Goal: Task Accomplishment & Management: Use online tool/utility

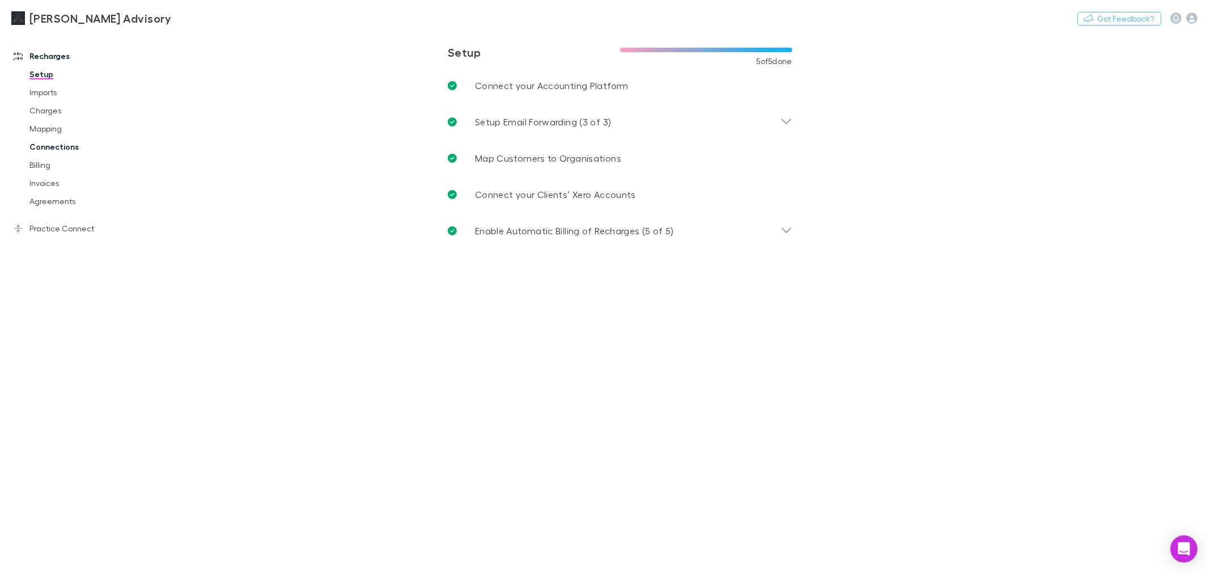
click at [98, 146] on link "Connections" at bounding box center [87, 147] width 138 height 18
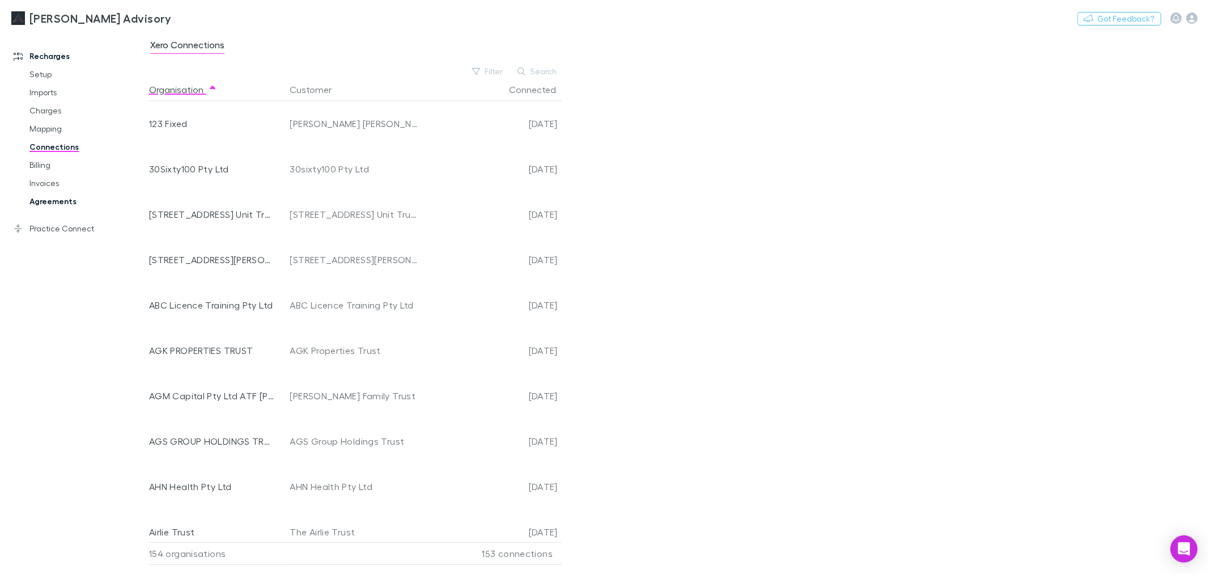
click at [71, 196] on link "Agreements" at bounding box center [87, 201] width 138 height 18
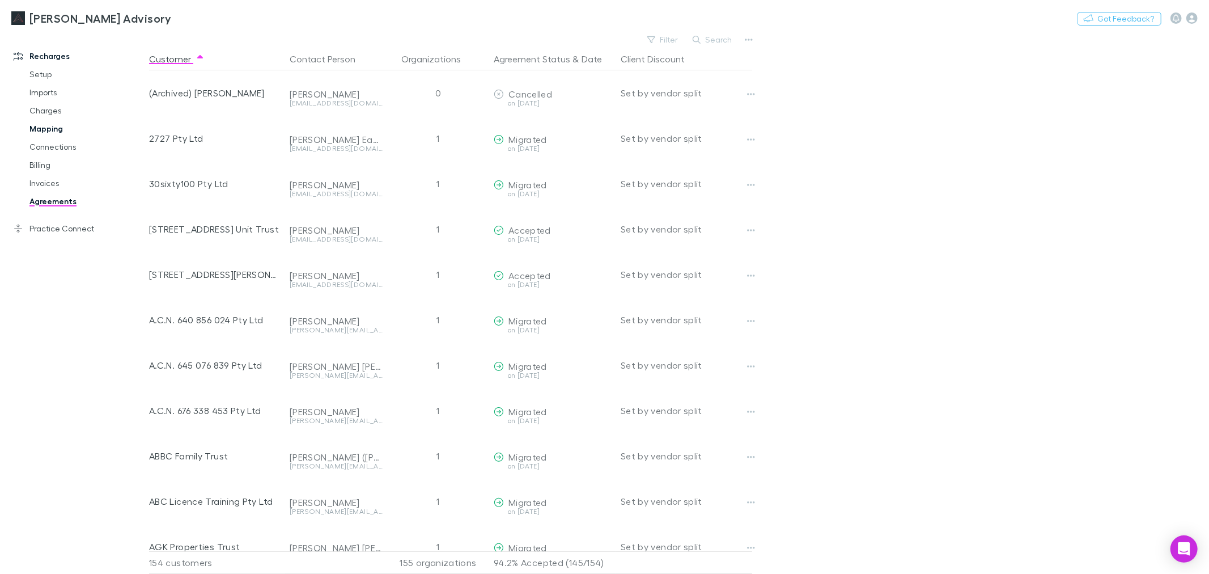
click at [64, 132] on link "Mapping" at bounding box center [87, 129] width 138 height 18
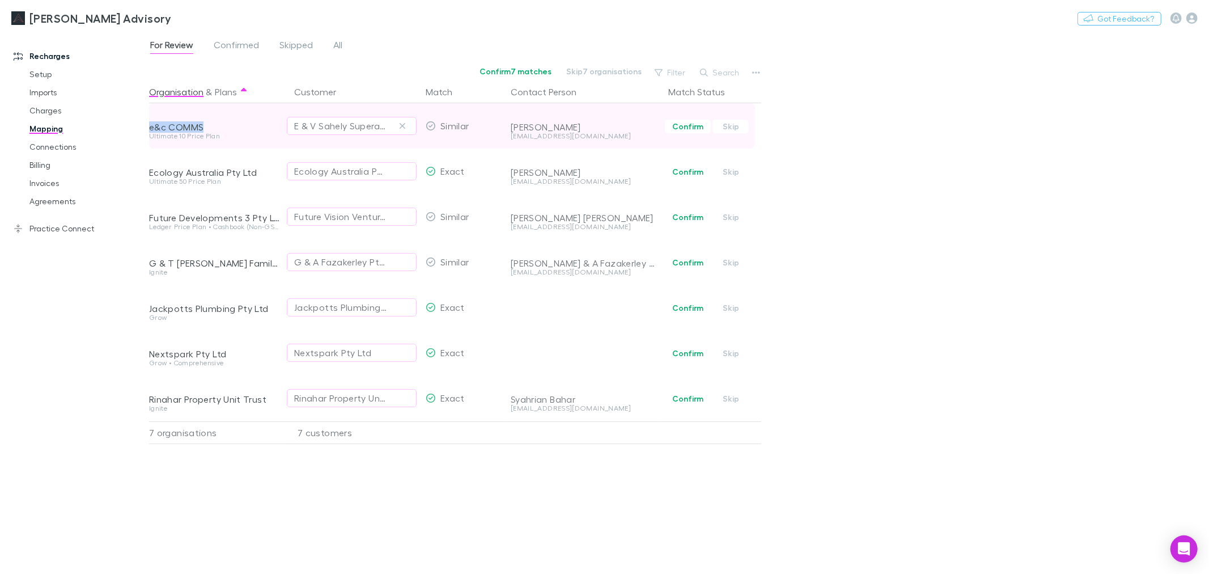
drag, startPoint x: 214, startPoint y: 120, endPoint x: 150, endPoint y: 129, distance: 64.1
click at [150, 129] on div "e&c COMMS" at bounding box center [215, 117] width 132 height 29
copy div "e&c COMMS"
click at [847, 148] on div "For Review Confirmed Skipped All Confirm 7 matches Skip 7 organisations Filter …" at bounding box center [679, 303] width 1060 height 542
click at [333, 130] on div "E & V Sahely Superannuation Fund" at bounding box center [340, 126] width 92 height 14
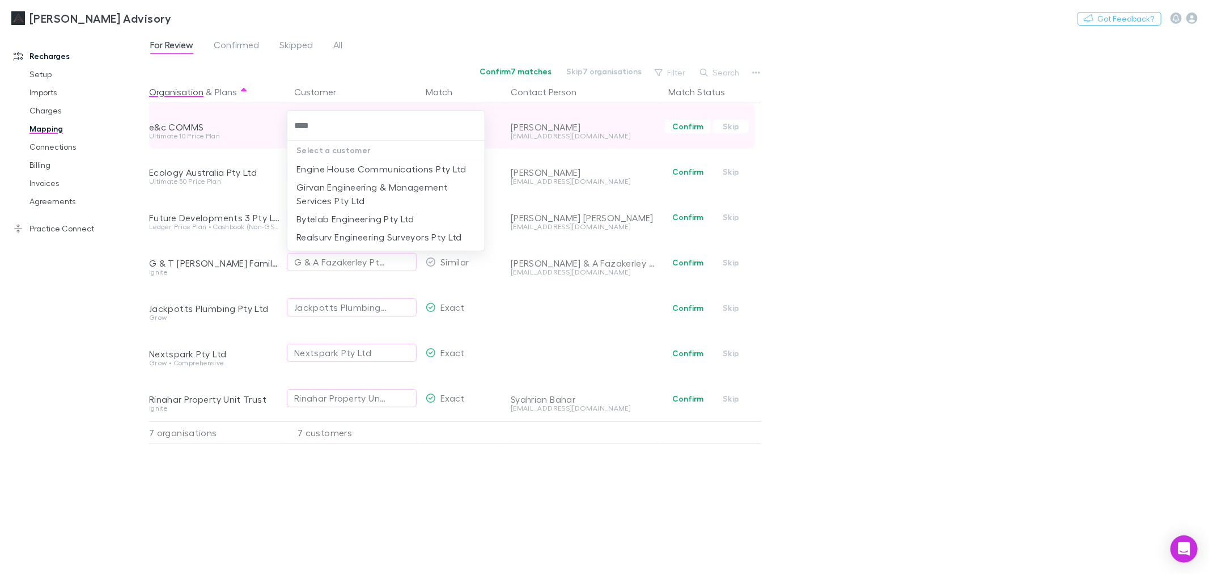
type input "*****"
click at [450, 168] on li "Engine House Communications Pty Ltd" at bounding box center [385, 169] width 197 height 18
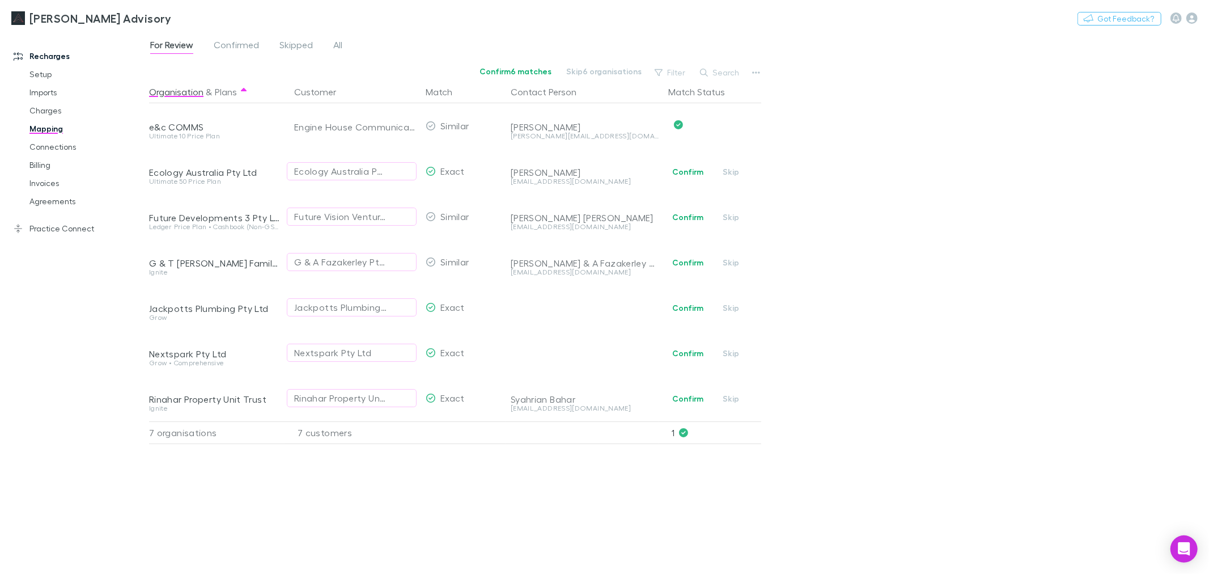
click at [919, 130] on div "For Review Confirmed Skipped All Confirm 6 matches Skip 6 organisations Filter …" at bounding box center [679, 303] width 1060 height 542
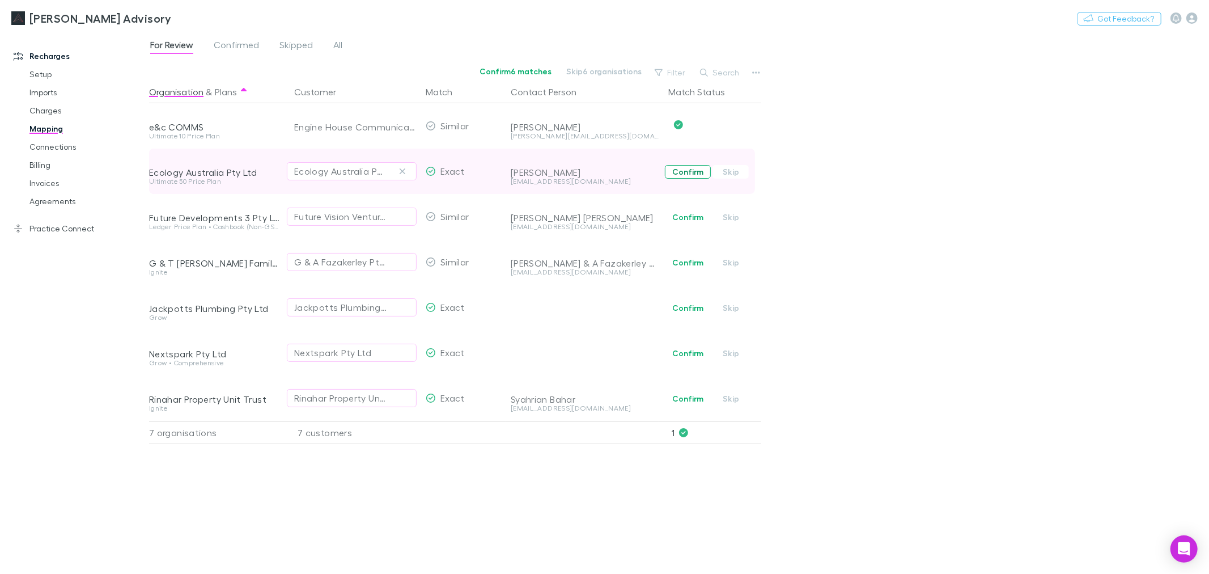
click at [684, 171] on button "Confirm" at bounding box center [688, 172] width 46 height 14
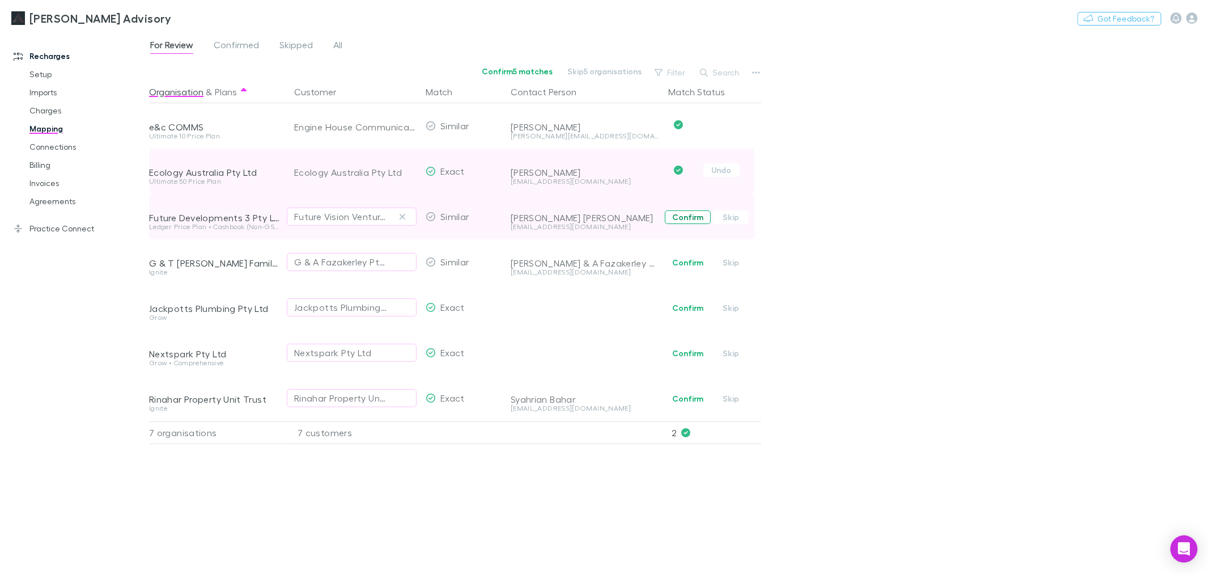
click at [698, 216] on button "Confirm" at bounding box center [688, 217] width 46 height 14
click at [934, 156] on div "For Review Confirmed Skipped All Confirm 4 matches Skip 4 organisations Filter …" at bounding box center [679, 303] width 1060 height 542
click at [58, 146] on link "Connections" at bounding box center [87, 147] width 138 height 18
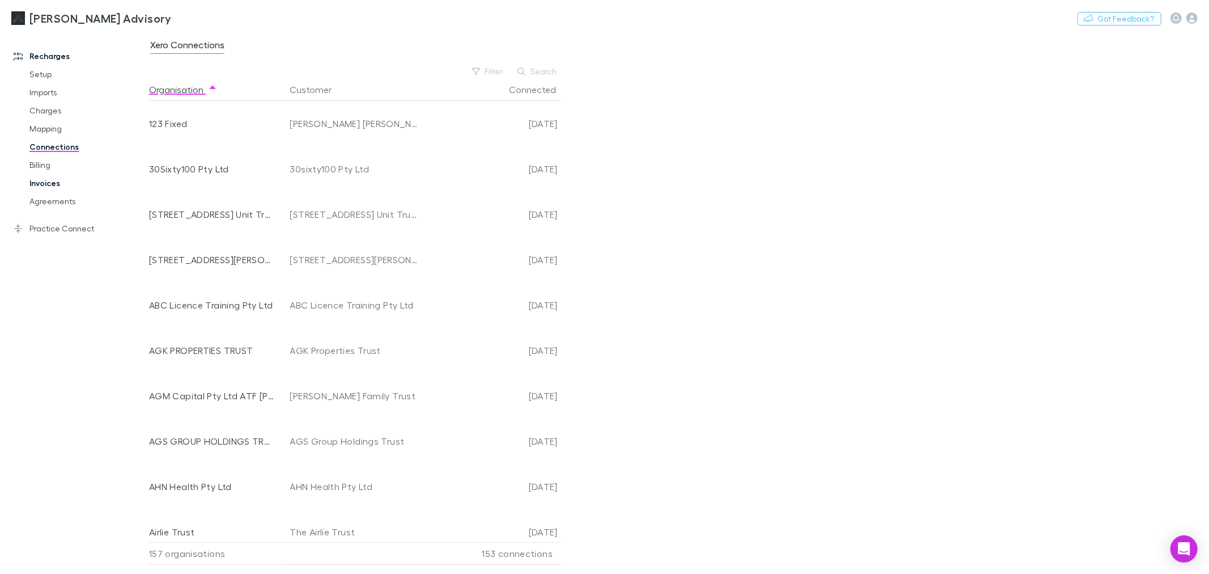
click at [43, 180] on link "Invoices" at bounding box center [87, 183] width 138 height 18
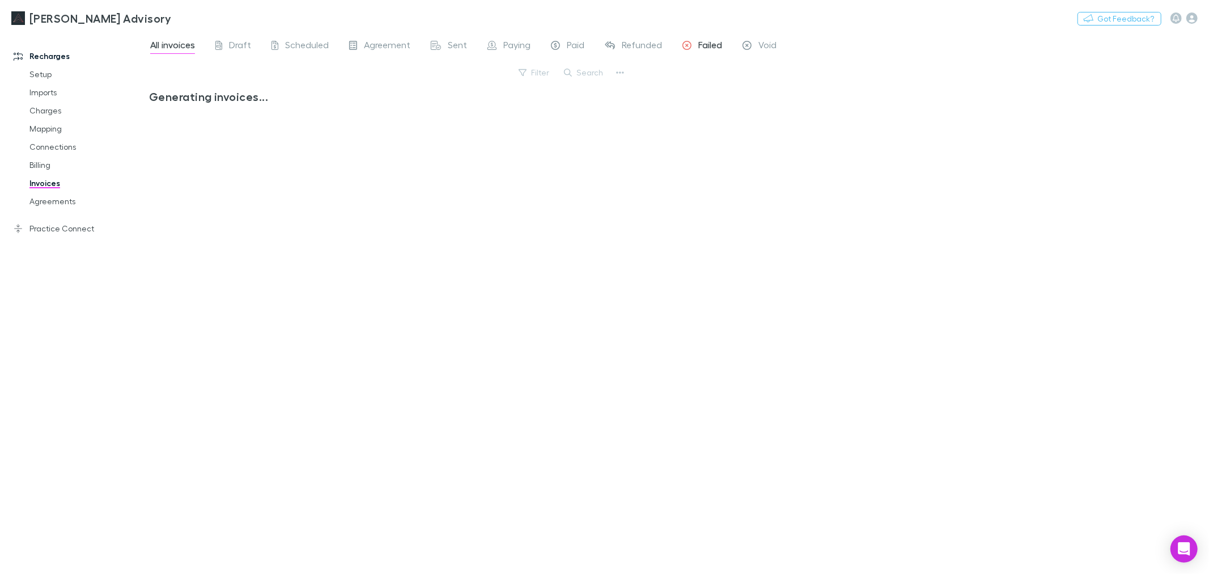
click at [707, 48] on span "Failed" at bounding box center [710, 46] width 24 height 15
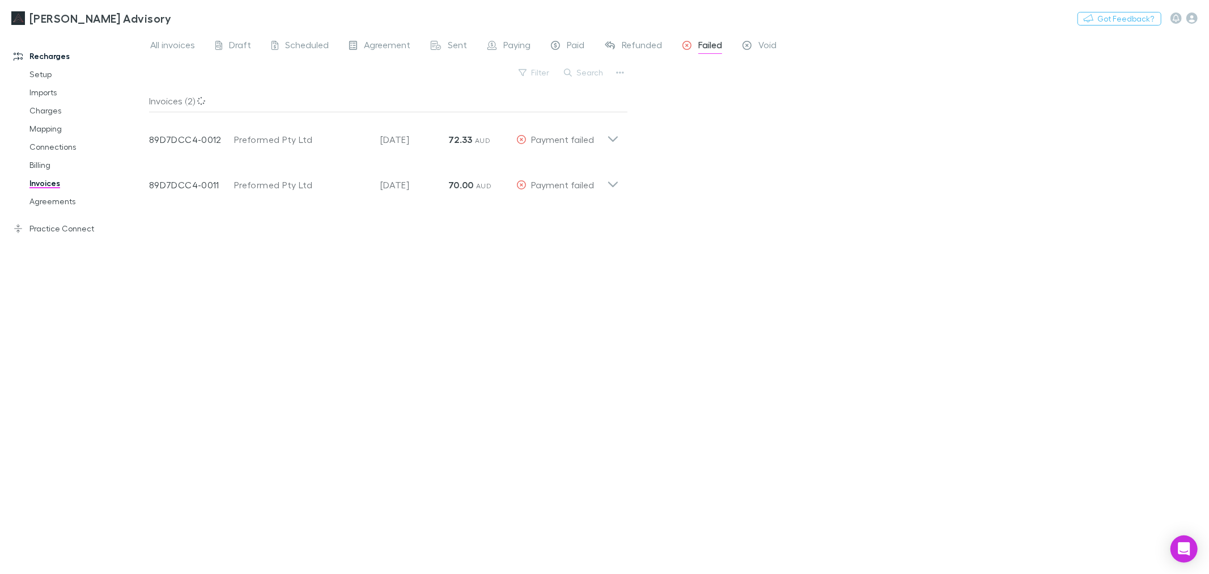
click at [299, 321] on div "Invoices (2) Invoice Number 89D7DCC4-0012 Customer Preformed Pty Ltd Invoice Da…" at bounding box center [388, 327] width 479 height 475
click at [46, 115] on link "Charges" at bounding box center [87, 110] width 138 height 18
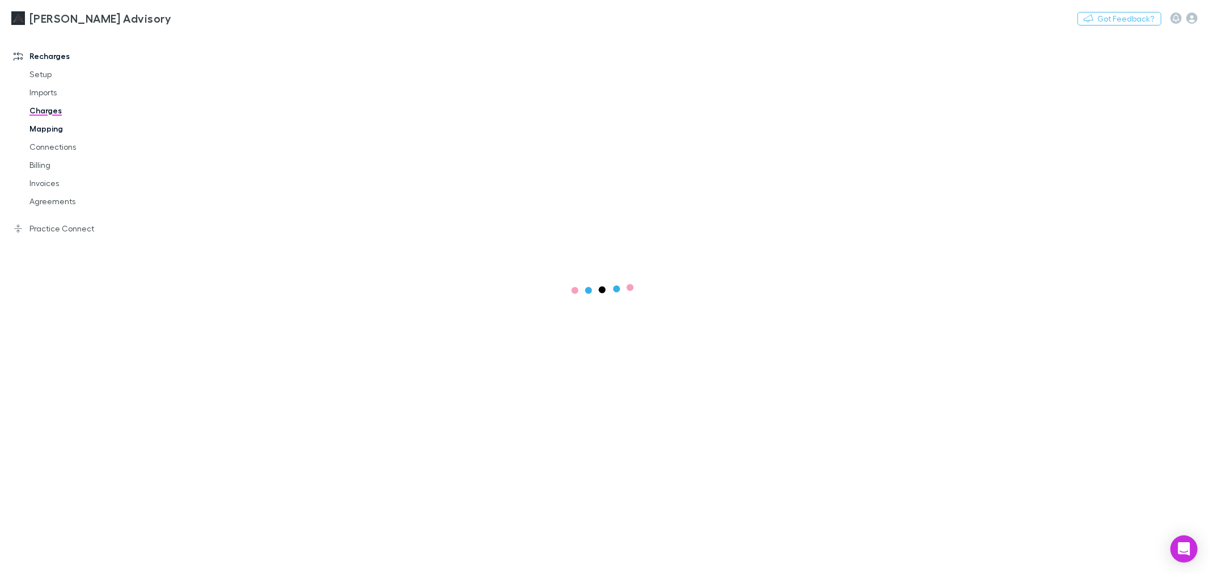
click at [49, 132] on link "Mapping" at bounding box center [87, 129] width 138 height 18
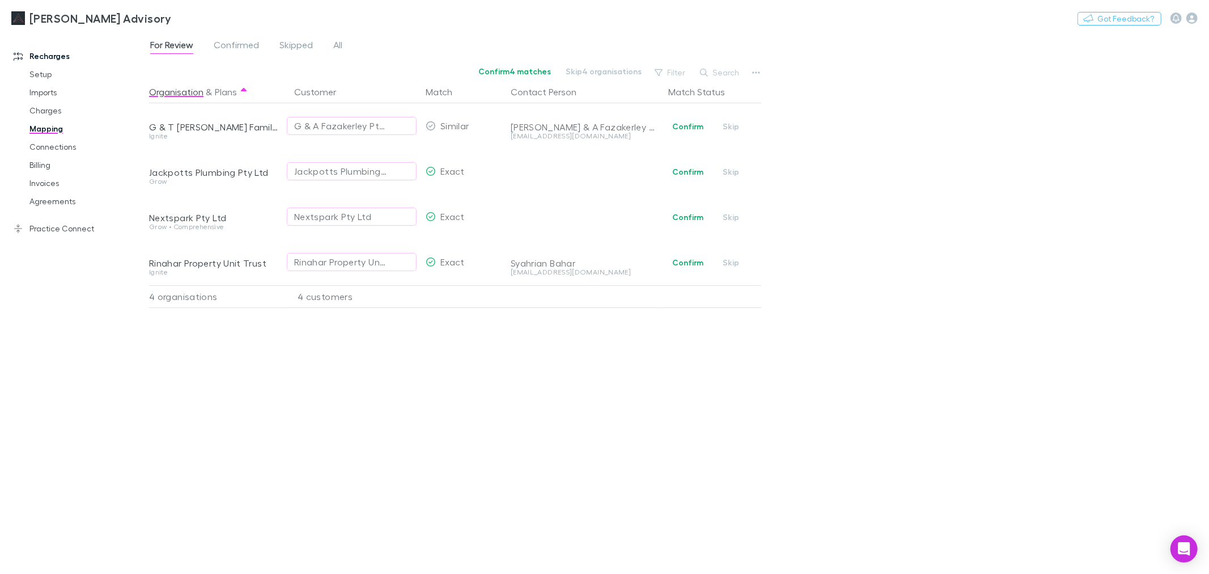
click at [400, 406] on div "Organisation & Plans Customer Match Contact Person Match Status G & T Buchanan …" at bounding box center [456, 323] width 615 height 484
drag, startPoint x: 858, startPoint y: 194, endPoint x: 1019, endPoint y: 77, distance: 199.6
click at [858, 194] on div "For Review Confirmed Skipped All Confirm 4 matches Skip 4 organisations Filter …" at bounding box center [679, 303] width 1060 height 542
click at [1193, 18] on icon "button" at bounding box center [1192, 17] width 11 height 11
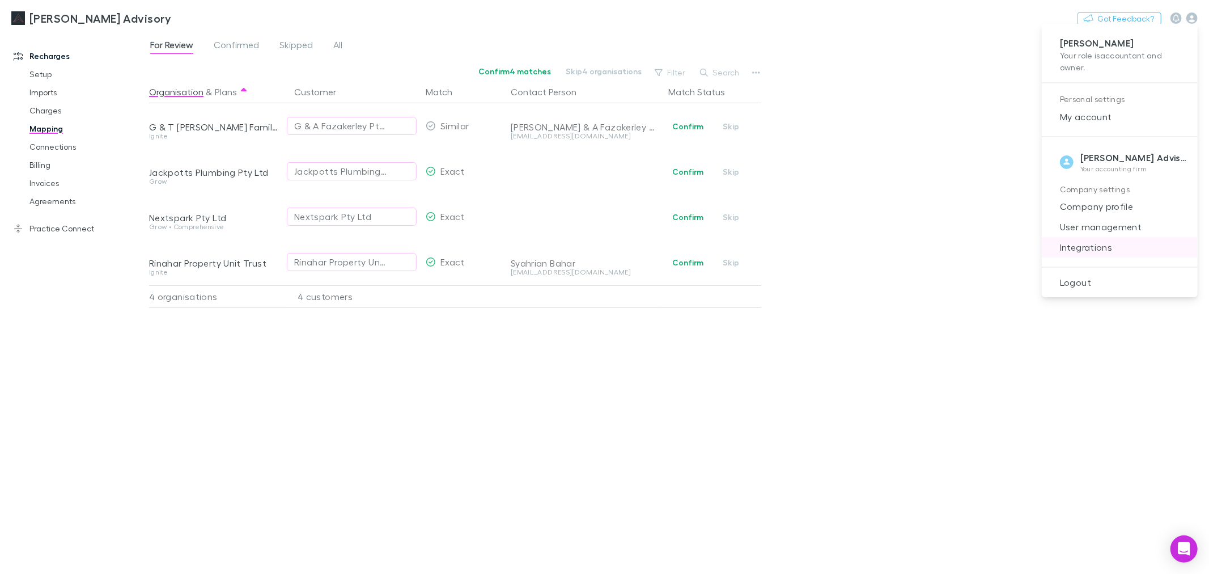
click at [1119, 247] on span "Integrations" at bounding box center [1120, 247] width 138 height 14
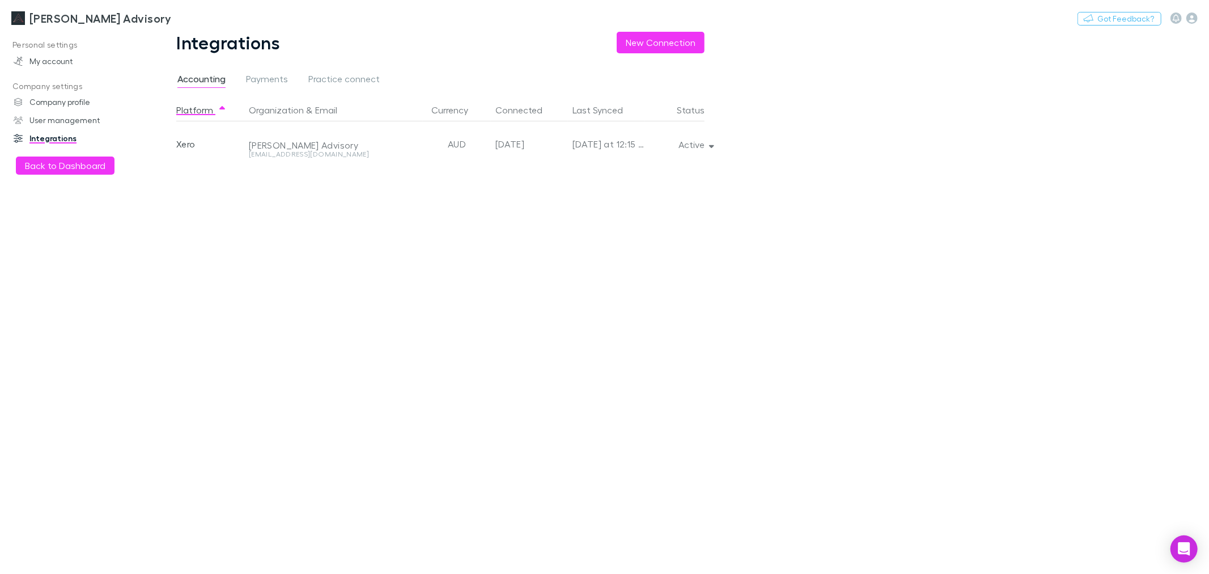
click at [465, 285] on div "Platform Organization & Email Currency Connected Last Synced Status Xero Liston…" at bounding box center [449, 336] width 547 height 475
click at [687, 148] on button "Active" at bounding box center [696, 145] width 52 height 16
click at [649, 177] on p "We'll fetch all new contacts since last sync" at bounding box center [643, 183] width 138 height 20
click at [715, 409] on div at bounding box center [604, 287] width 1209 height 574
click at [63, 22] on h3 "[PERSON_NAME] Advisory" at bounding box center [100, 18] width 142 height 14
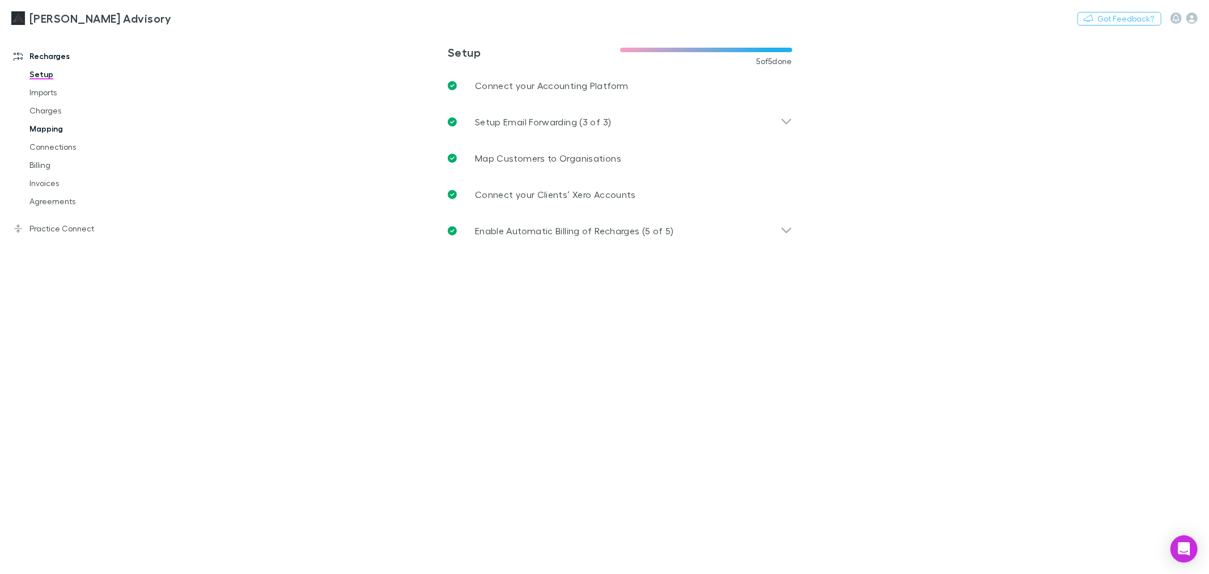
click at [54, 132] on link "Mapping" at bounding box center [87, 129] width 138 height 18
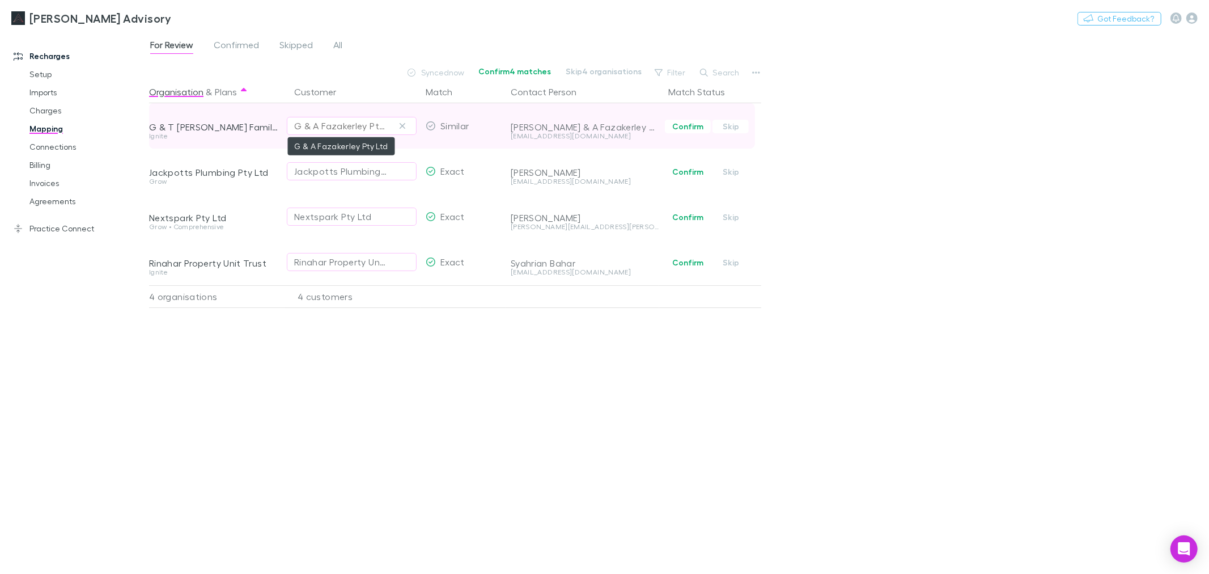
click at [358, 132] on div "G & A Fazakerley Pty Ltd" at bounding box center [340, 126] width 92 height 14
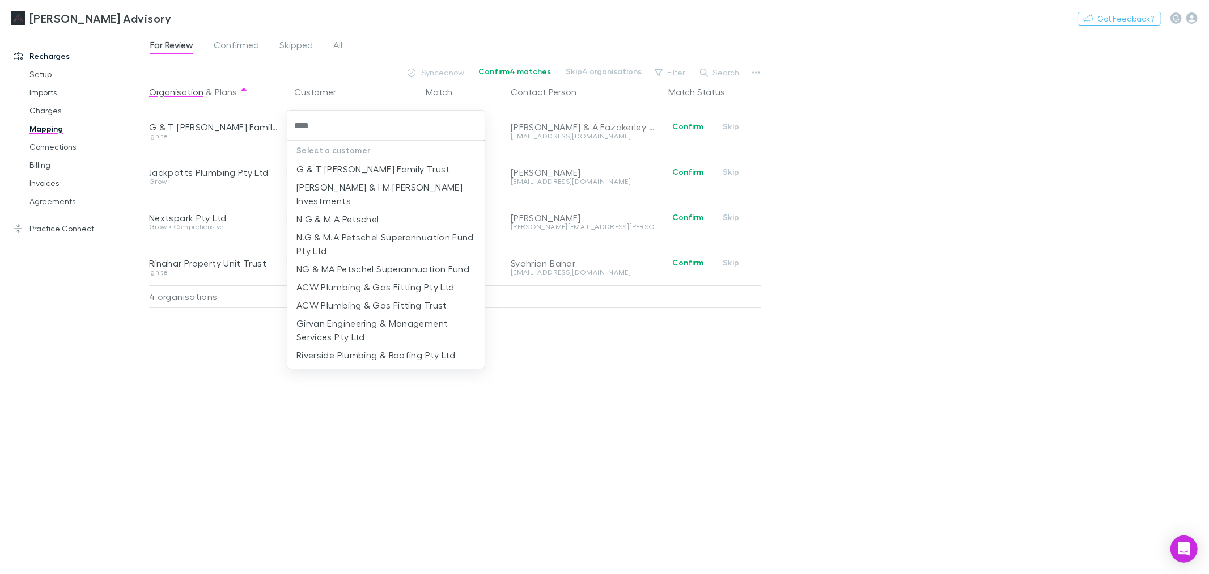
type input "*****"
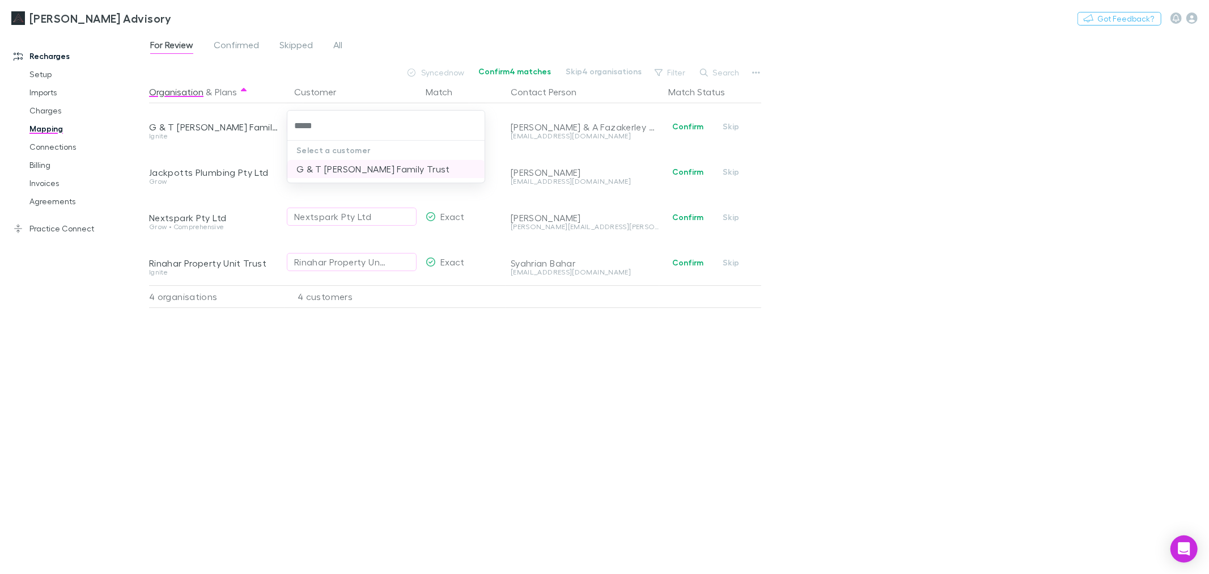
click at [384, 176] on li "G & T Buchanan Family Trust" at bounding box center [385, 169] width 197 height 18
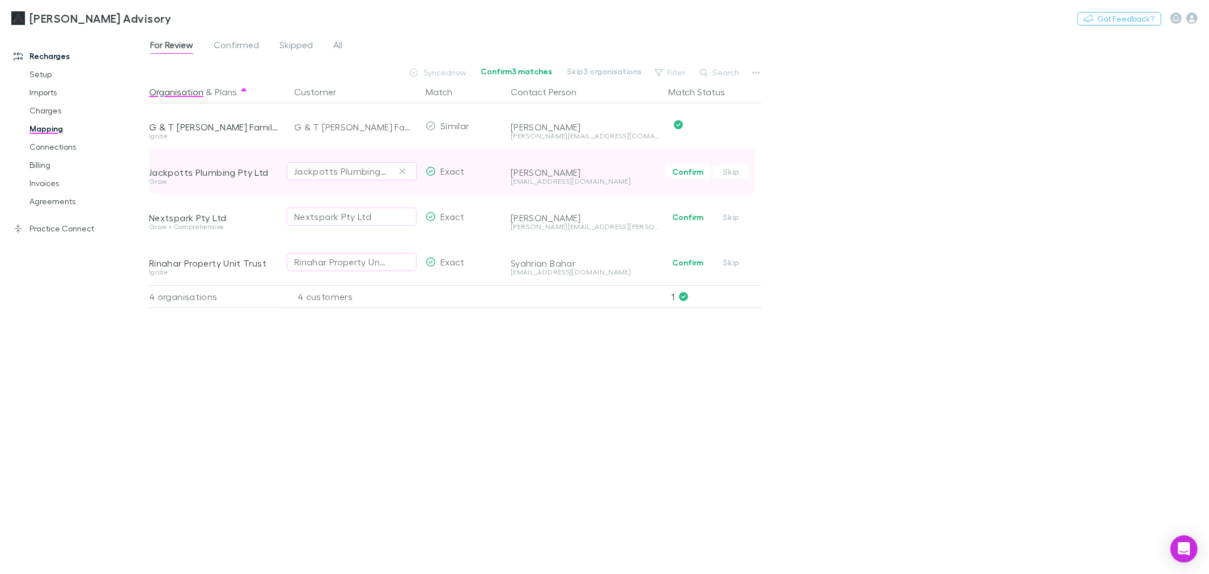
click at [374, 171] on div "Jackpotts Plumbing Pty Ltd" at bounding box center [340, 171] width 92 height 14
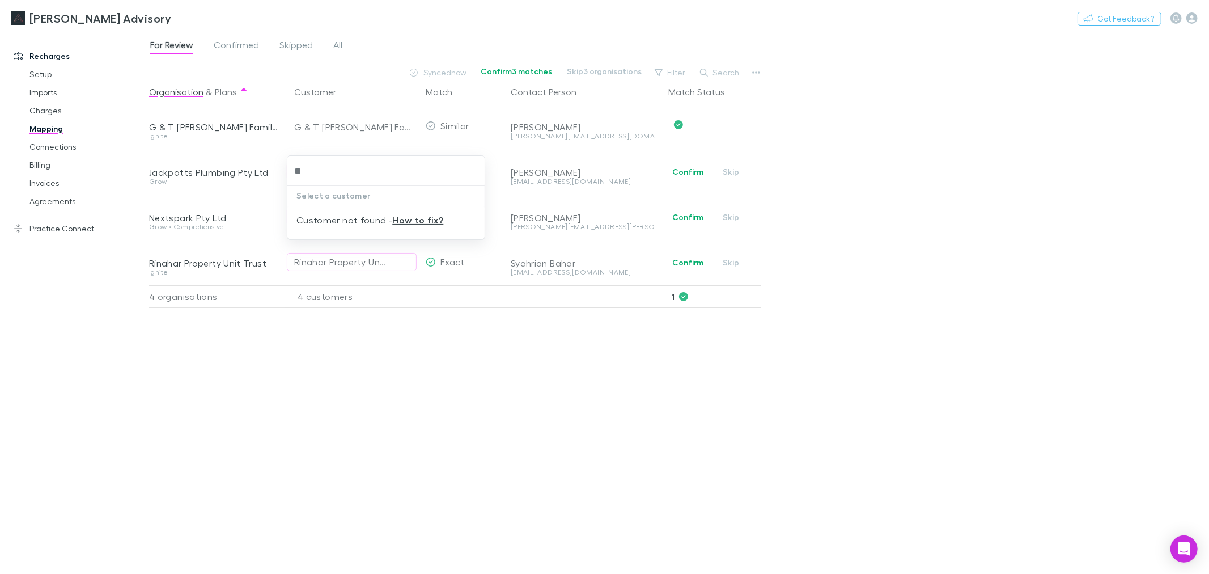
type input "*"
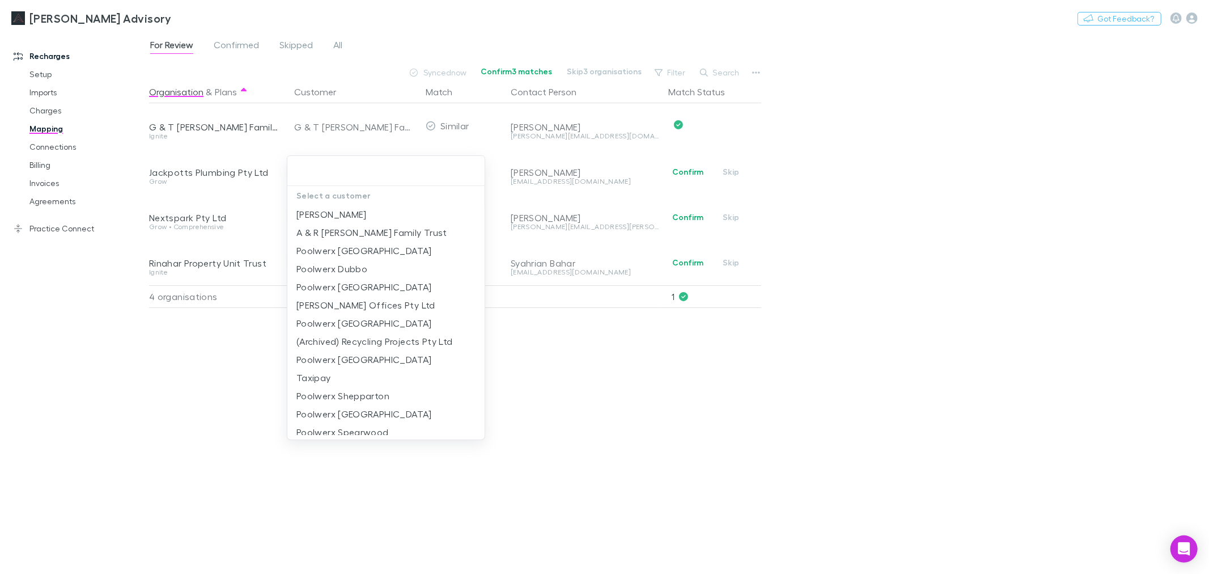
click at [947, 227] on div at bounding box center [604, 287] width 1209 height 574
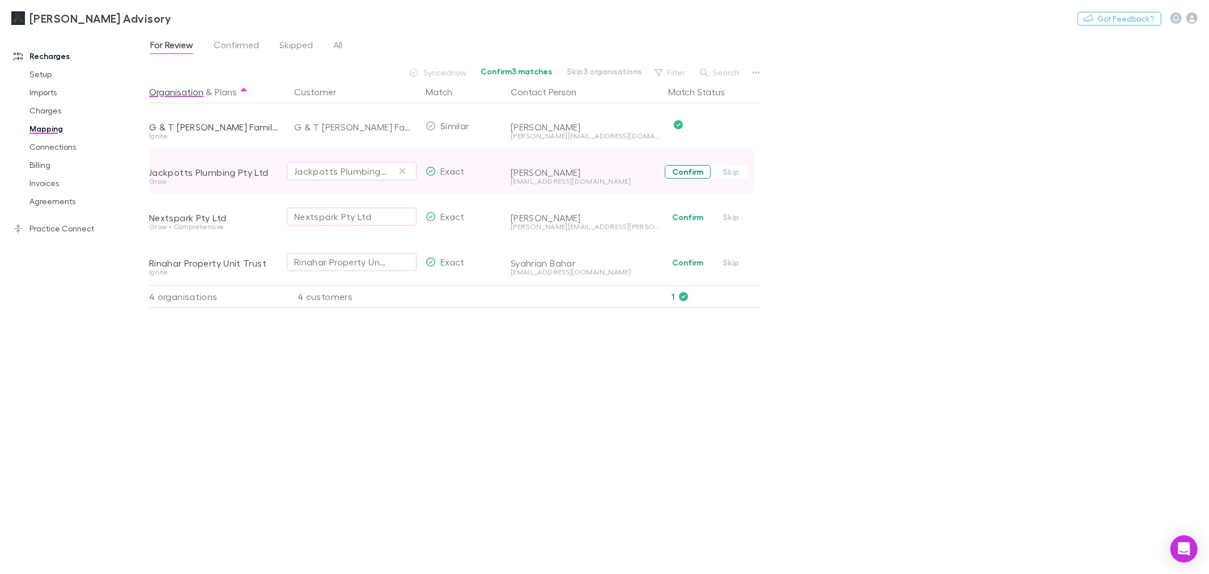
click at [677, 174] on button "Confirm" at bounding box center [688, 172] width 46 height 14
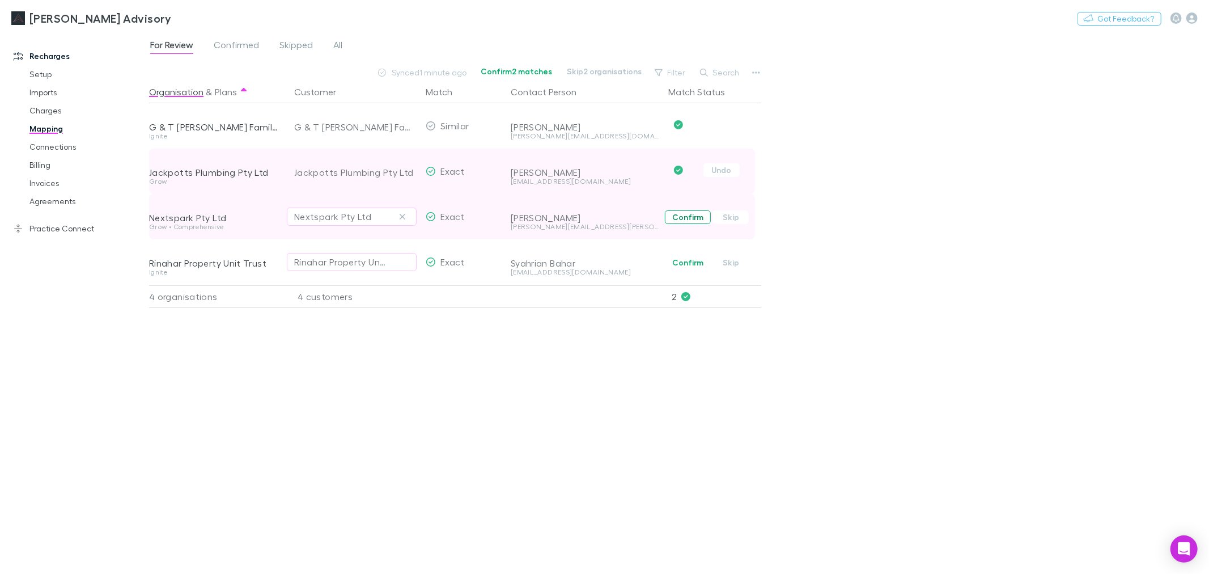
click at [684, 217] on button "Confirm" at bounding box center [688, 217] width 46 height 14
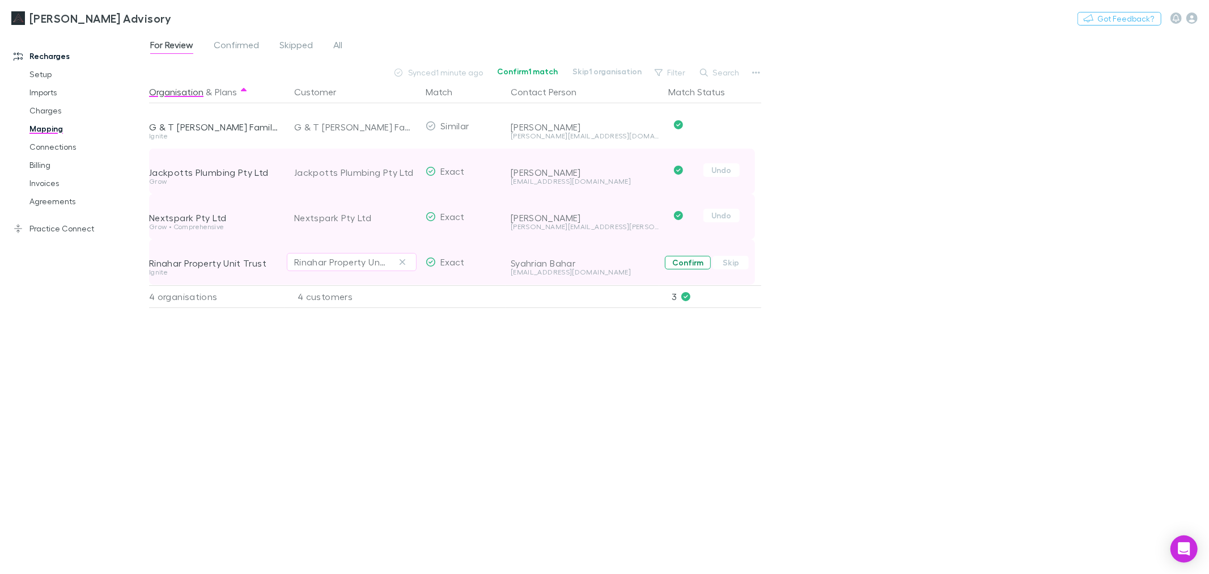
click at [693, 259] on button "Confirm" at bounding box center [688, 263] width 46 height 14
drag, startPoint x: 607, startPoint y: 404, endPoint x: 370, endPoint y: 333, distance: 247.5
click at [607, 405] on div "Organisation & Plans Customer Match Contact Person Match Status G & T Buchanan …" at bounding box center [456, 323] width 615 height 484
click at [47, 189] on link "Invoices" at bounding box center [87, 183] width 138 height 18
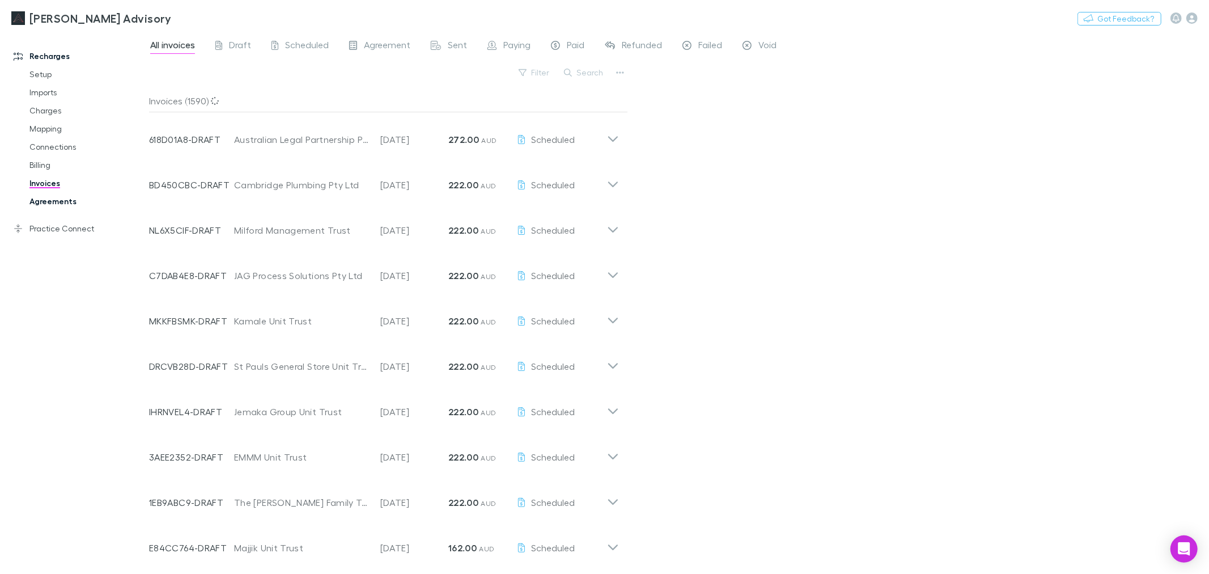
click at [63, 203] on link "Agreements" at bounding box center [87, 201] width 138 height 18
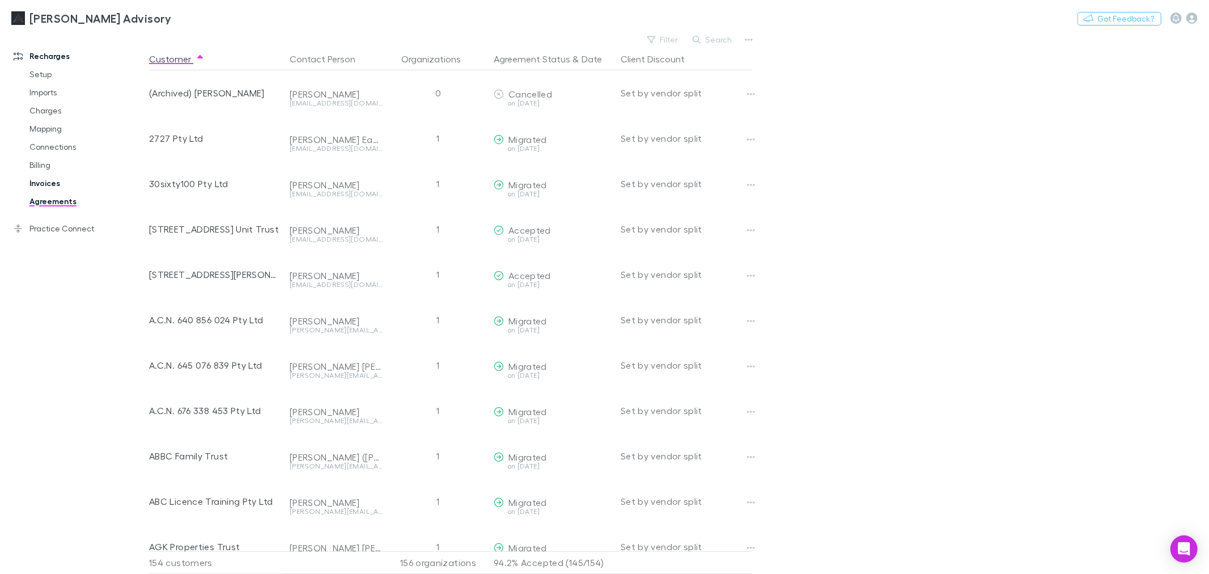
click at [47, 183] on link "Invoices" at bounding box center [87, 183] width 138 height 18
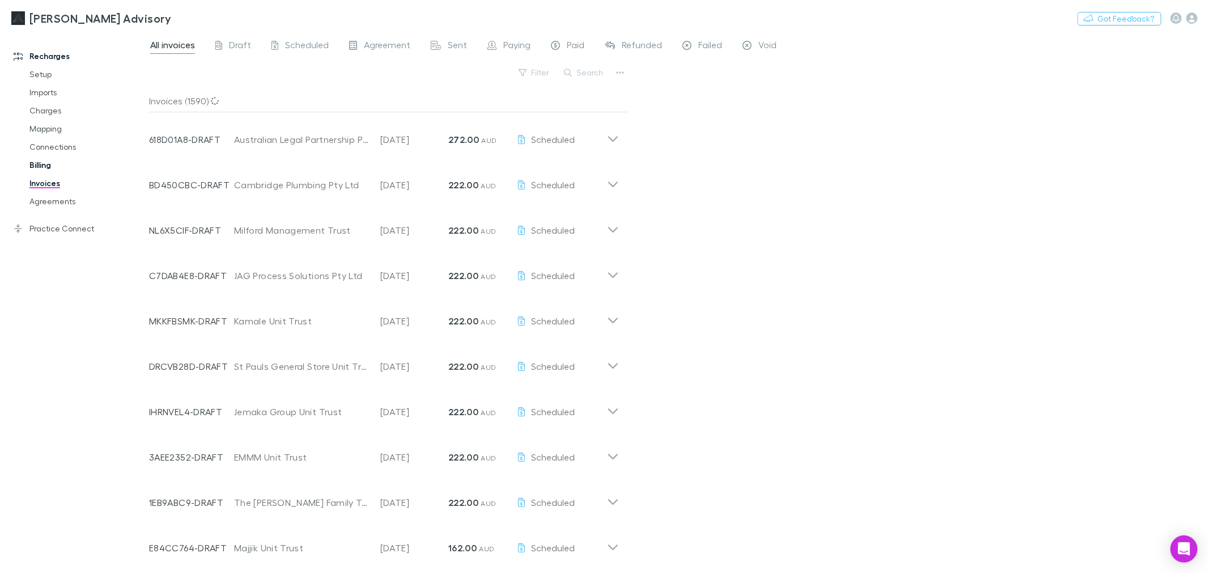
click at [43, 163] on link "Billing" at bounding box center [87, 165] width 138 height 18
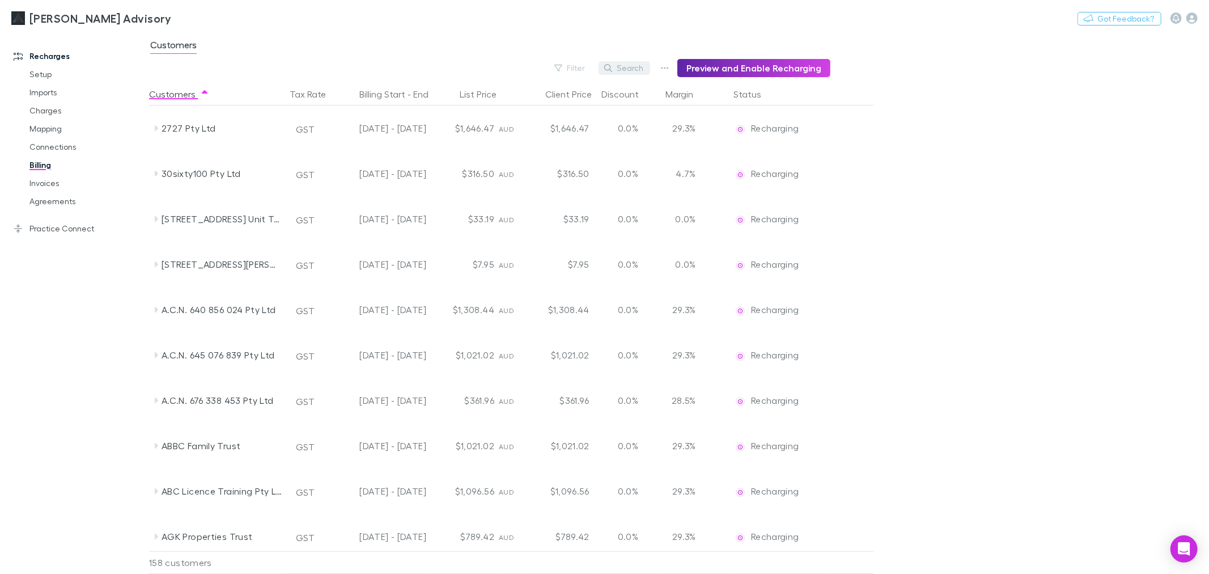
click at [639, 74] on button "Search" at bounding box center [625, 68] width 52 height 14
click at [624, 66] on input "****" at bounding box center [605, 68] width 57 height 16
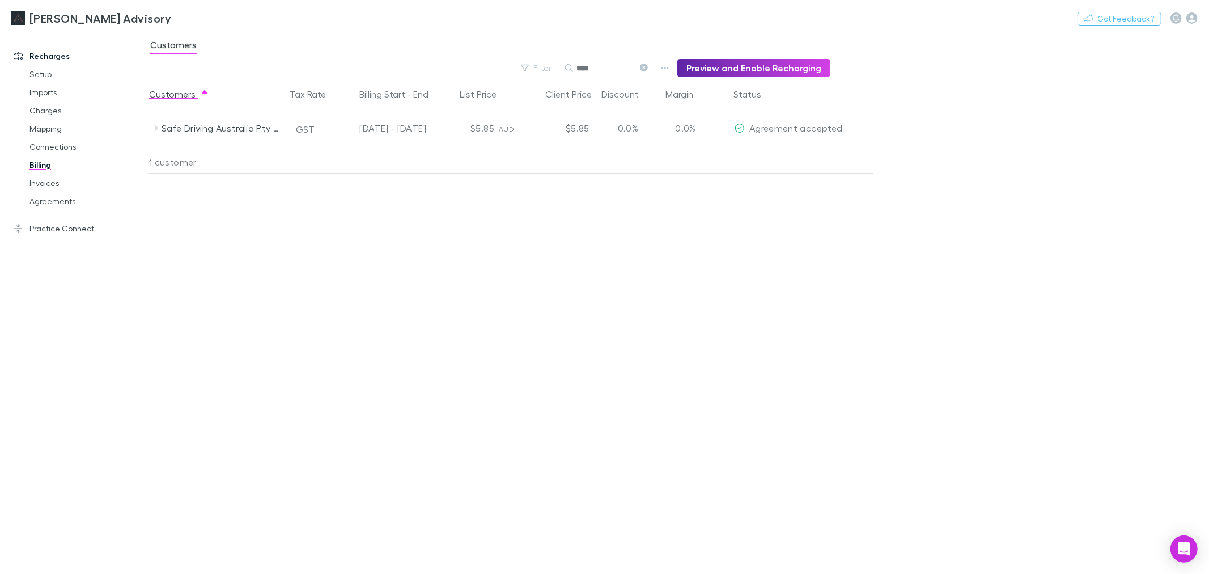
type input "****"
click at [1075, 117] on main "Customers Filter Search **** Preview and Enable Recharging Customers Tax Rate B…" at bounding box center [679, 303] width 1060 height 542
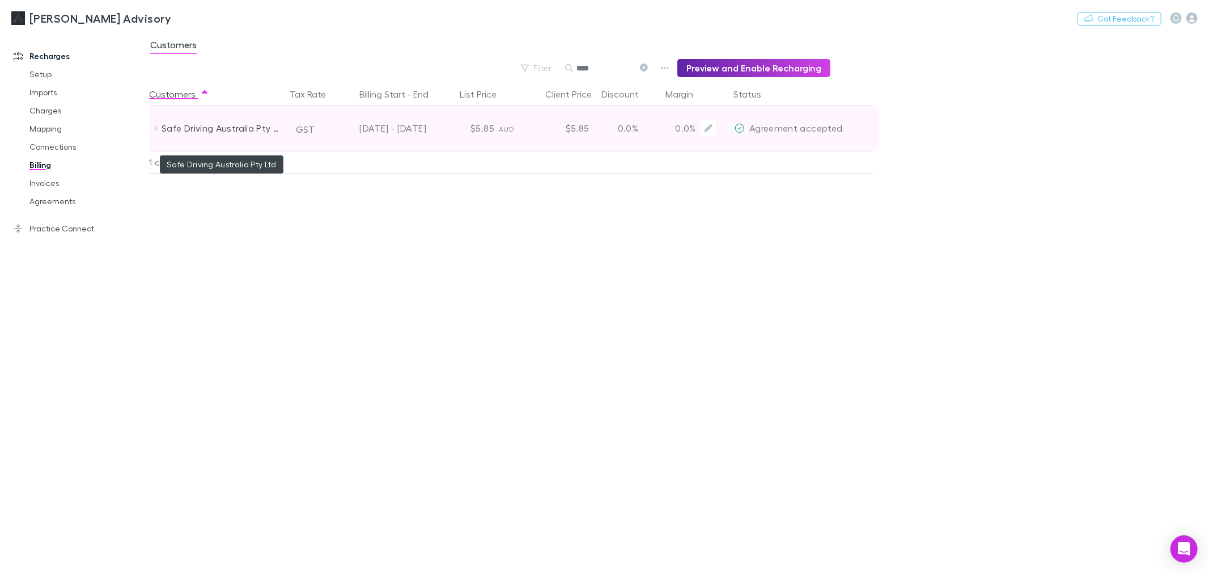
click at [260, 131] on div "Safe Driving Australia Pty Ltd" at bounding box center [222, 127] width 120 height 45
click at [710, 128] on icon "Edit" at bounding box center [709, 128] width 8 height 8
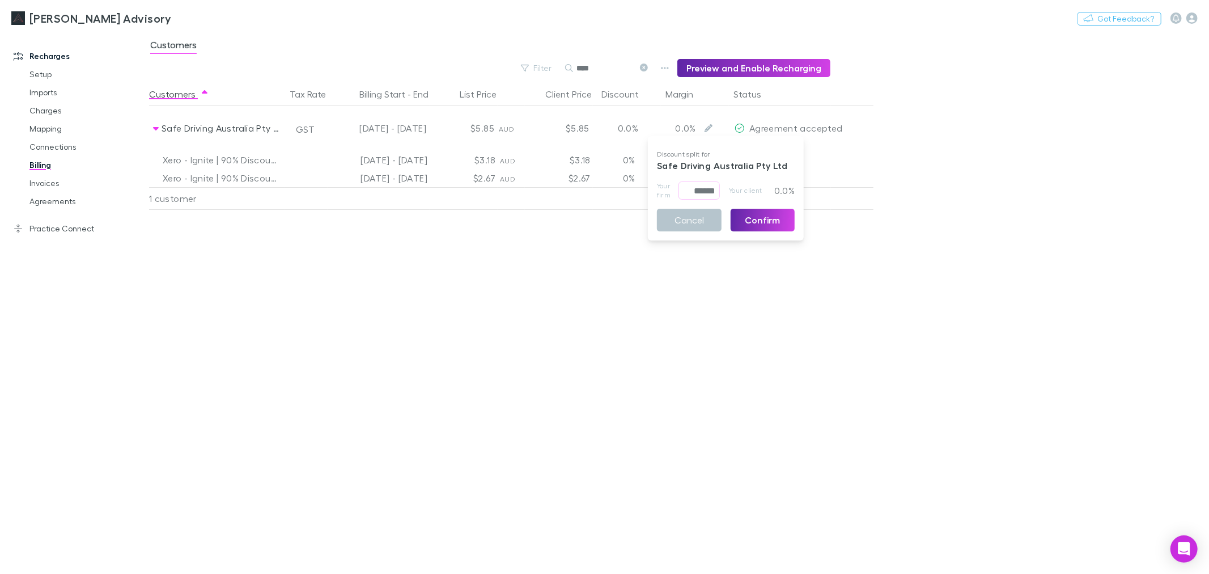
click at [778, 187] on p "0.0%" at bounding box center [779, 190] width 29 height 18
click at [713, 333] on div at bounding box center [604, 287] width 1209 height 574
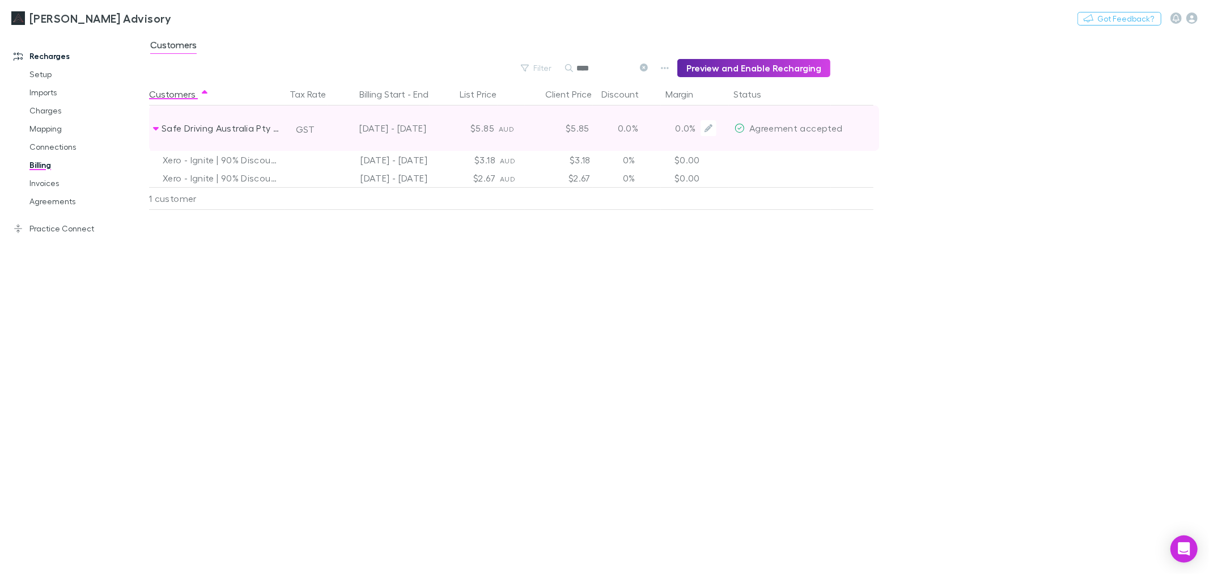
click at [680, 132] on p "0.0%" at bounding box center [681, 128] width 29 height 14
click at [704, 128] on button "Edit" at bounding box center [709, 128] width 16 height 16
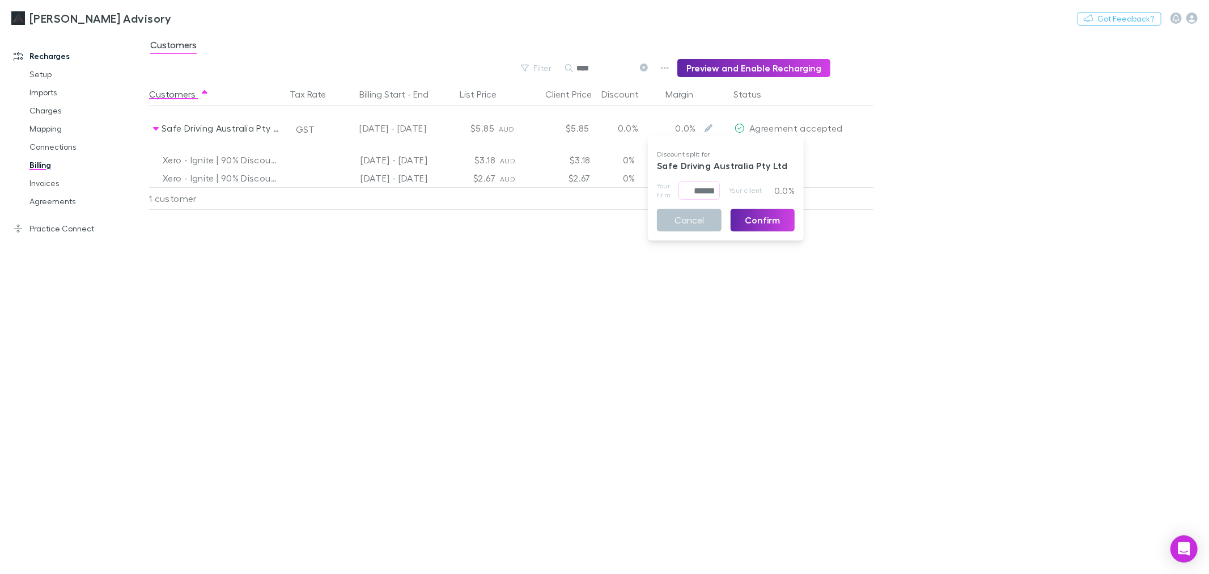
click at [563, 253] on div at bounding box center [604, 287] width 1209 height 574
click at [648, 71] on icon at bounding box center [644, 67] width 8 height 8
click at [601, 69] on button "Search" at bounding box center [583, 68] width 36 height 1
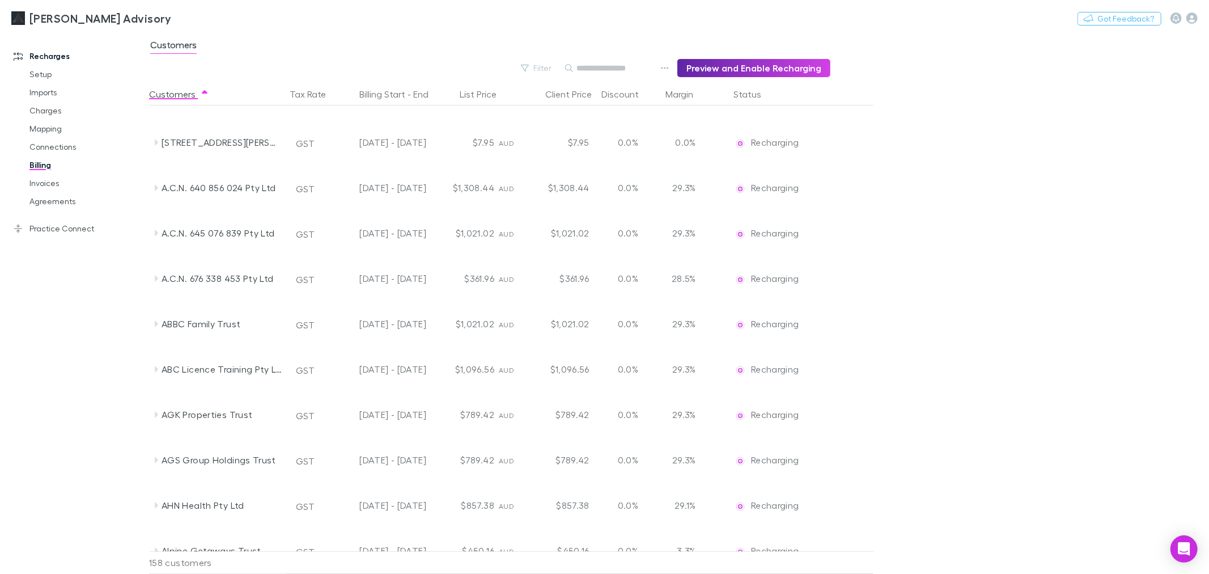
scroll to position [315, 0]
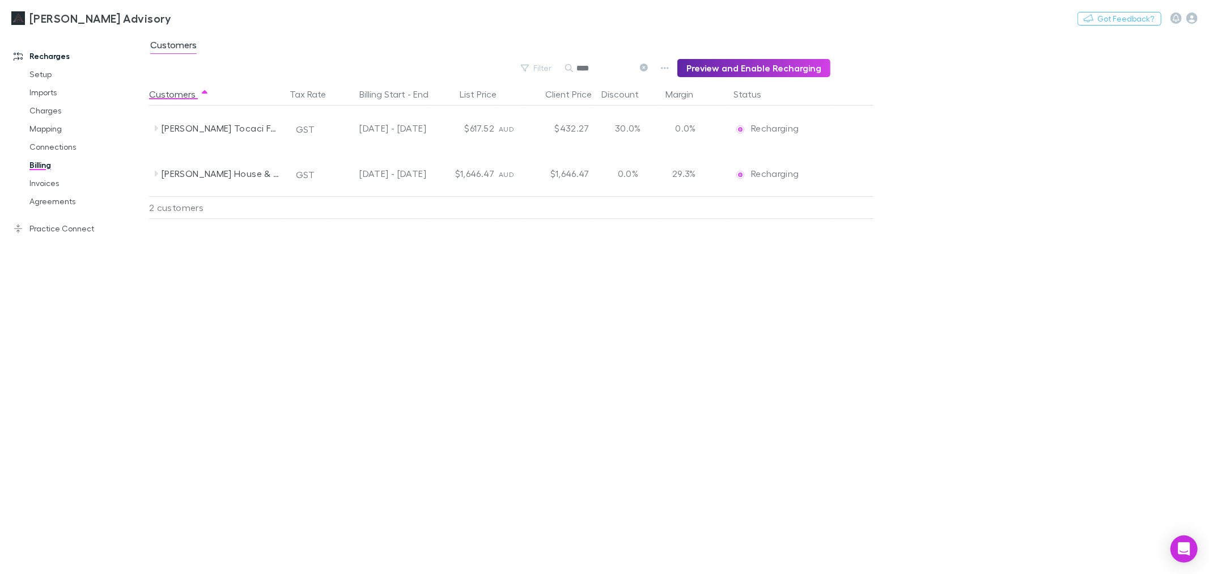
click at [604, 66] on input "****" at bounding box center [605, 68] width 57 height 16
type input "****"
click at [648, 70] on icon at bounding box center [644, 67] width 8 height 8
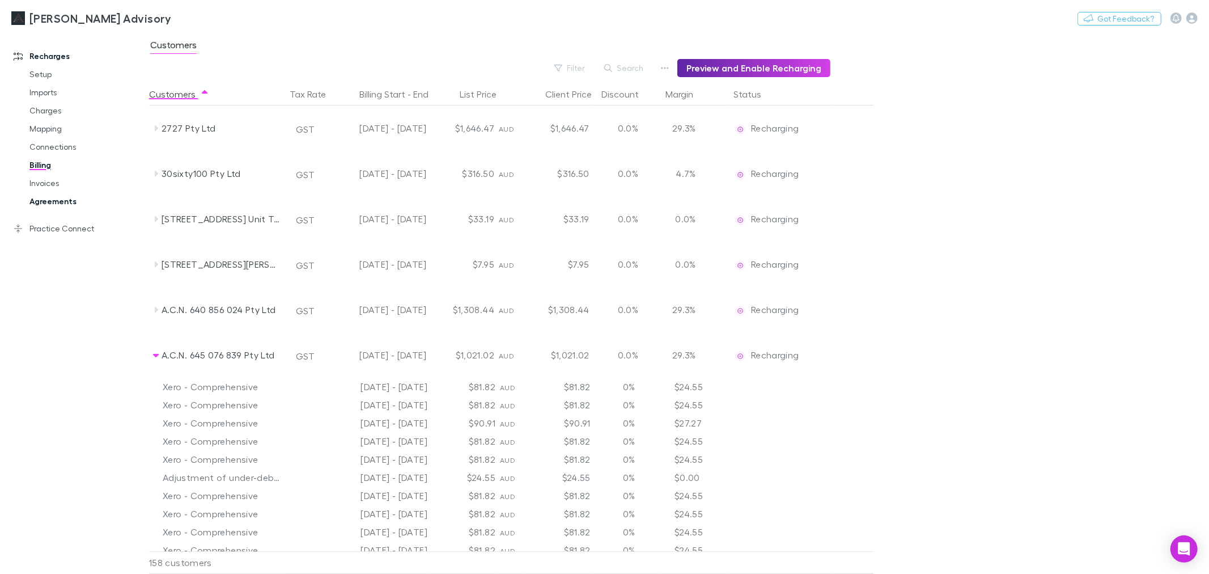
click at [46, 192] on link "Agreements" at bounding box center [87, 201] width 138 height 18
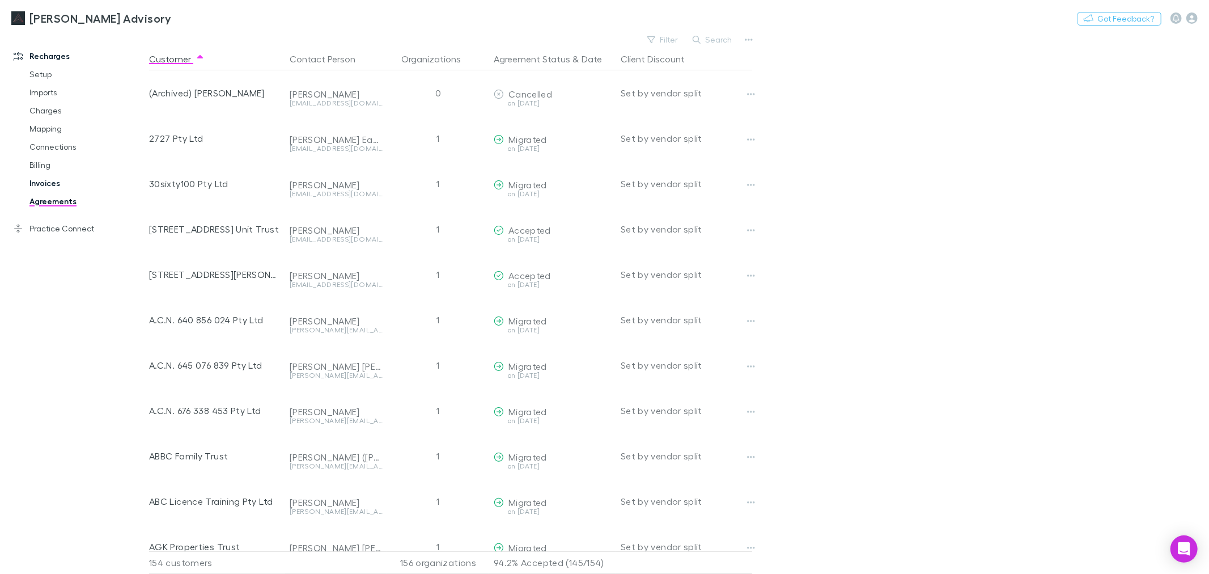
click at [57, 184] on link "Invoices" at bounding box center [87, 183] width 138 height 18
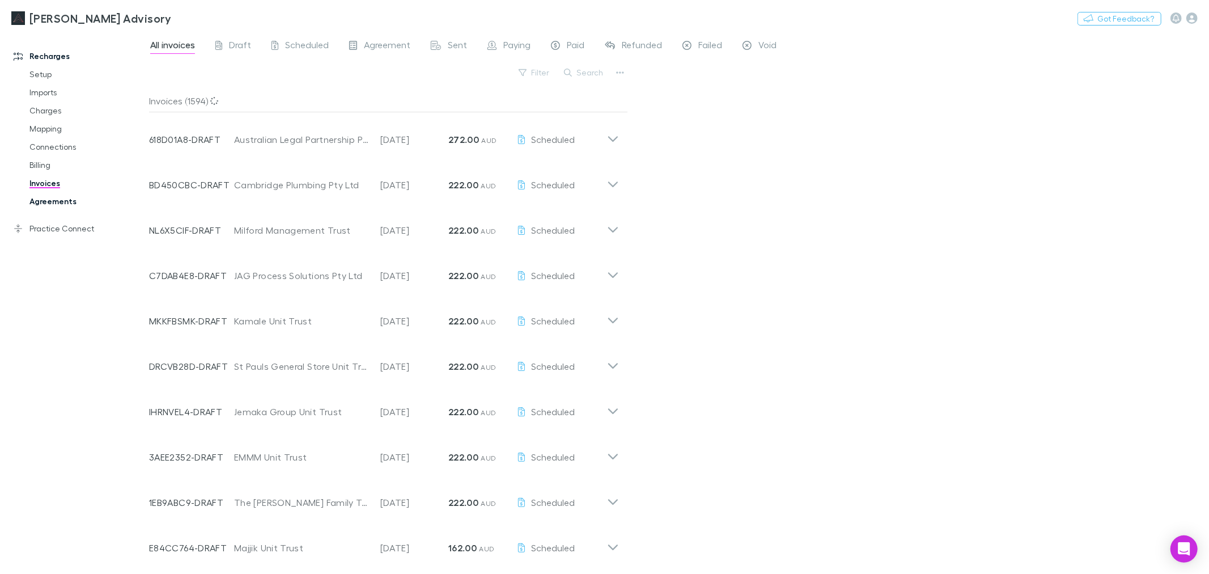
click at [77, 198] on link "Agreements" at bounding box center [87, 201] width 138 height 18
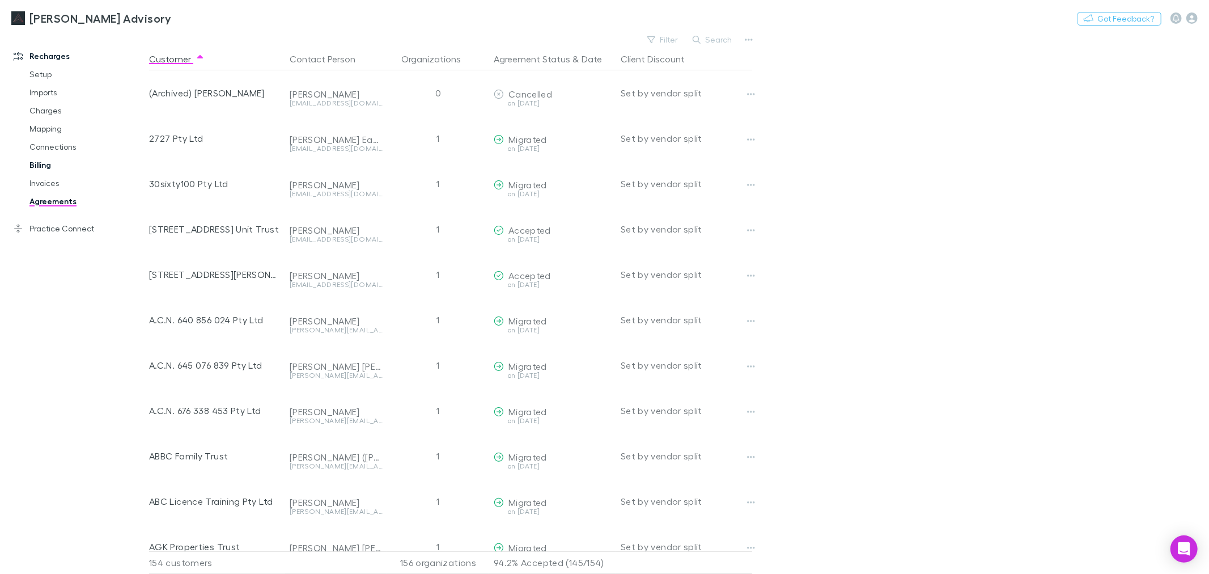
click at [44, 162] on link "Billing" at bounding box center [87, 165] width 138 height 18
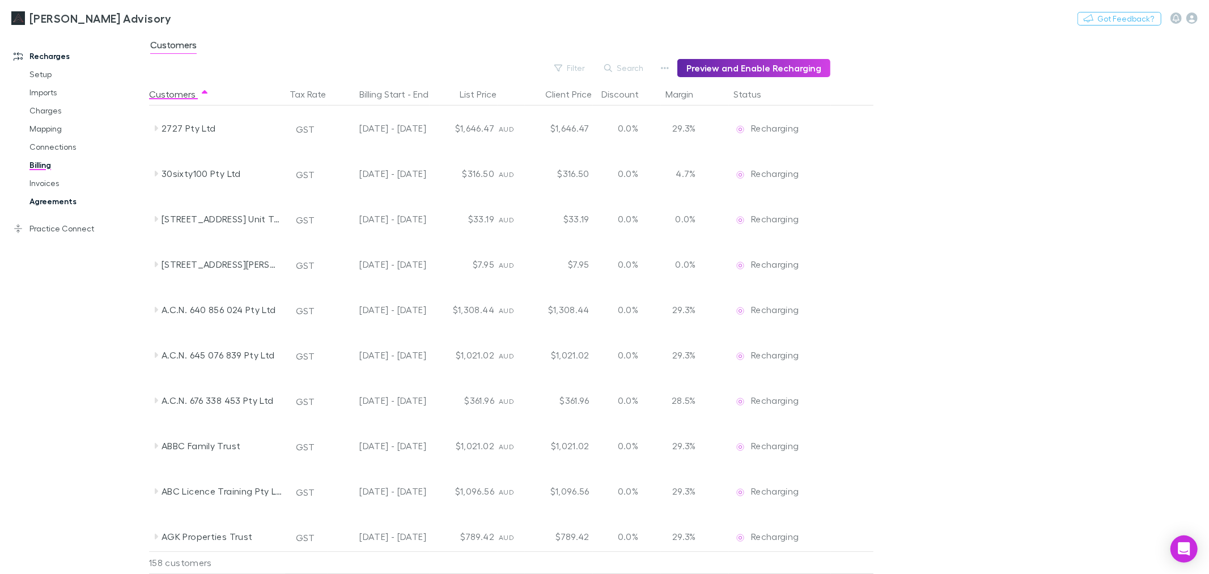
click at [58, 207] on link "Agreements" at bounding box center [87, 201] width 138 height 18
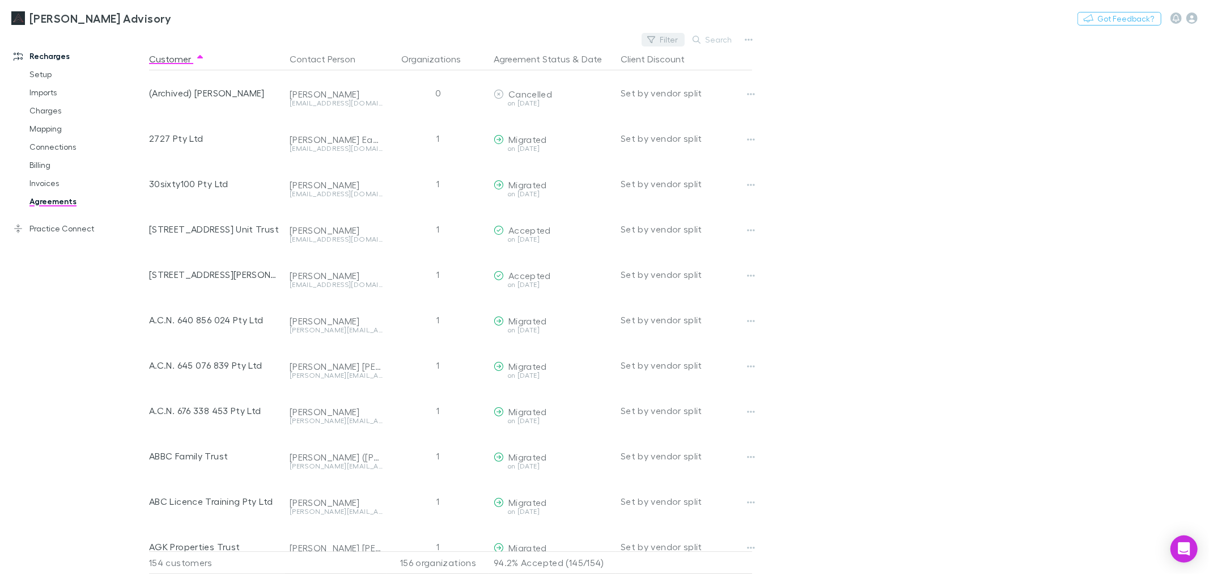
click at [677, 35] on button "Filter" at bounding box center [663, 40] width 43 height 14
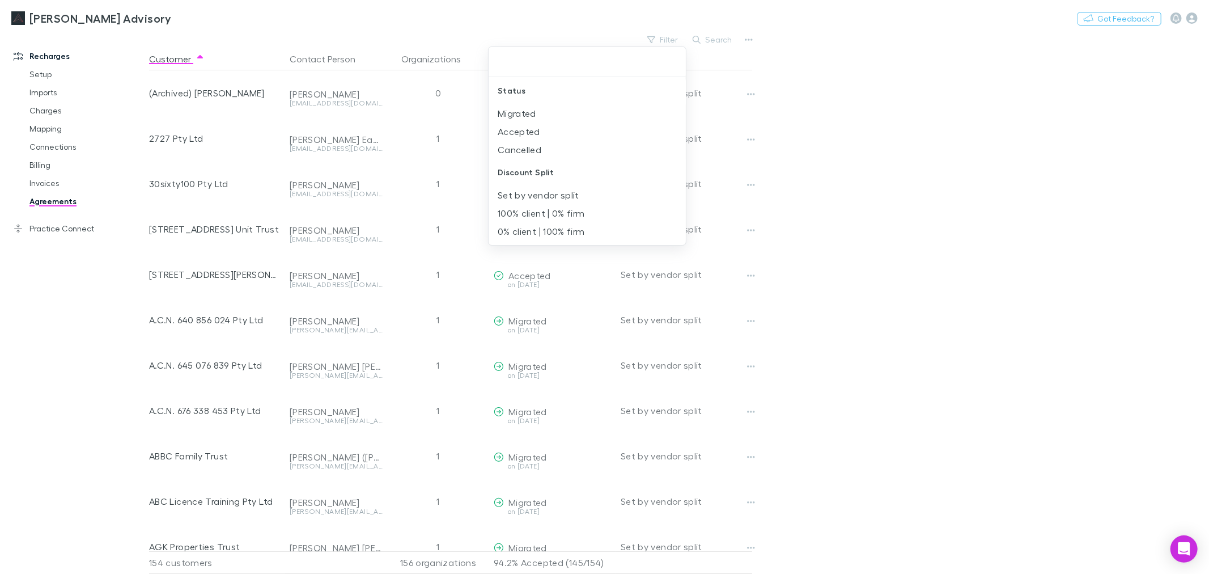
click at [823, 100] on div at bounding box center [604, 287] width 1209 height 574
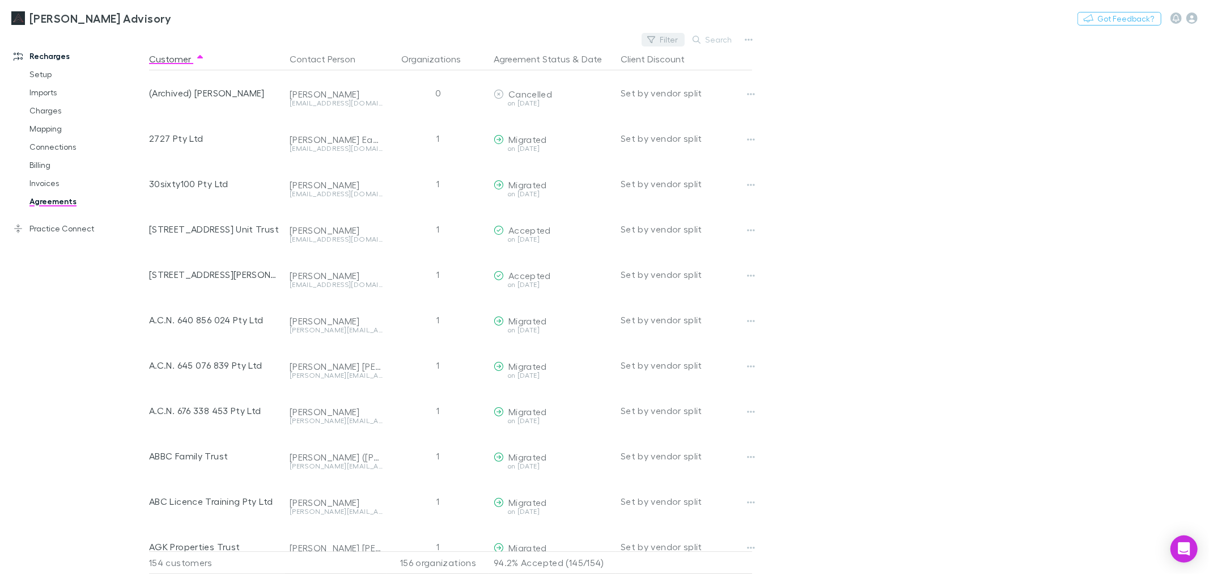
click at [672, 36] on button "Filter" at bounding box center [663, 40] width 43 height 14
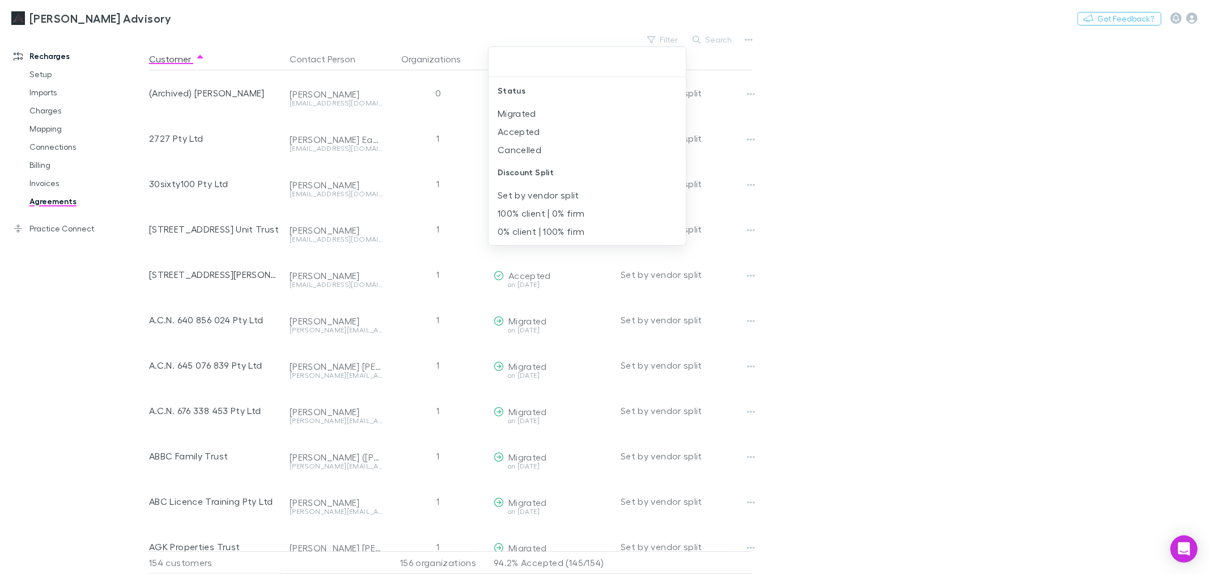
click at [706, 42] on div at bounding box center [604, 287] width 1209 height 574
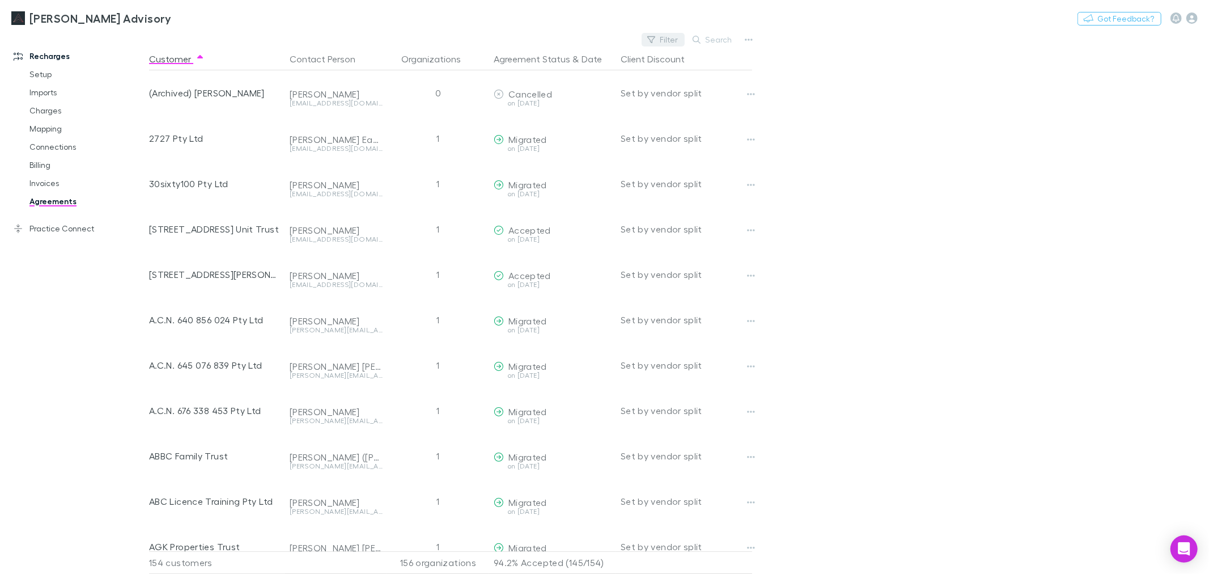
click at [679, 44] on button "Filter" at bounding box center [663, 40] width 43 height 14
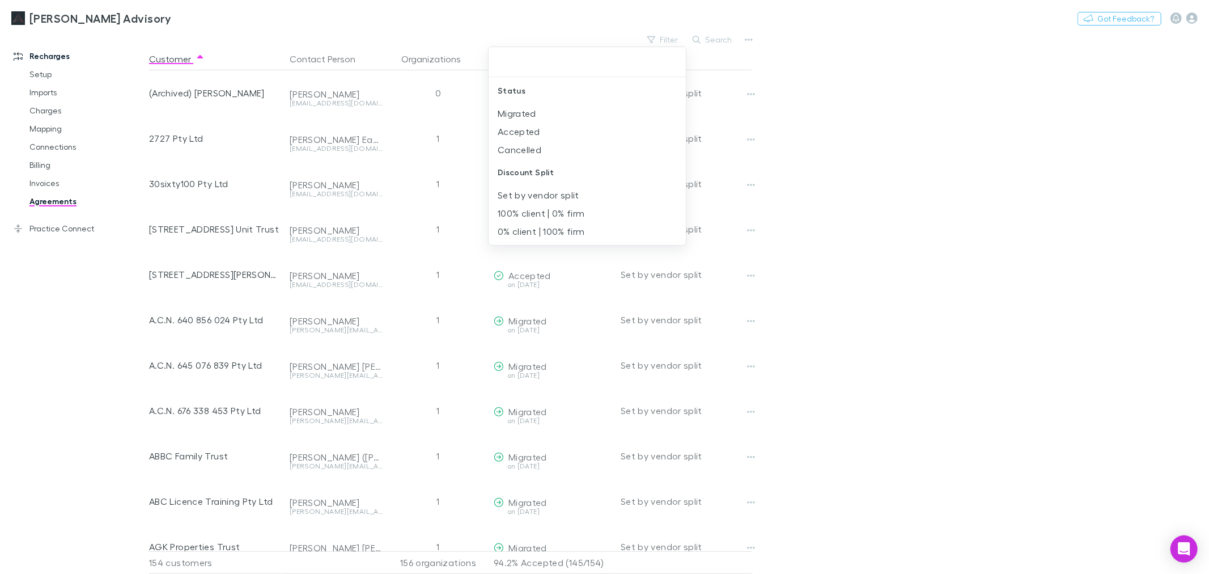
click at [879, 145] on div at bounding box center [604, 287] width 1209 height 574
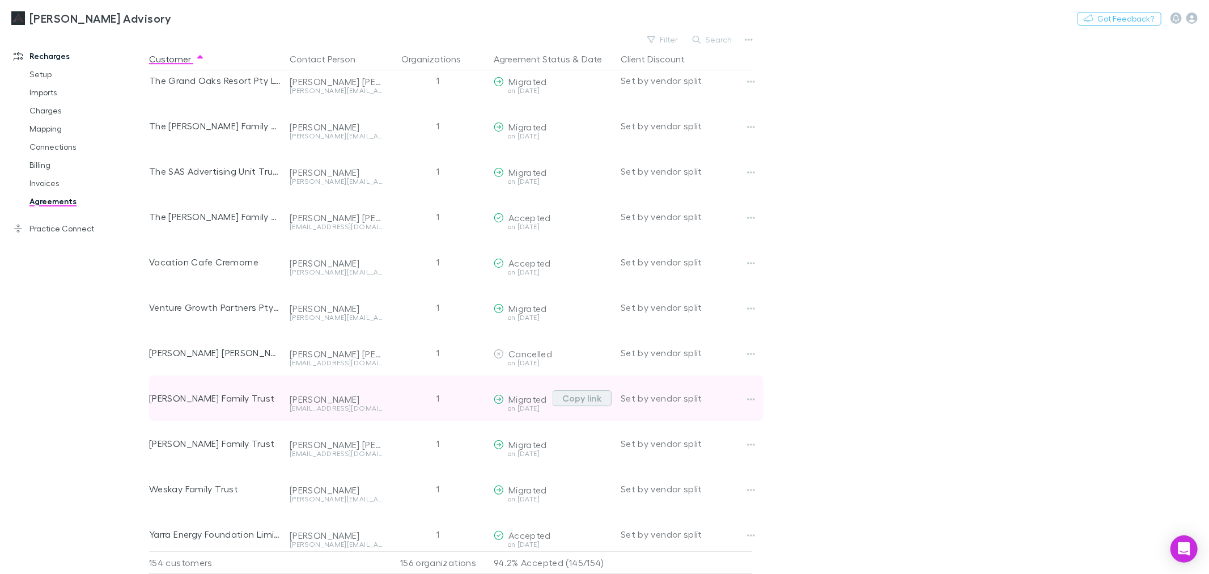
scroll to position [6513, 0]
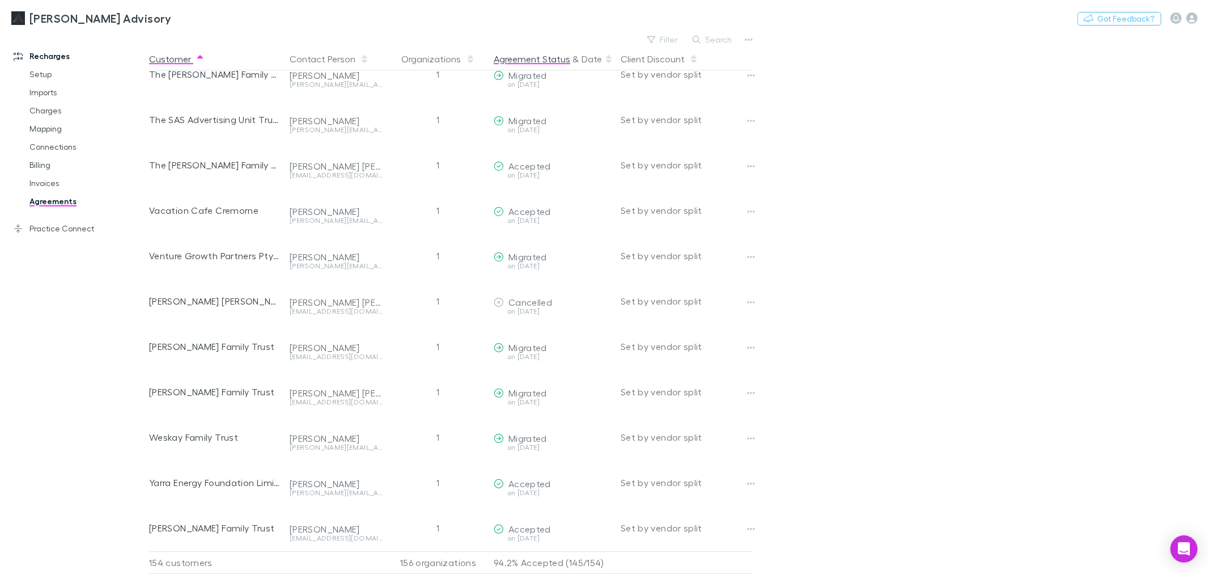
click at [520, 59] on button "Agreement Status" at bounding box center [532, 59] width 77 height 23
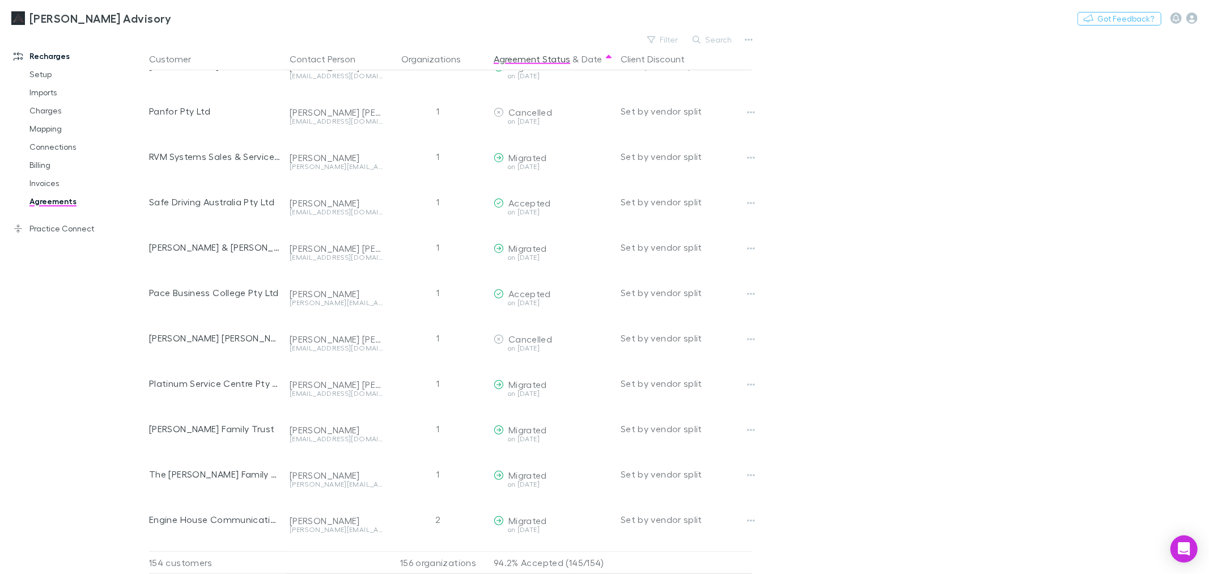
click at [949, 228] on main "Filter Search Customer Contact Person Organizations Agreement Status & Date Cli…" at bounding box center [679, 303] width 1060 height 542
click at [54, 180] on link "Invoices" at bounding box center [87, 183] width 138 height 18
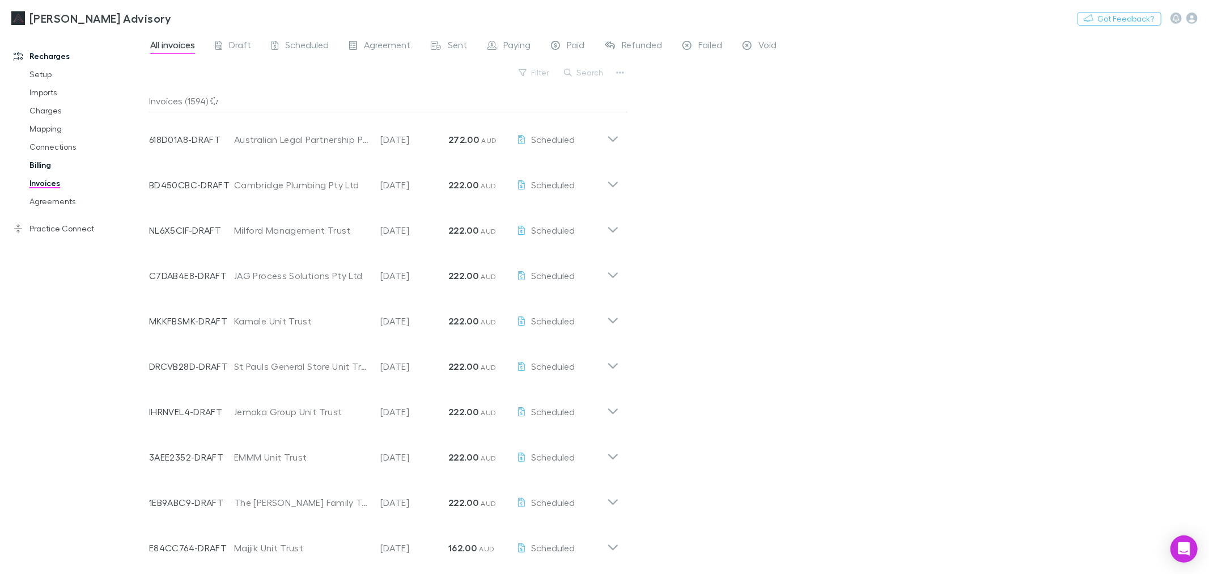
click at [36, 156] on link "Billing" at bounding box center [87, 165] width 138 height 18
click at [53, 147] on link "Connections" at bounding box center [87, 147] width 138 height 18
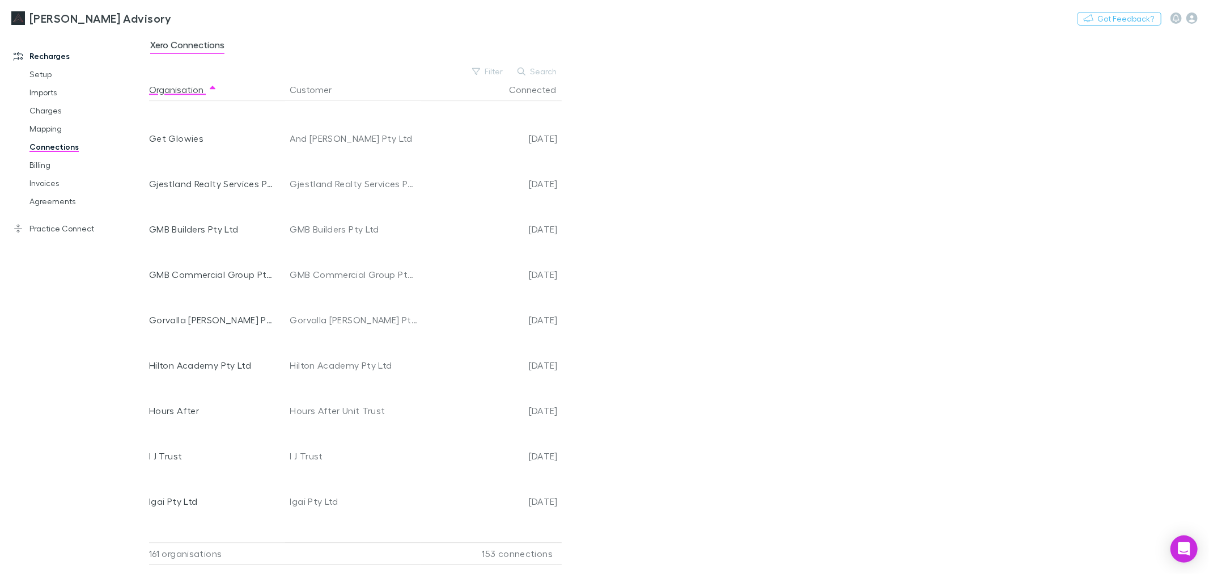
scroll to position [2394, 0]
click at [499, 73] on button "Filter" at bounding box center [488, 72] width 43 height 14
click at [410, 162] on li "No" at bounding box center [412, 163] width 197 height 18
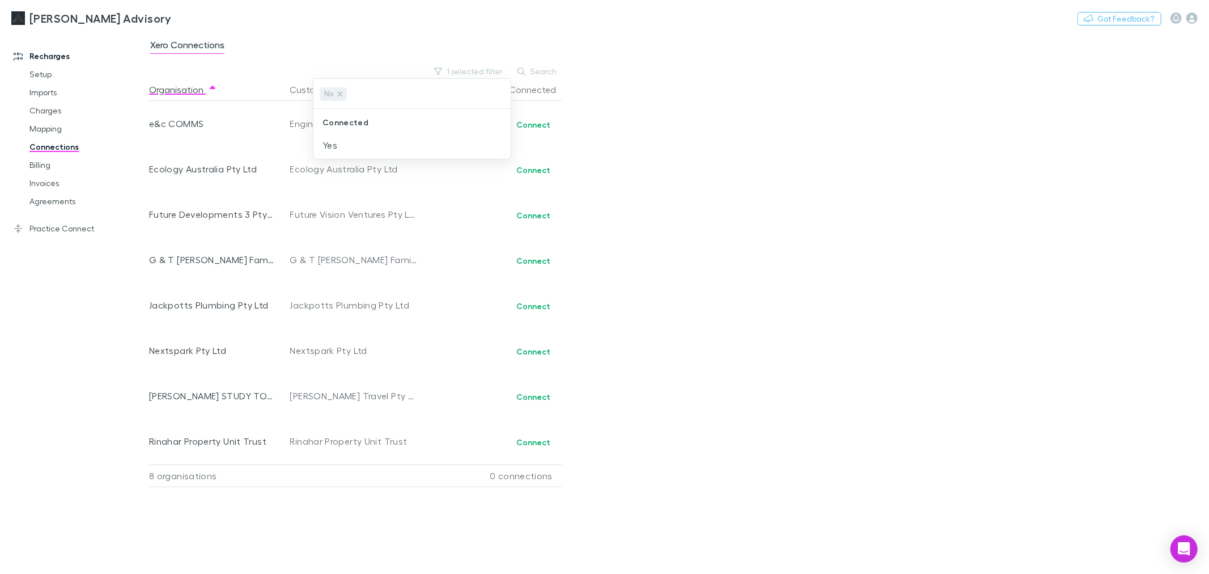
click at [747, 243] on div at bounding box center [604, 287] width 1209 height 574
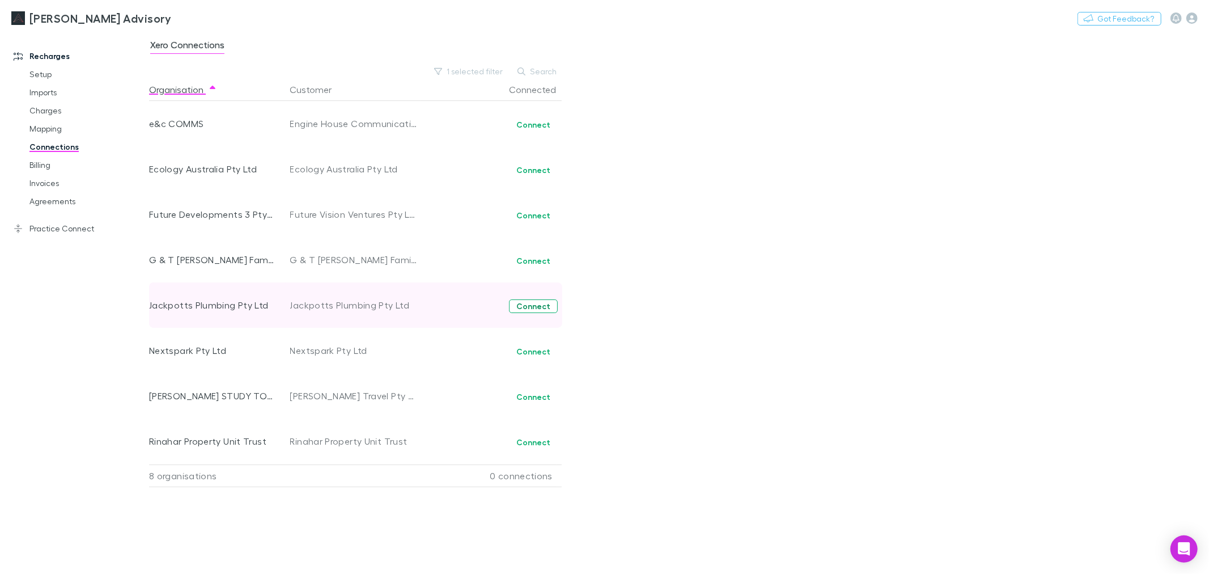
click at [530, 299] on button "Connect" at bounding box center [533, 306] width 49 height 14
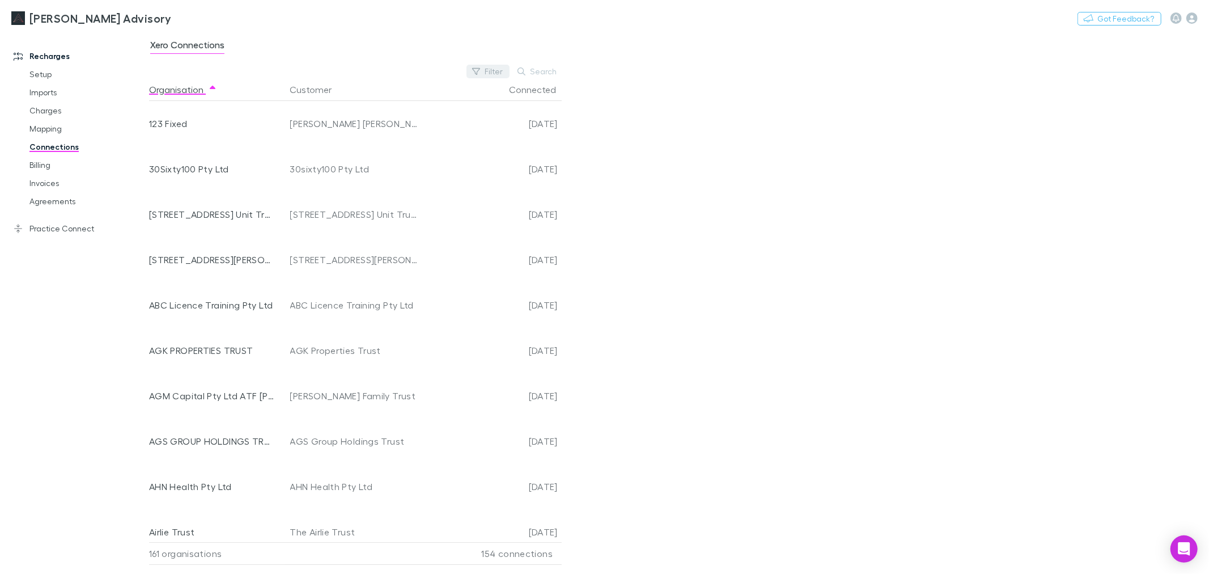
click at [475, 65] on button "Filter" at bounding box center [488, 72] width 43 height 14
click at [441, 168] on li "No" at bounding box center [412, 163] width 197 height 18
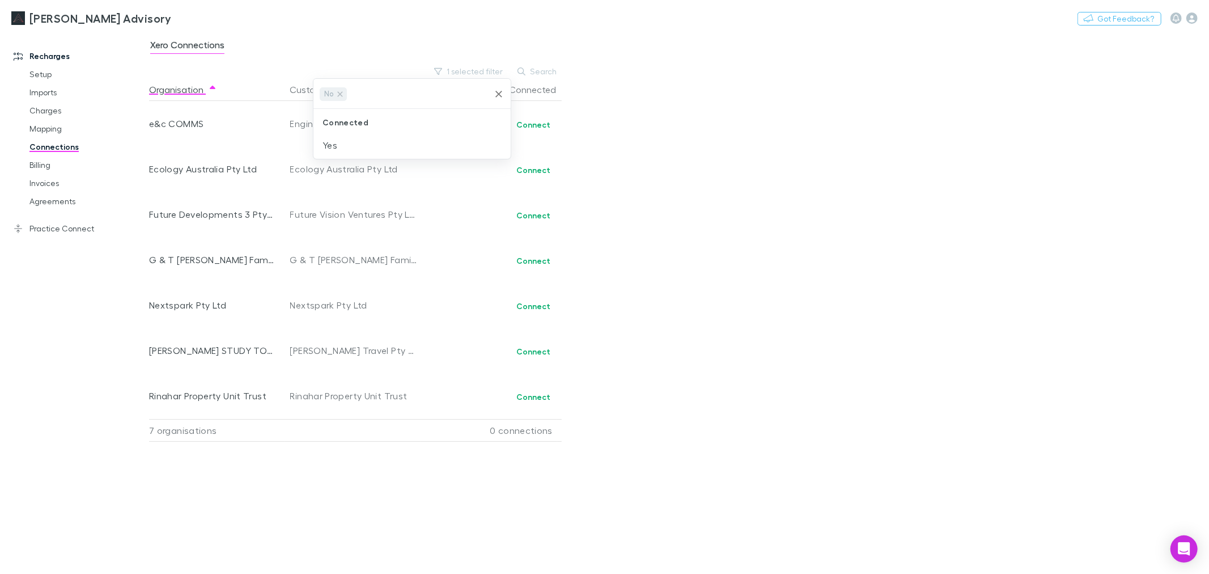
click at [860, 183] on div at bounding box center [604, 287] width 1209 height 574
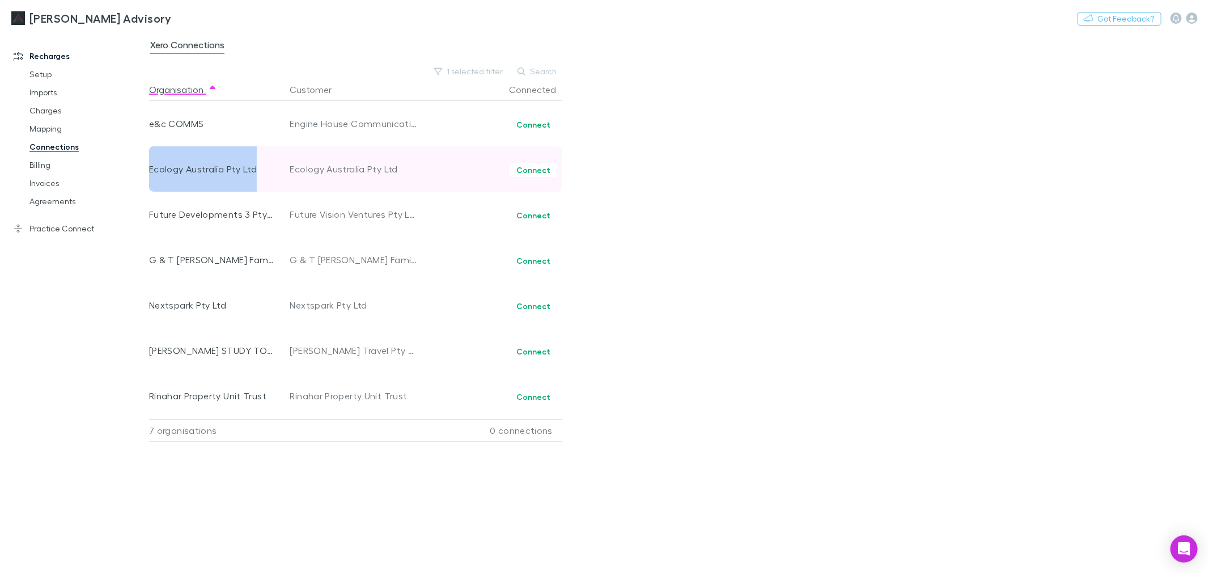
copy div "Ecology Australia Pty Ltd"
drag, startPoint x: 256, startPoint y: 173, endPoint x: 151, endPoint y: 169, distance: 105.0
click at [151, 169] on div "Ecology Australia Pty Ltd" at bounding box center [211, 168] width 125 height 45
click at [548, 173] on button "Connect" at bounding box center [533, 170] width 49 height 14
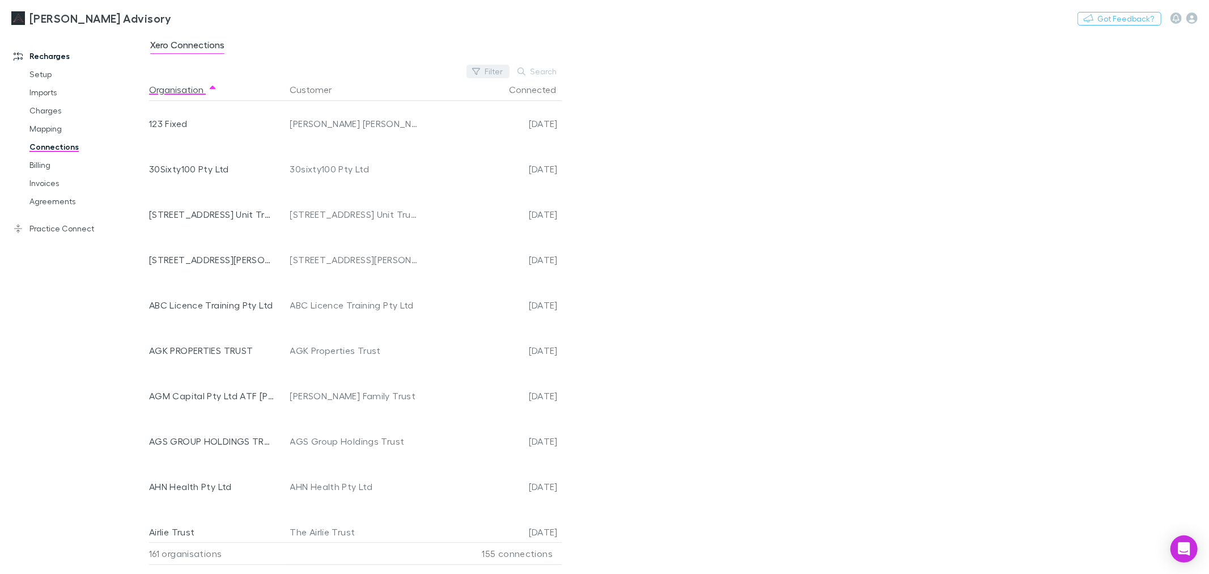
click at [495, 70] on button "Filter" at bounding box center [488, 72] width 43 height 14
click at [438, 163] on li "No" at bounding box center [412, 163] width 197 height 18
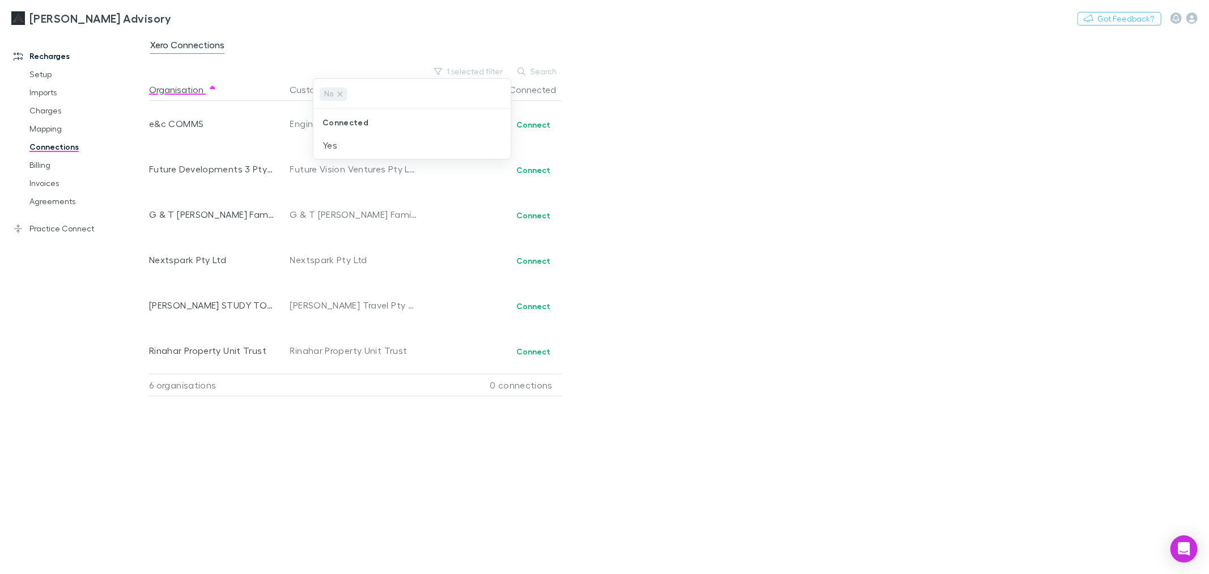
click at [853, 200] on div at bounding box center [604, 287] width 1209 height 574
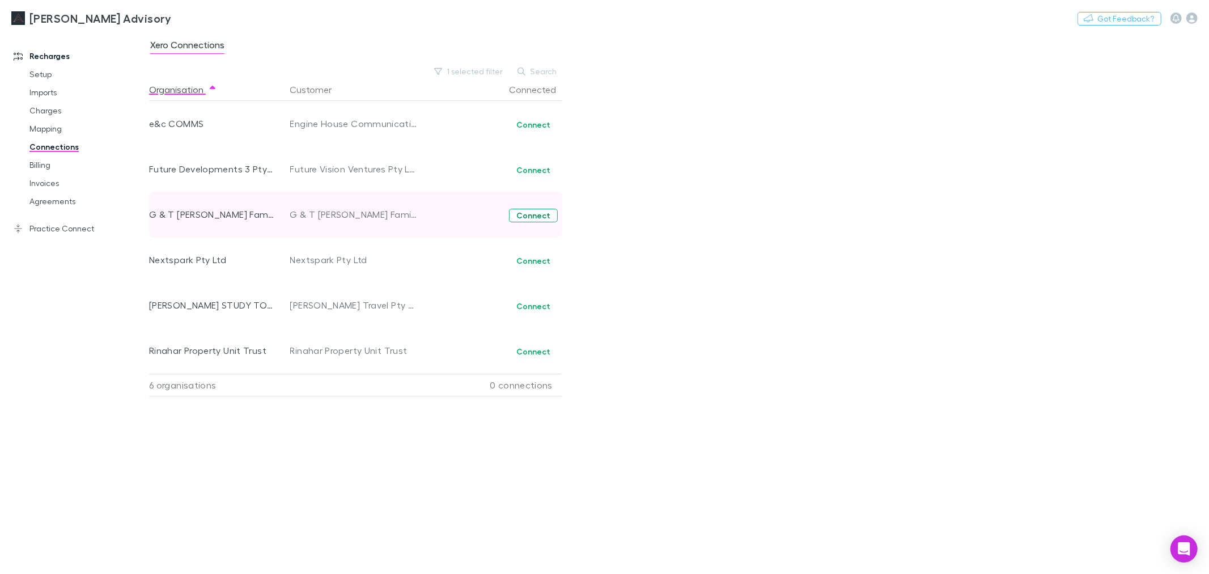
click at [536, 218] on button "Connect" at bounding box center [533, 216] width 49 height 14
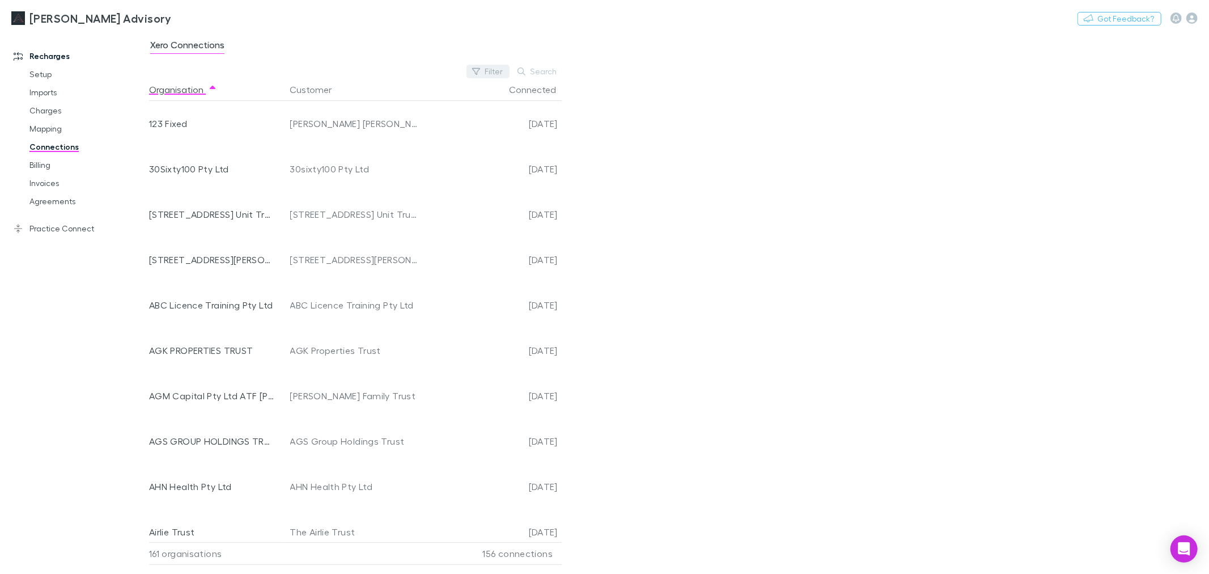
click at [488, 73] on button "Filter" at bounding box center [488, 72] width 43 height 14
click at [435, 168] on li "No" at bounding box center [412, 163] width 197 height 18
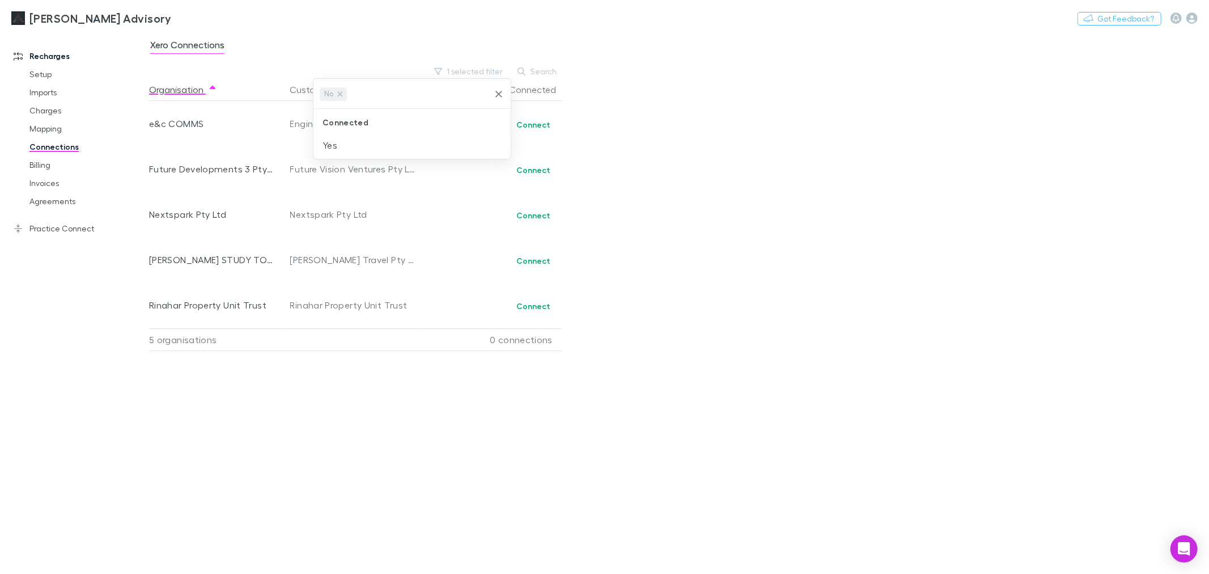
click at [413, 477] on div at bounding box center [604, 287] width 1209 height 574
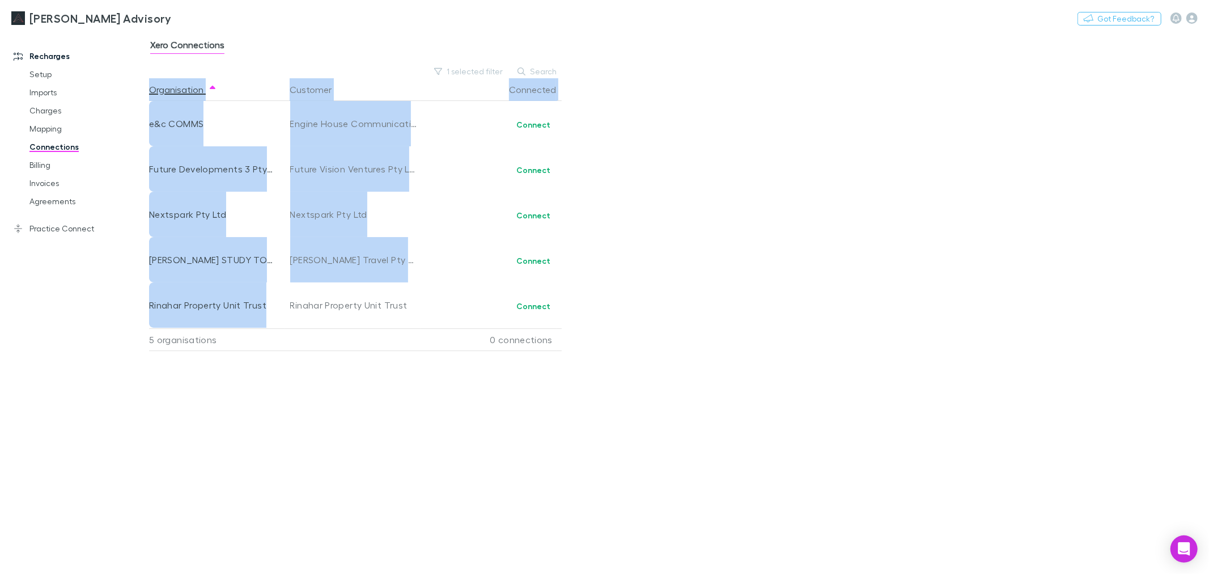
copy div "Xero Connections 1 selected filter Search Organisation Customer Connected e&c C…"
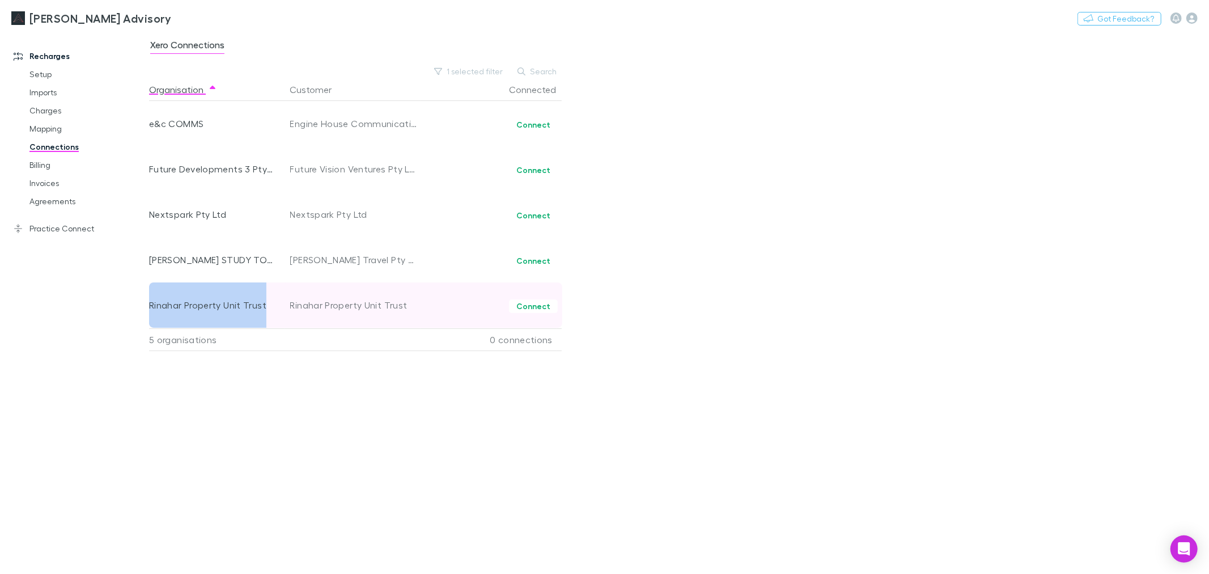
copy div "Rinahar Property Unit Trust"
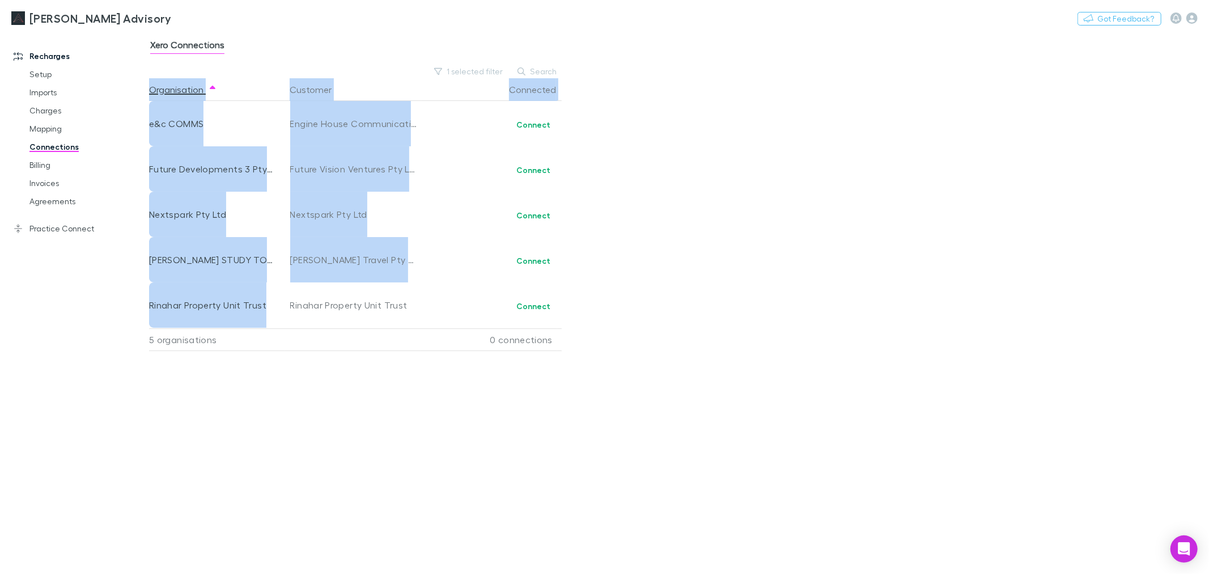
drag, startPoint x: 275, startPoint y: 309, endPoint x: 125, endPoint y: 306, distance: 150.3
click at [125, 306] on div "Recharges Setup Imports Charges Mapping Connections Billing Invoices Agreements…" at bounding box center [604, 303] width 1209 height 542
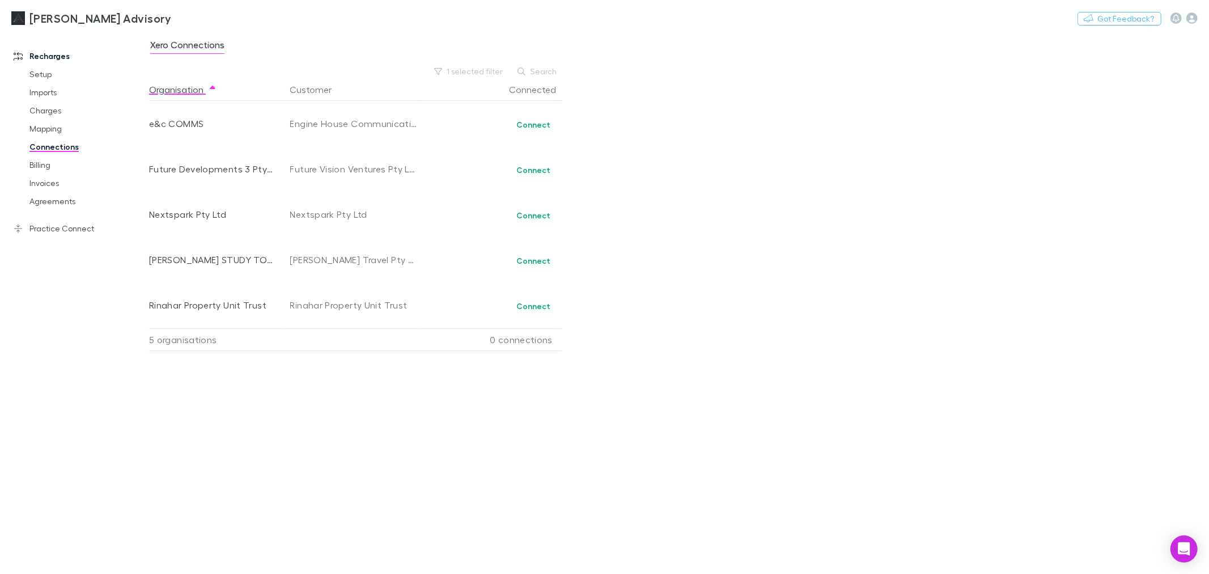
click at [77, 393] on div "Recharges Setup Imports Charges Mapping Connections Billing Invoices Agreements…" at bounding box center [79, 301] width 159 height 530
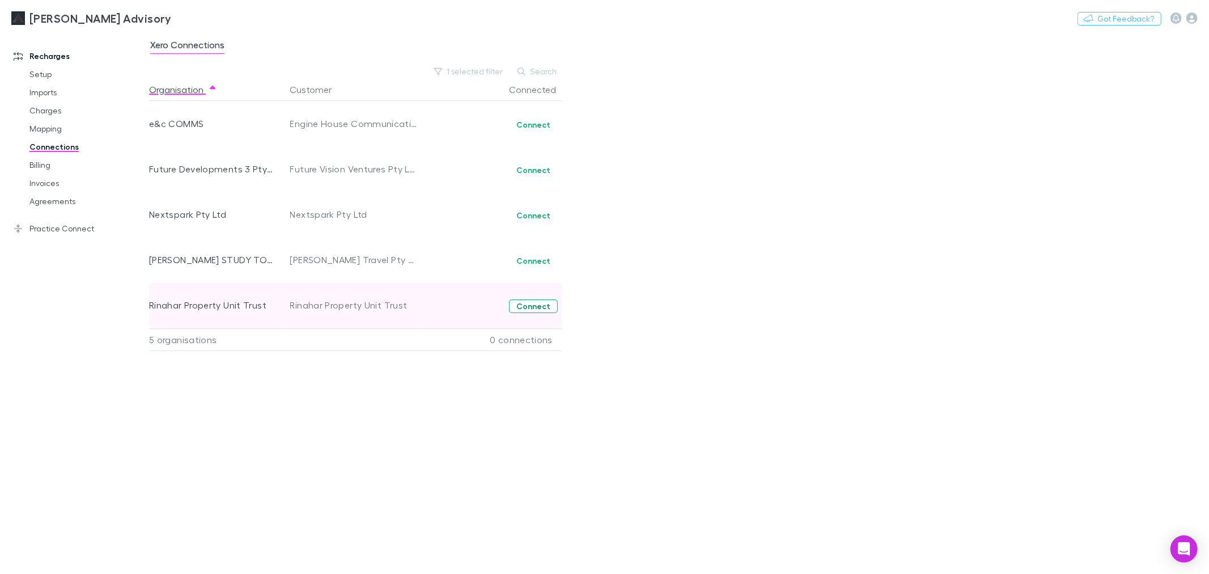
click at [525, 308] on button "Connect" at bounding box center [533, 306] width 49 height 14
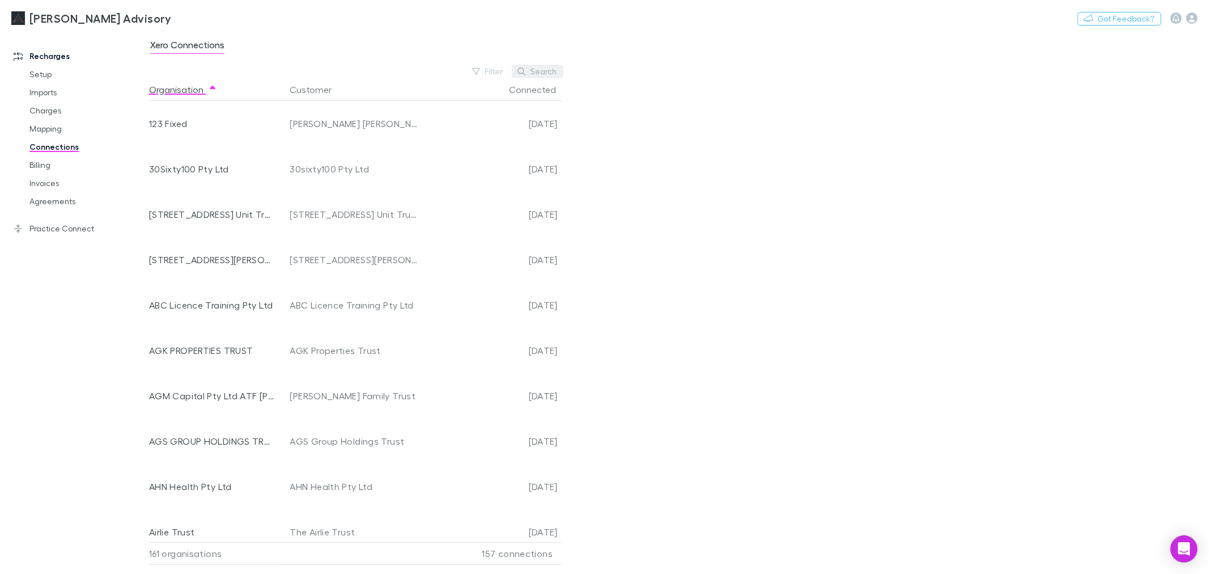
click at [554, 65] on button "Search" at bounding box center [538, 72] width 52 height 14
drag, startPoint x: 503, startPoint y: 86, endPoint x: 502, endPoint y: 68, distance: 17.6
click at [505, 85] on div "Connected" at bounding box center [489, 89] width 136 height 23
click at [502, 68] on button "Filter" at bounding box center [488, 72] width 43 height 14
click at [452, 160] on li "No" at bounding box center [412, 163] width 197 height 18
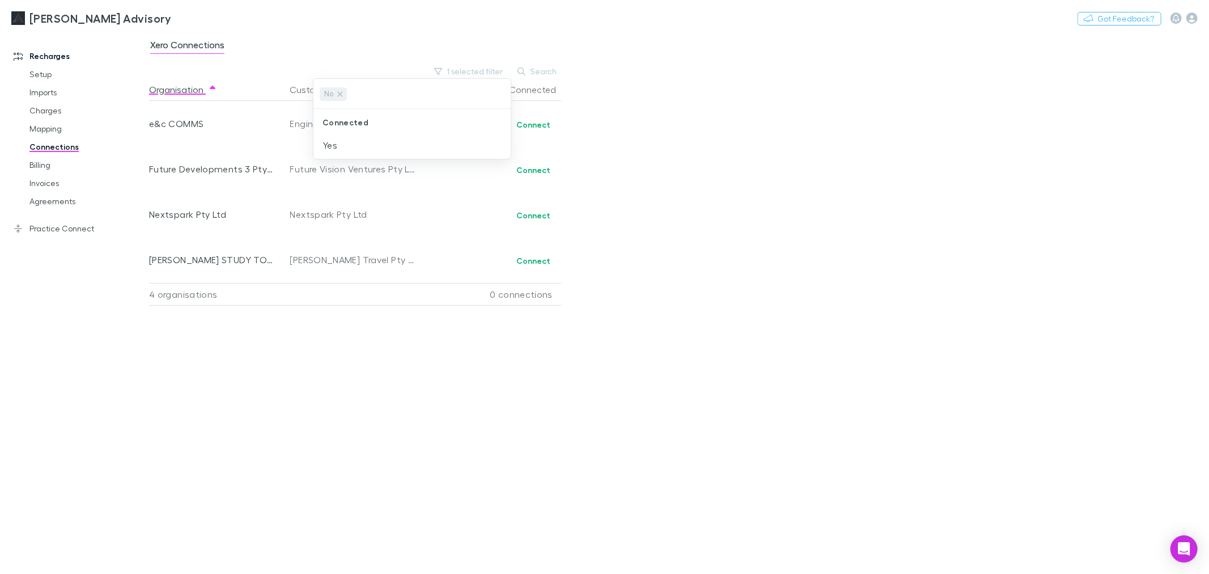
drag, startPoint x: 225, startPoint y: 132, endPoint x: 197, endPoint y: 116, distance: 32.0
click at [195, 116] on div at bounding box center [604, 287] width 1209 height 574
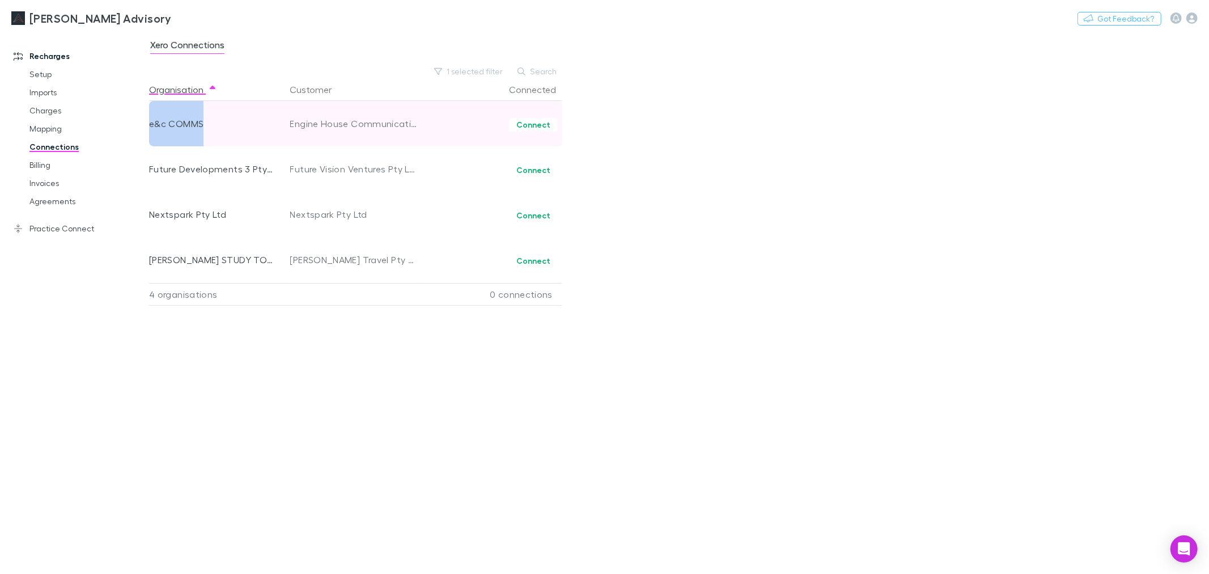
drag, startPoint x: 182, startPoint y: 121, endPoint x: 149, endPoint y: 128, distance: 33.6
copy div "e&c COMMS"
click at [541, 133] on div "Connect" at bounding box center [490, 123] width 136 height 45
click at [542, 126] on button "Connect" at bounding box center [533, 125] width 49 height 14
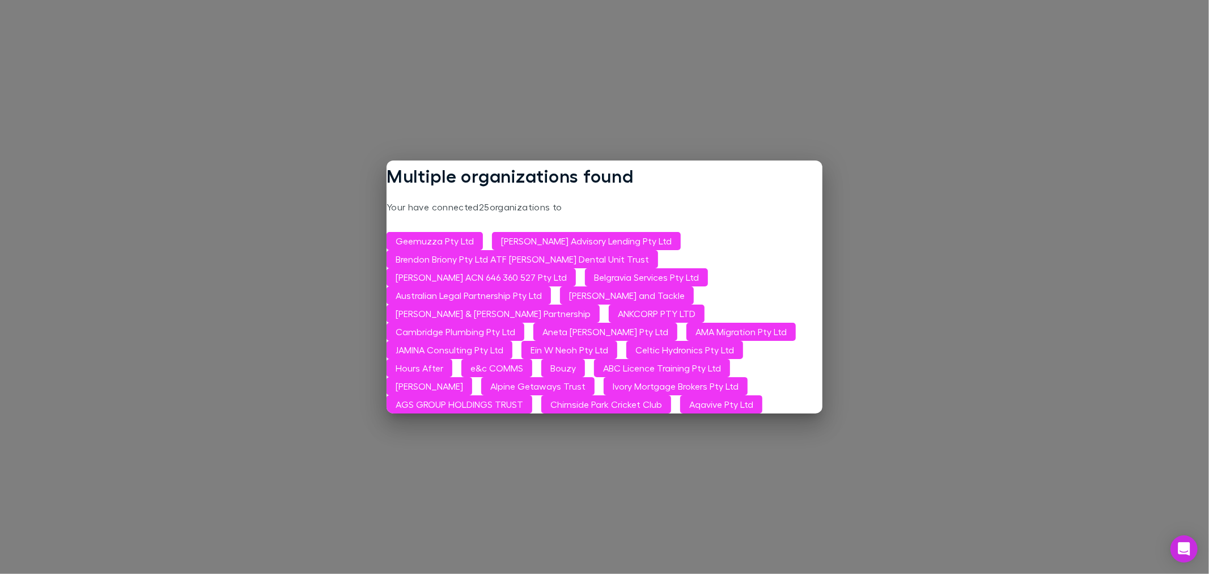
click at [934, 190] on div "Multiple organizations found Your have connected 25 organizations to Geemuzza P…" at bounding box center [604, 287] width 1209 height 574
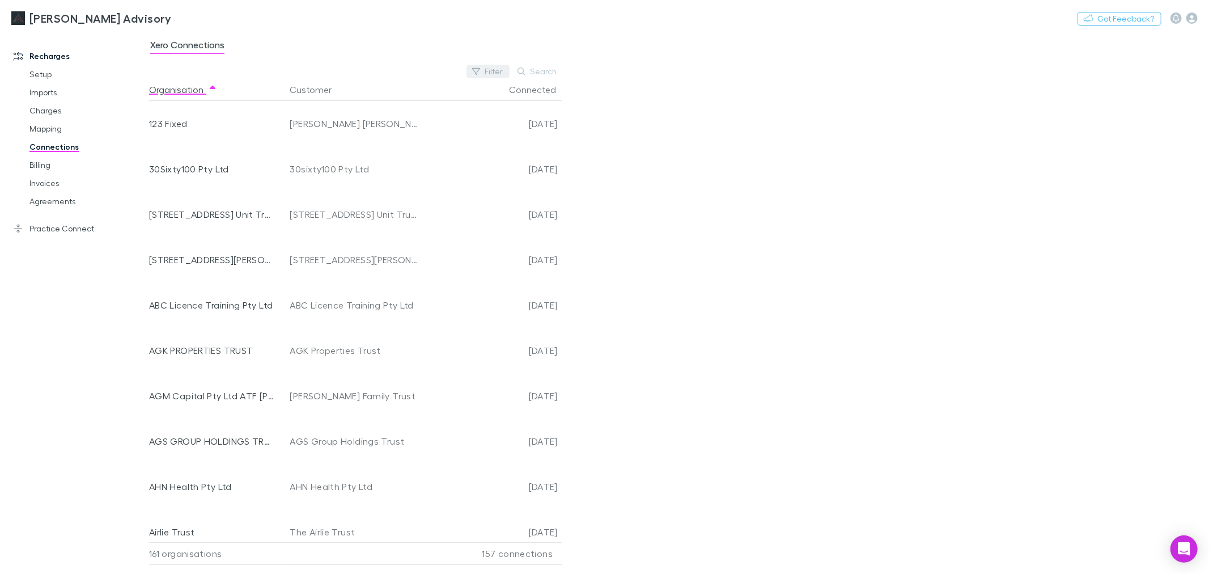
click at [497, 69] on button "Filter" at bounding box center [488, 72] width 43 height 14
click at [444, 156] on li "No" at bounding box center [412, 163] width 197 height 18
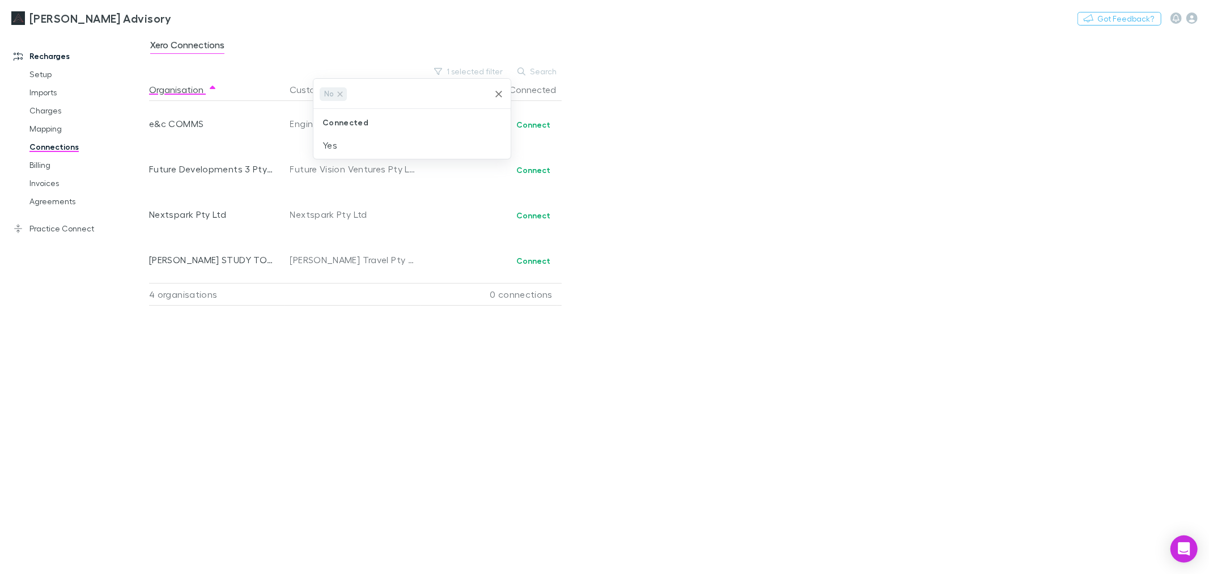
click at [696, 190] on div at bounding box center [604, 287] width 1209 height 574
click at [543, 125] on button "Connect" at bounding box center [533, 125] width 49 height 14
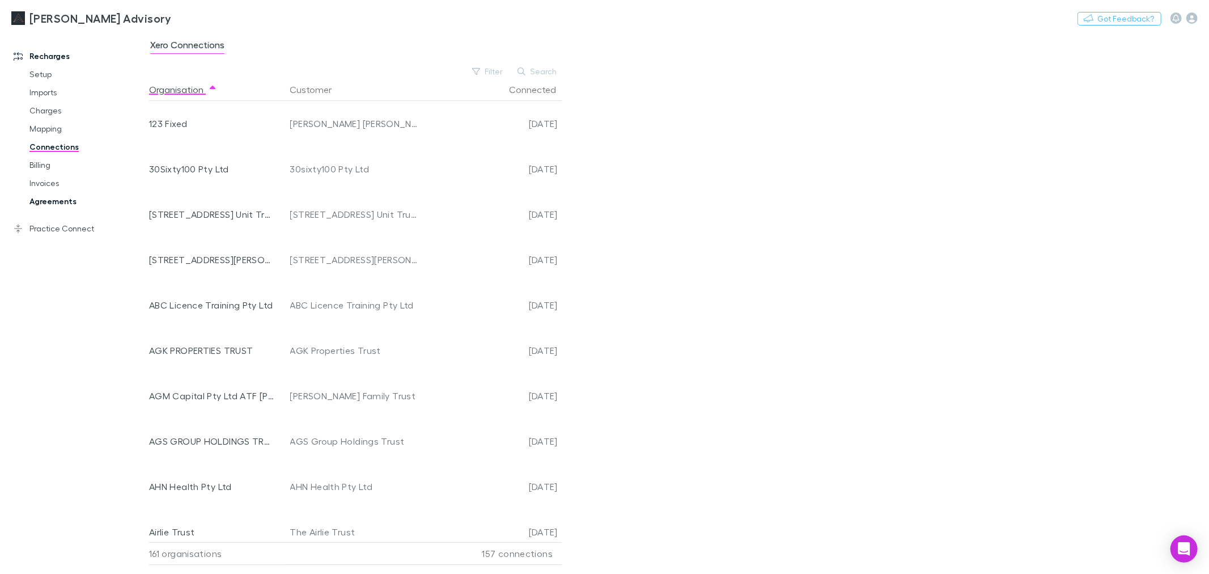
click at [80, 208] on link "Agreements" at bounding box center [87, 201] width 138 height 18
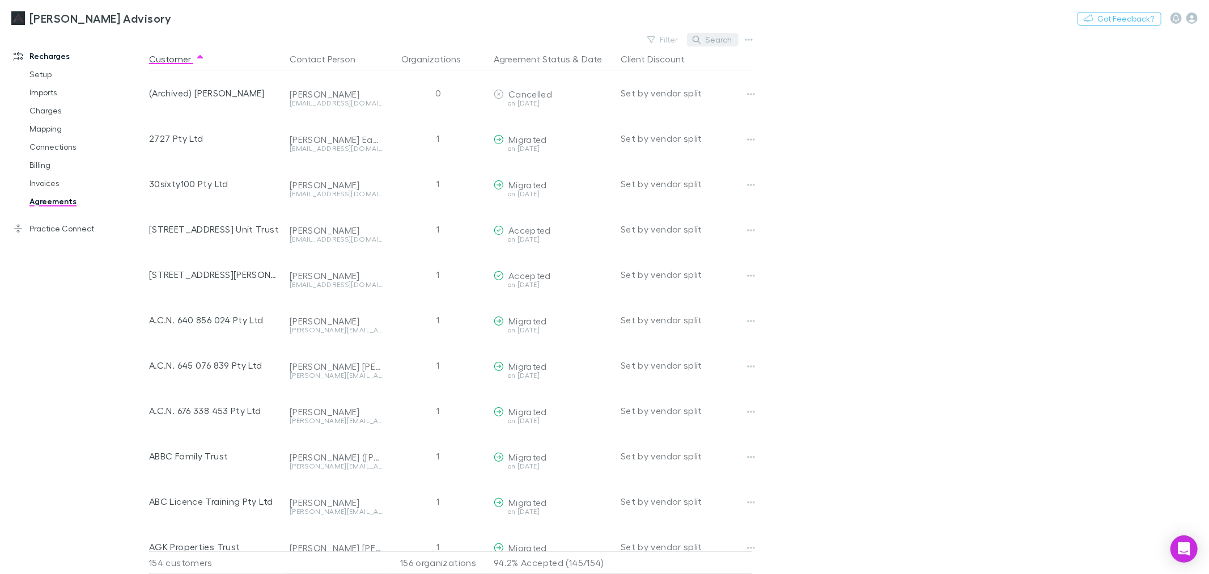
click at [732, 41] on button "Search" at bounding box center [713, 40] width 52 height 14
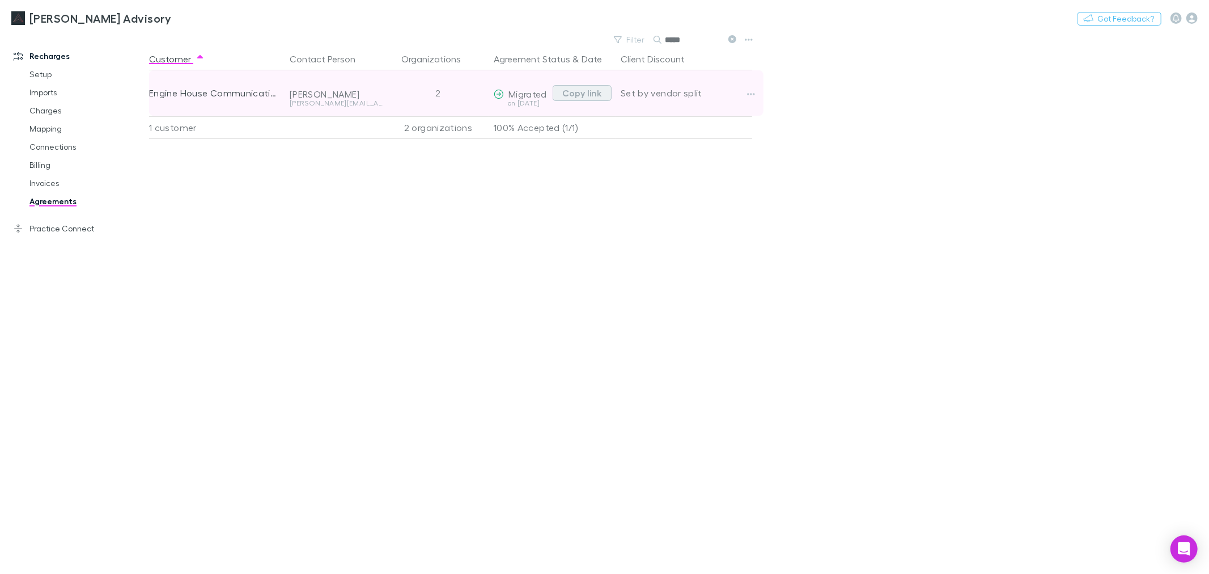
type input "*****"
drag, startPoint x: 591, startPoint y: 94, endPoint x: 588, endPoint y: 82, distance: 11.8
click at [591, 92] on button "Copy link" at bounding box center [582, 93] width 59 height 16
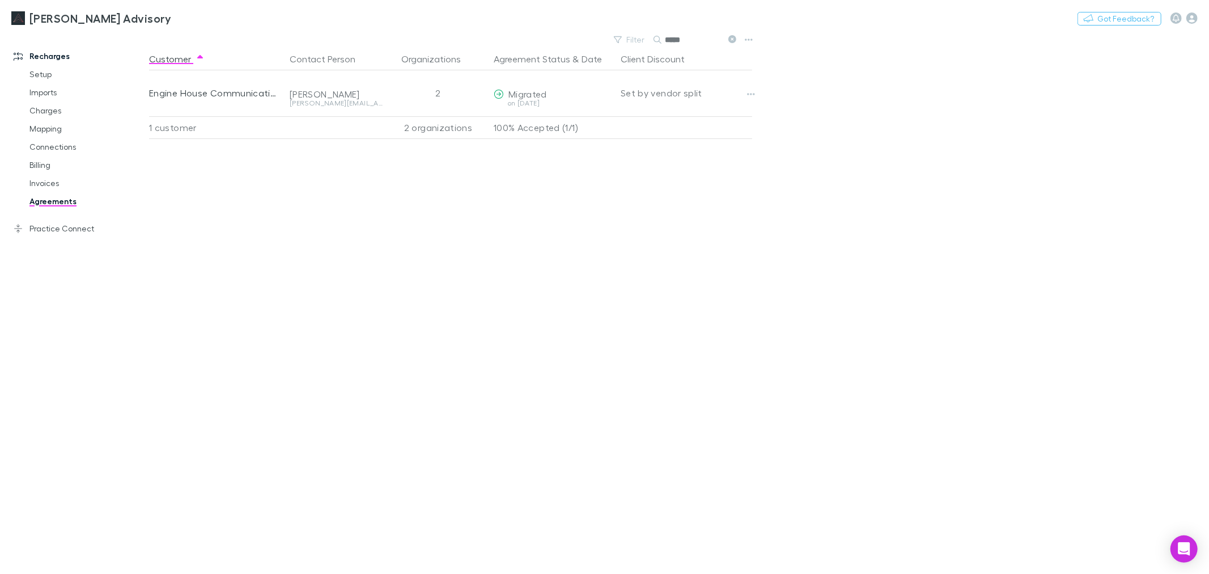
click at [679, 40] on input "*****" at bounding box center [693, 40] width 57 height 16
drag, startPoint x: 690, startPoint y: 39, endPoint x: 647, endPoint y: 36, distance: 42.6
click at [647, 36] on div "Filter Search *****" at bounding box center [674, 40] width 133 height 16
click at [604, 321] on div "Customer Contact Person Organizations Agreement Status & Date Client Discount E…" at bounding box center [461, 311] width 624 height 526
click at [56, 140] on link "Connections" at bounding box center [87, 147] width 138 height 18
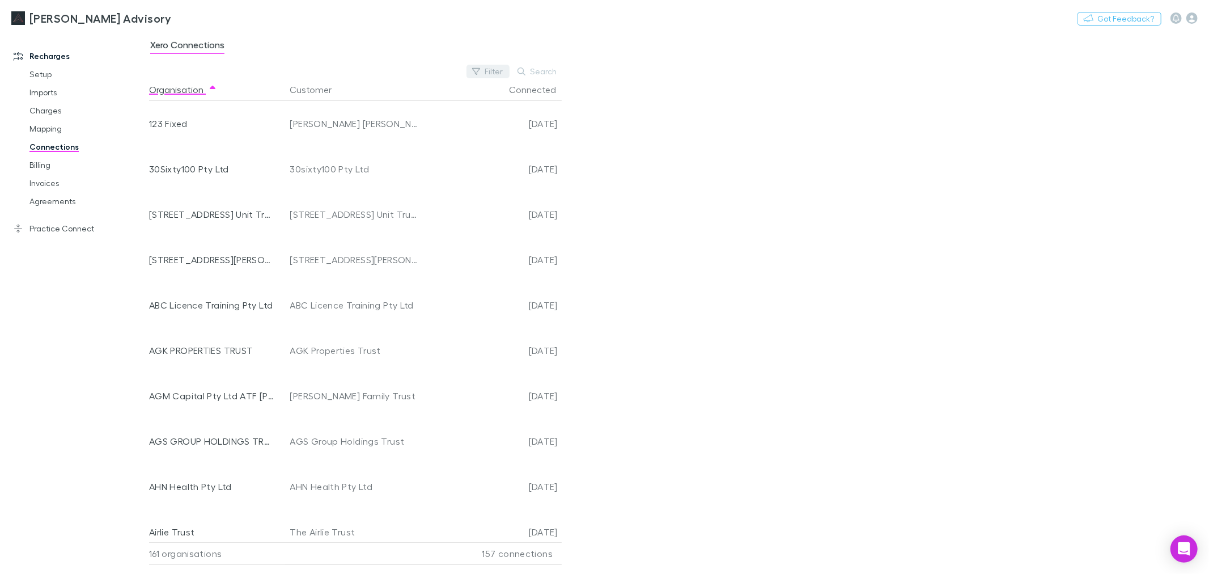
click at [494, 71] on button "Filter" at bounding box center [488, 72] width 43 height 14
click at [438, 168] on li "No" at bounding box center [412, 163] width 197 height 18
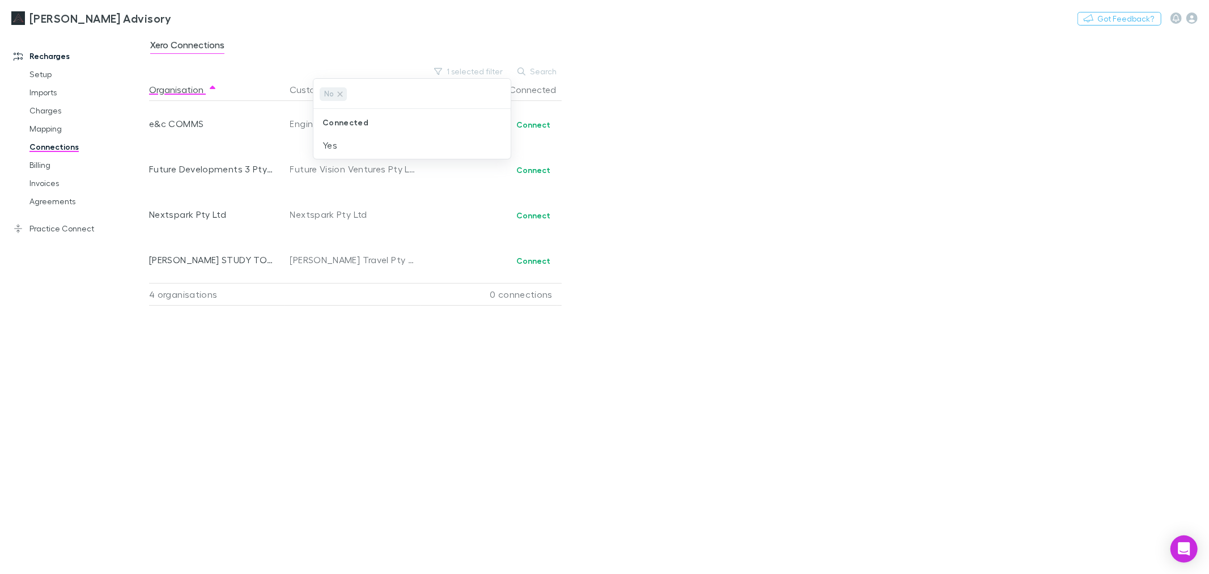
click at [698, 192] on div at bounding box center [604, 287] width 1209 height 574
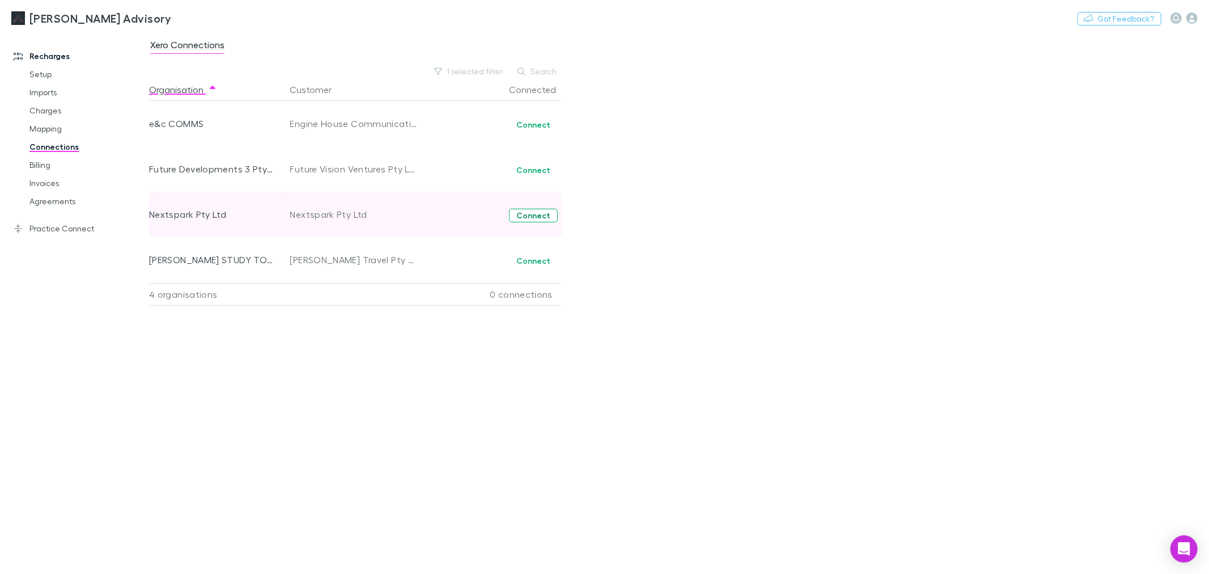
click at [534, 217] on button "Connect" at bounding box center [533, 216] width 49 height 14
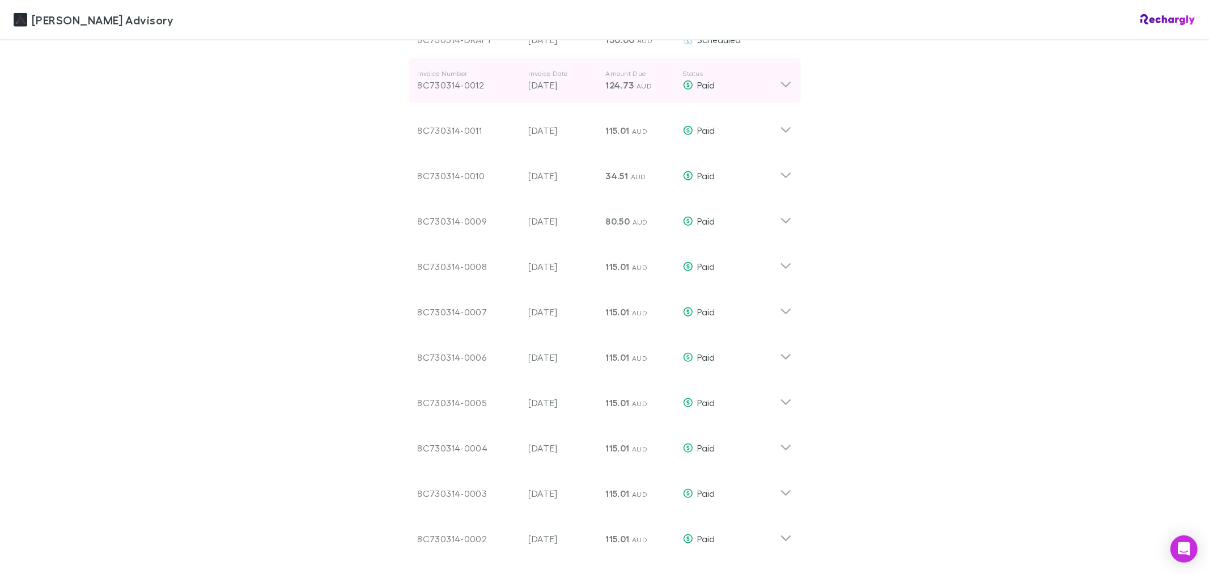
scroll to position [567, 0]
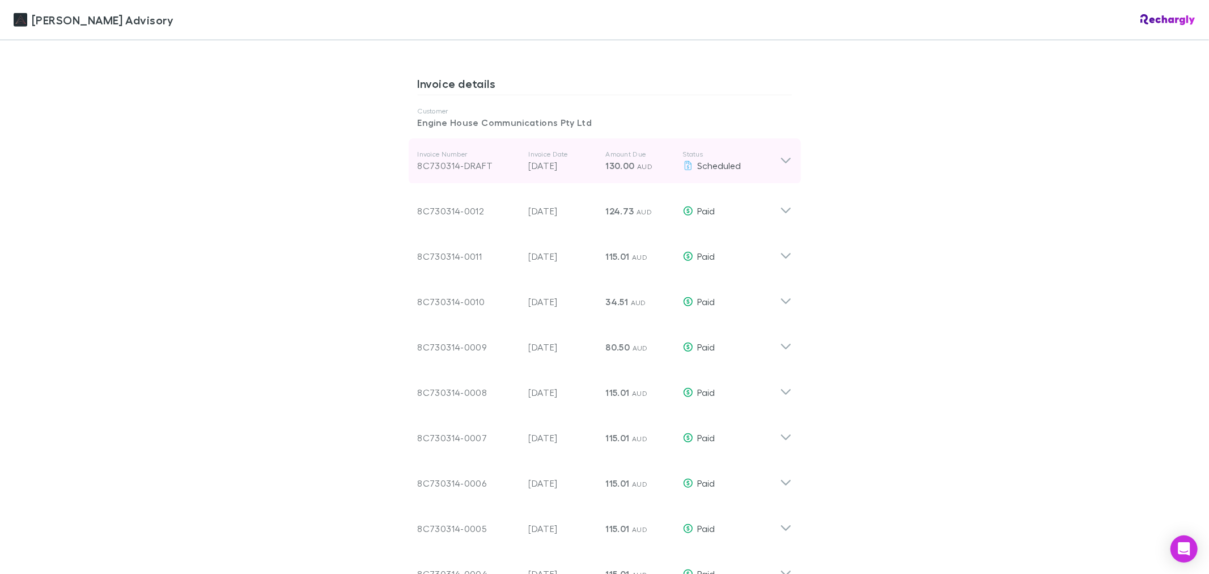
click at [780, 162] on icon at bounding box center [786, 161] width 12 height 14
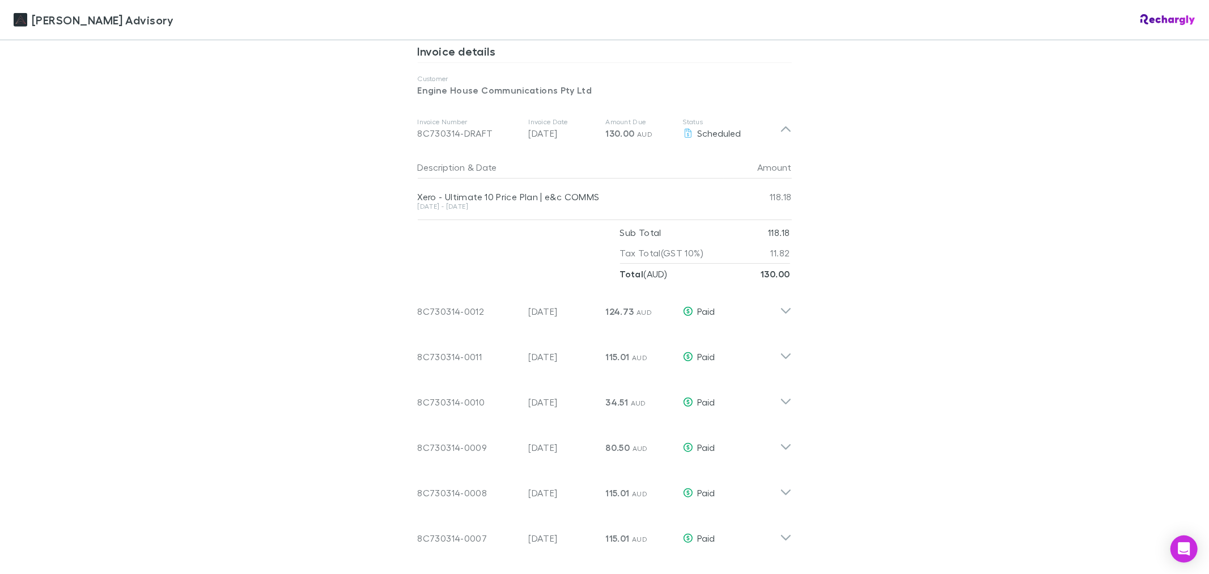
click at [238, 167] on div "Liston Newton Advisory Liston Newton Advisory Software subscriptions agreement …" at bounding box center [604, 287] width 1209 height 574
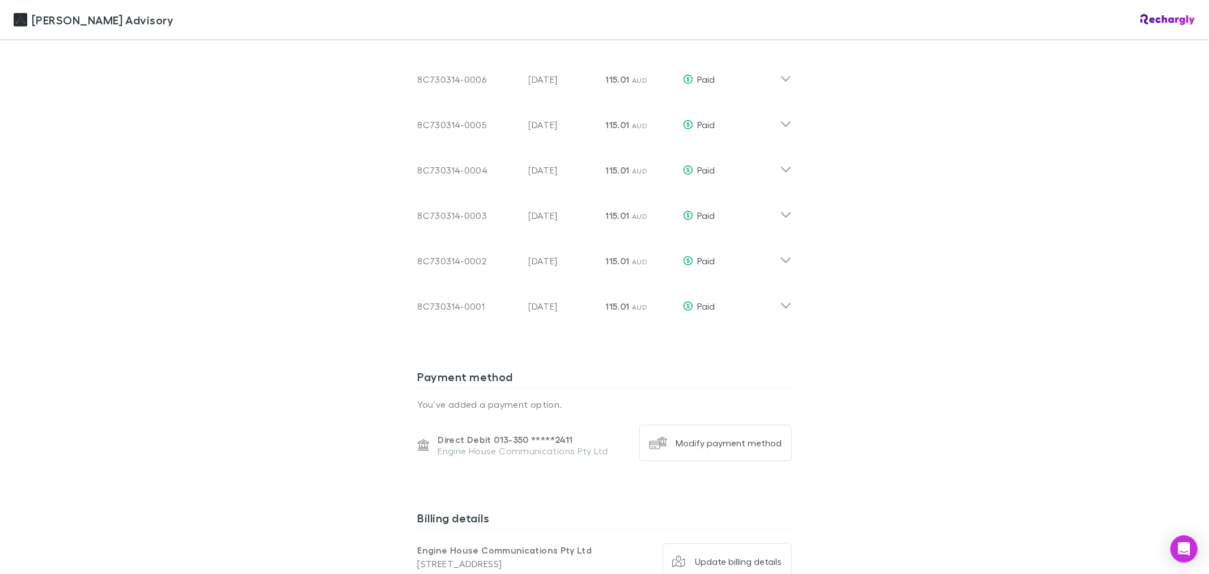
click at [322, 133] on div "Liston Newton Advisory Liston Newton Advisory Software subscriptions agreement …" at bounding box center [604, 287] width 1209 height 574
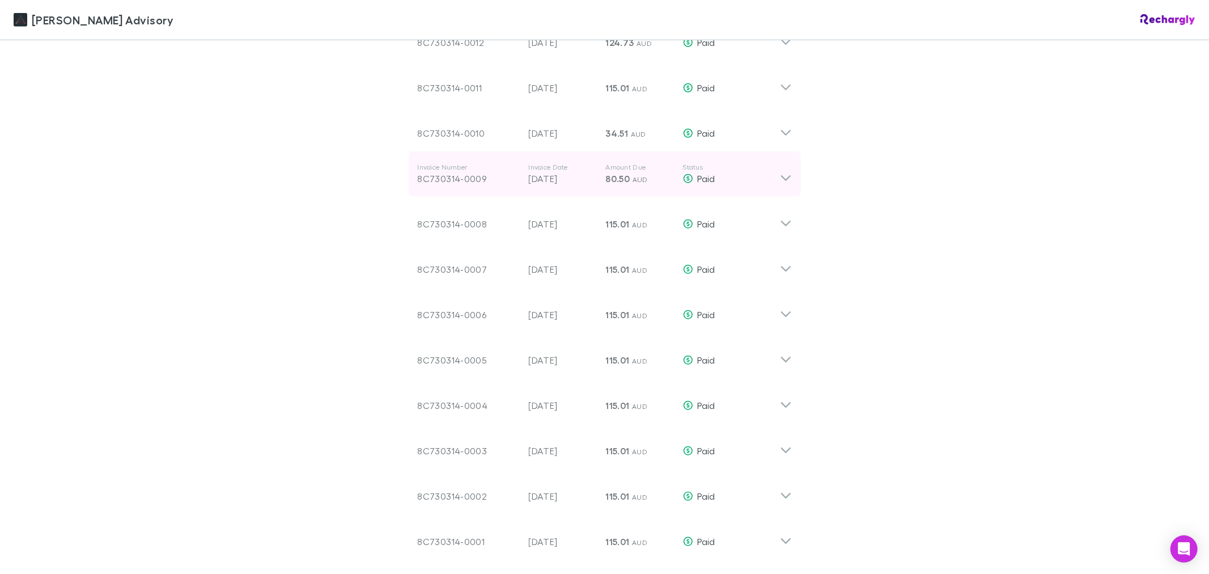
scroll to position [852, 0]
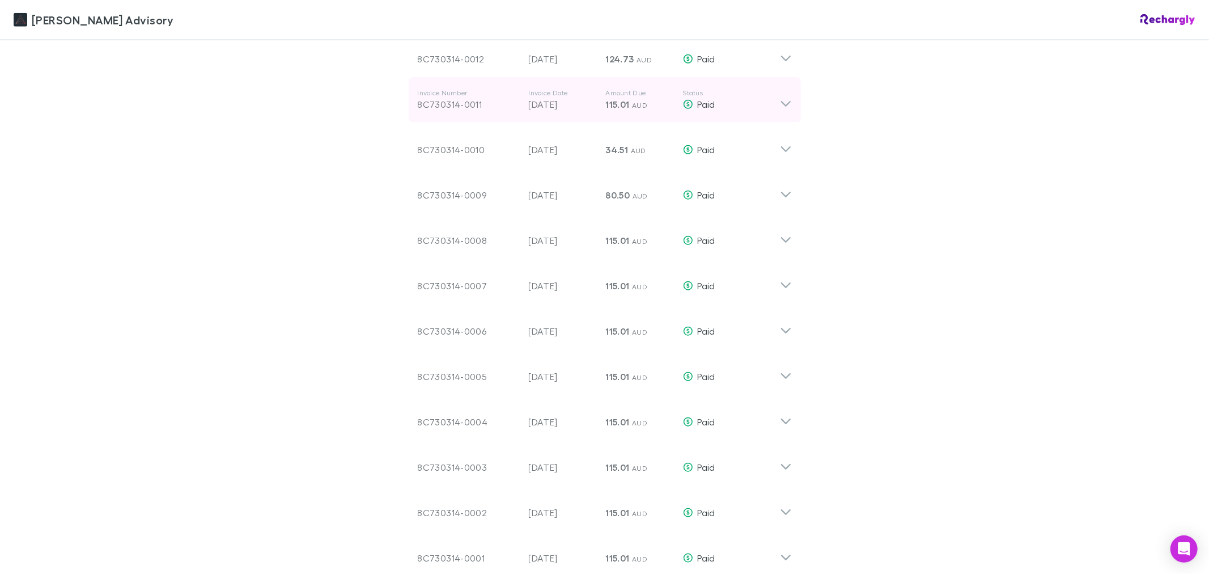
click at [766, 120] on div "Invoice Number 8C730314-0011 Invoice Date 20 Jul 2025 Amount Due 115.01 AUD Sta…" at bounding box center [599, 99] width 362 height 41
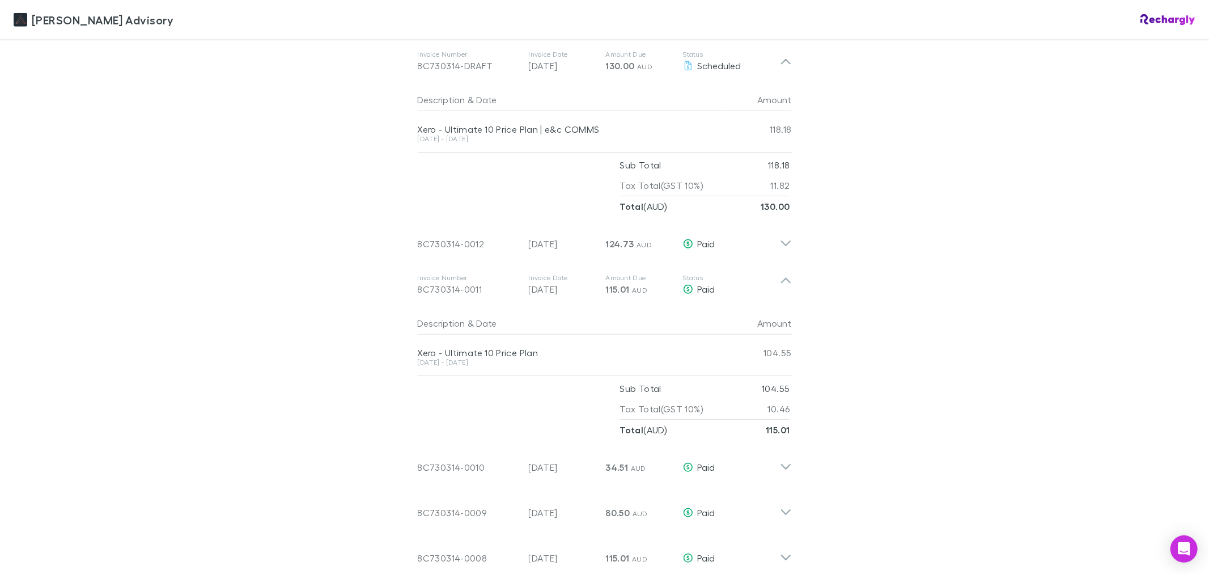
scroll to position [662, 0]
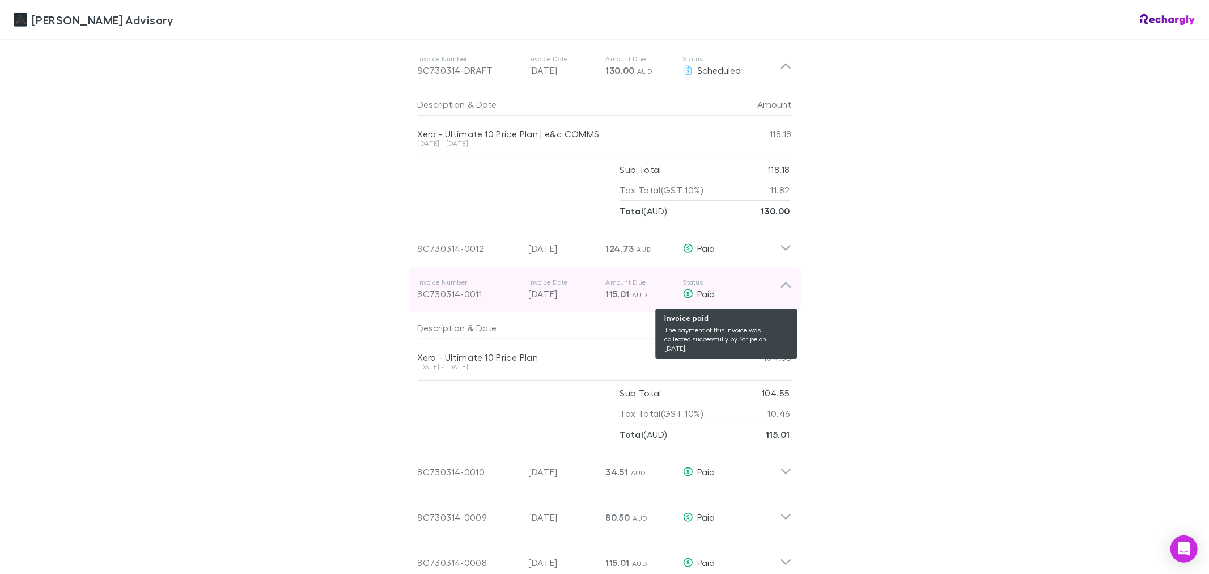
click at [773, 293] on div "Paid" at bounding box center [731, 294] width 97 height 14
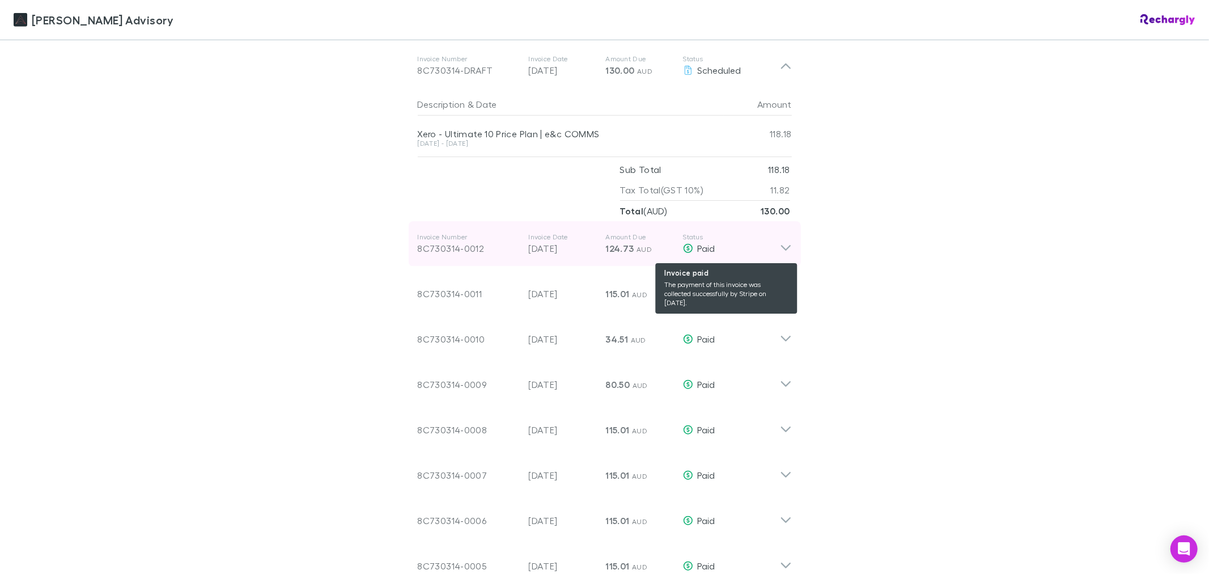
click at [769, 252] on div "Paid" at bounding box center [731, 249] width 97 height 14
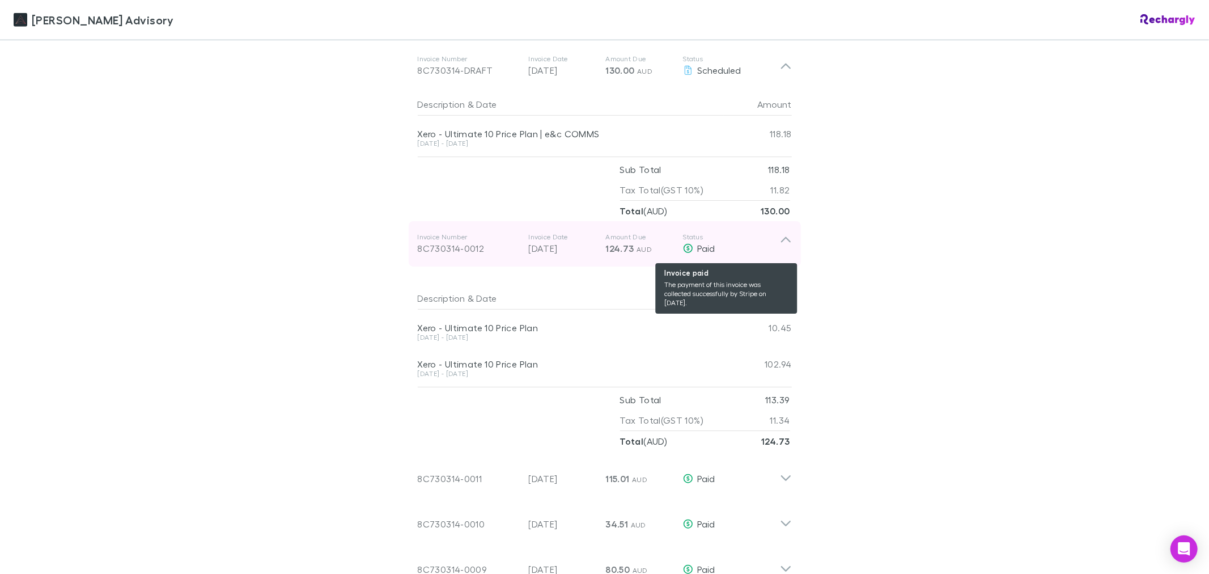
click at [769, 252] on div "Paid" at bounding box center [731, 249] width 97 height 14
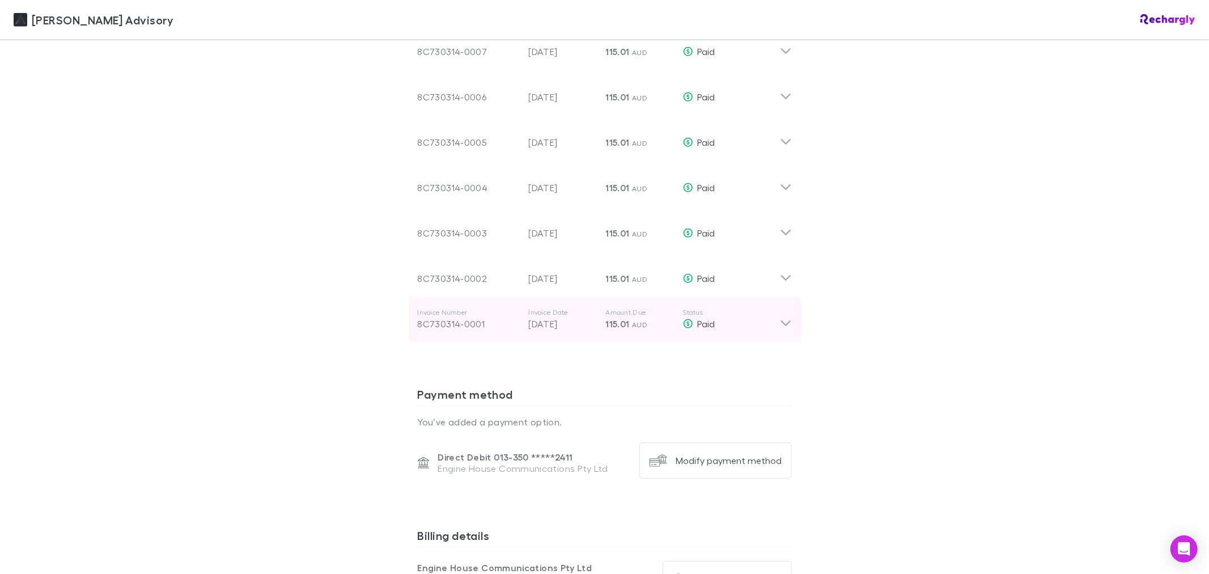
scroll to position [1103, 0]
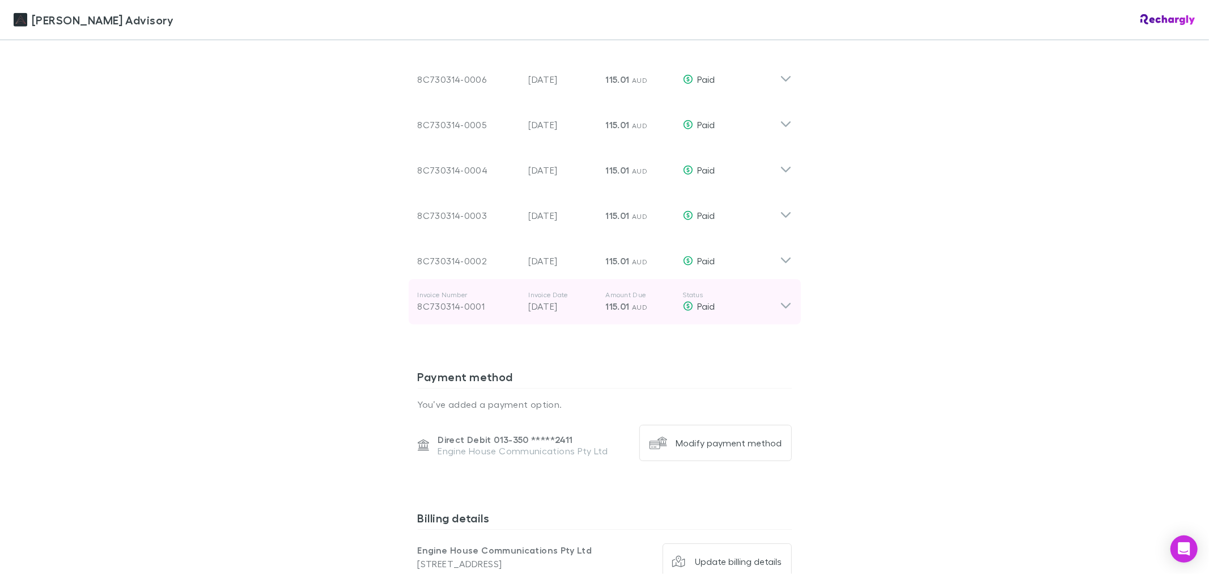
click at [739, 322] on div "Invoice Number 8C730314-0001 Invoice Date 20 Oct 2024 Amount Due 115.01 AUD Sta…" at bounding box center [599, 301] width 362 height 41
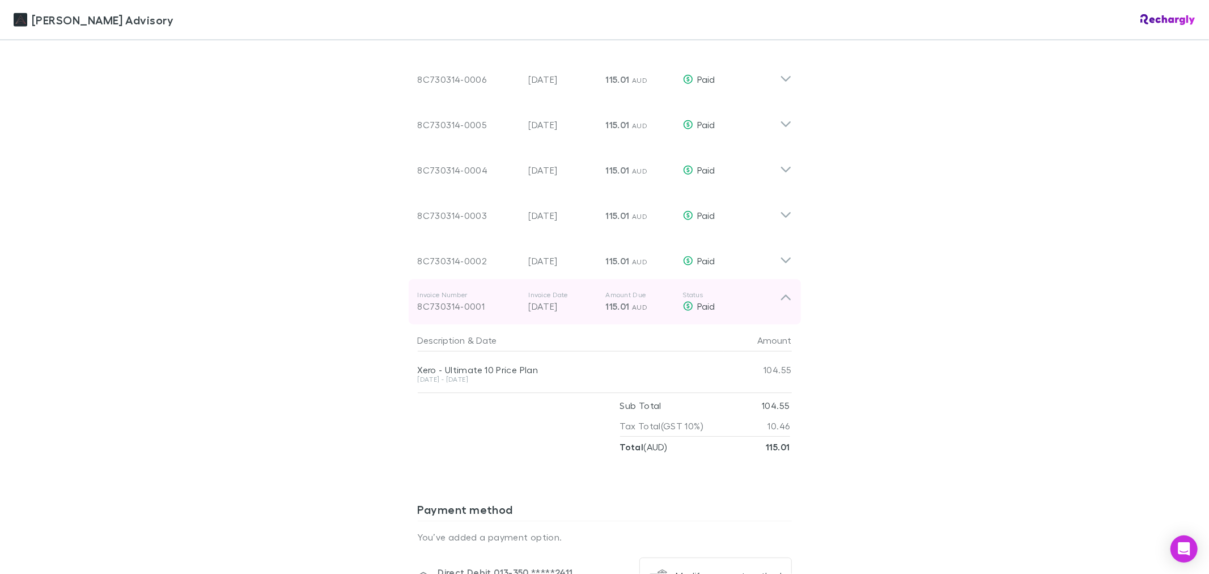
click at [739, 322] on div "Invoice Number 8C730314-0001 Invoice Date 20 Oct 2024 Amount Due 115.01 AUD Sta…" at bounding box center [599, 301] width 362 height 41
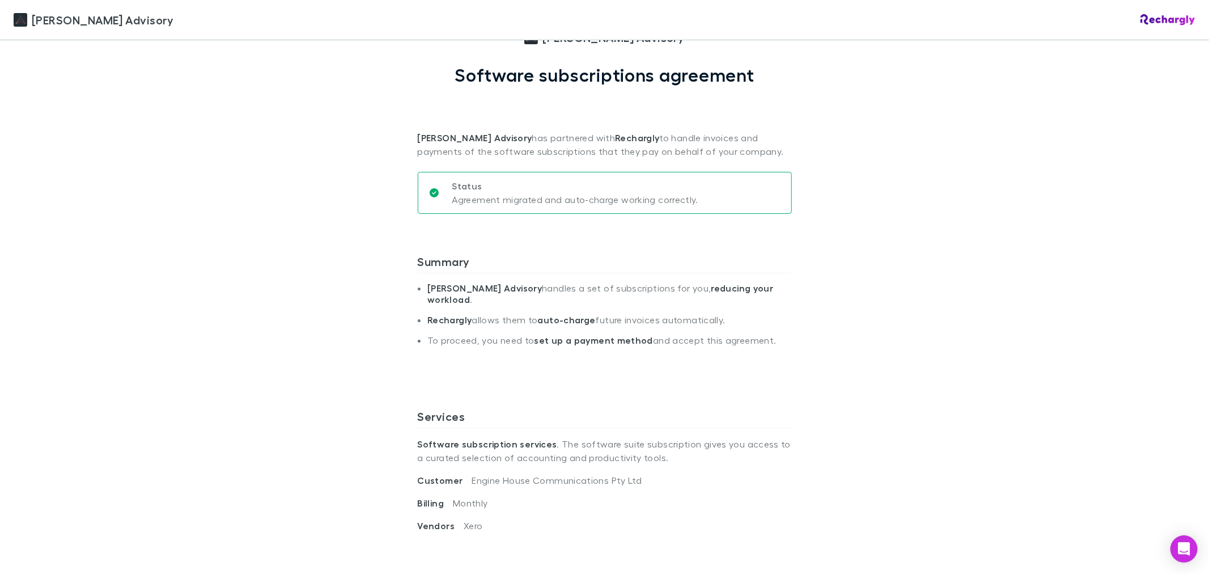
scroll to position [0, 0]
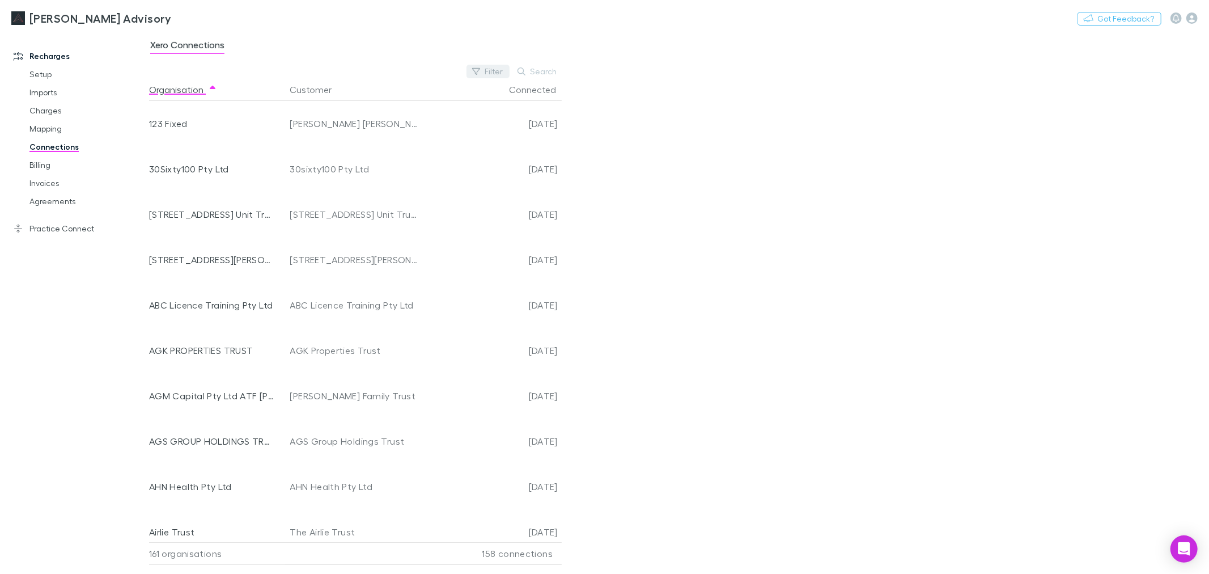
click at [490, 75] on button "Filter" at bounding box center [488, 72] width 43 height 14
click at [429, 157] on li "No" at bounding box center [412, 163] width 197 height 18
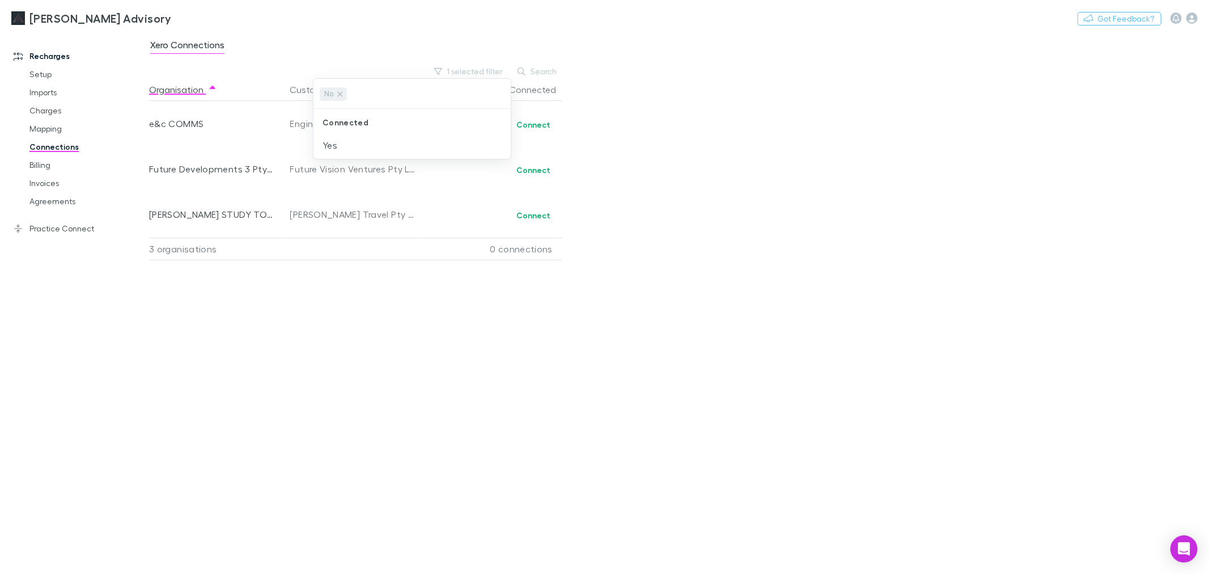
click at [730, 223] on div at bounding box center [604, 287] width 1209 height 574
drag, startPoint x: 145, startPoint y: 170, endPoint x: 311, endPoint y: 355, distance: 248.5
click at [311, 355] on div "Recharges Setup Imports Charges Mapping Connections Billing Invoices Agreements…" at bounding box center [604, 303] width 1209 height 542
click at [530, 166] on button "Connect" at bounding box center [533, 170] width 49 height 14
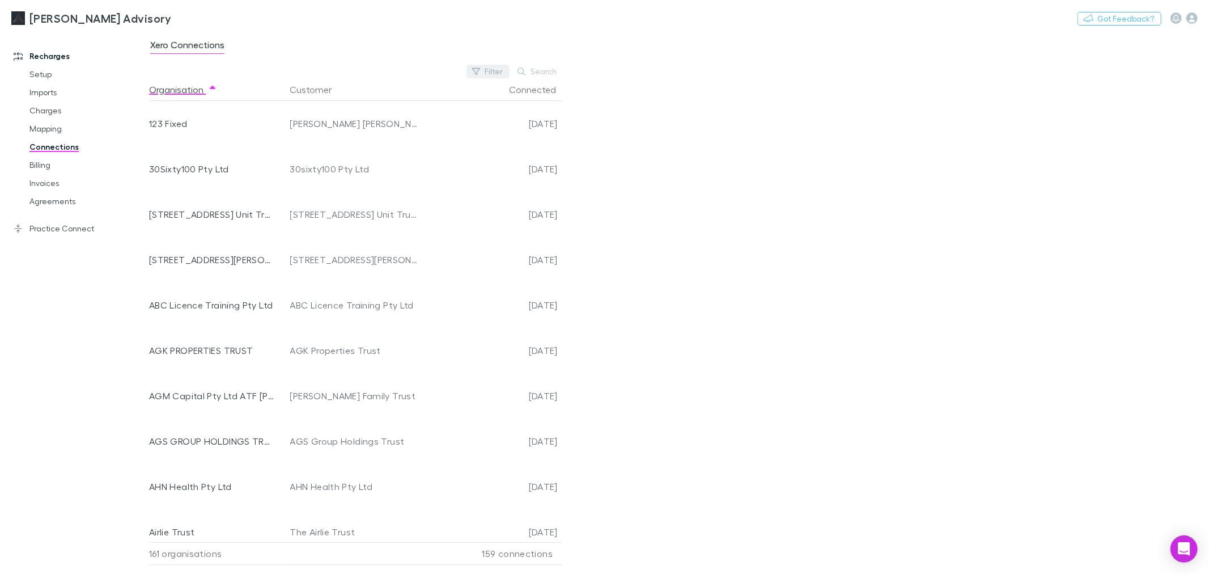
click at [484, 75] on button "Filter" at bounding box center [488, 72] width 43 height 14
click at [427, 166] on li "No" at bounding box center [412, 163] width 197 height 18
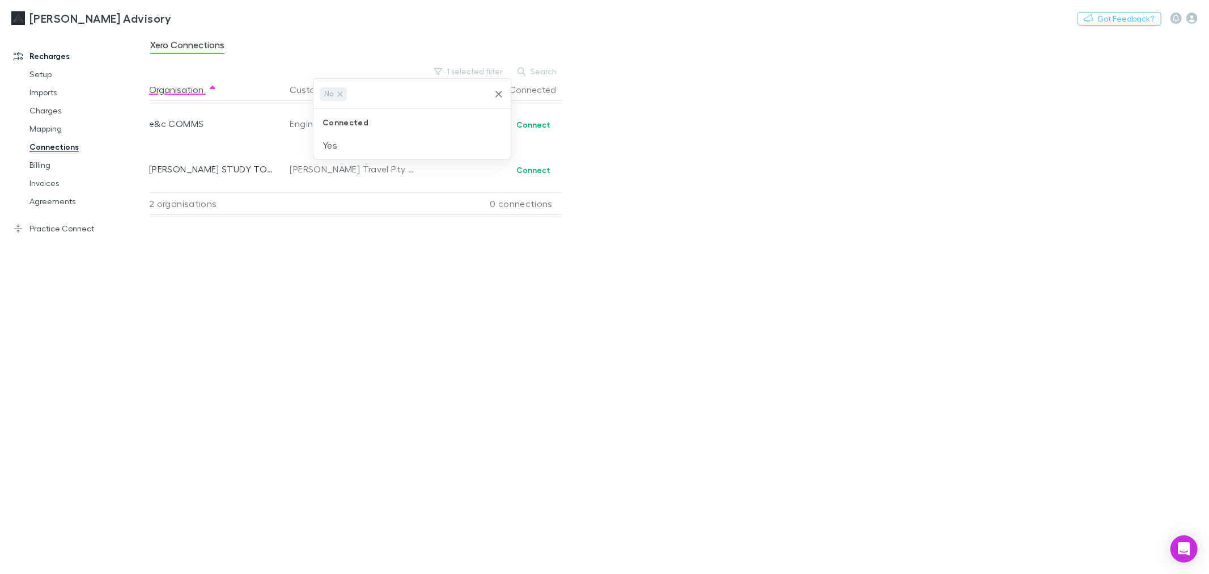
click at [615, 121] on div at bounding box center [604, 287] width 1209 height 574
click at [546, 303] on div "Organisation Customer Connected e&c COMMS Engine House Communications Pty Ltd C…" at bounding box center [360, 321] width 422 height 486
click at [530, 63] on div "Xero Connections 1 selected filter Search Organisation Customer Connected e&c C…" at bounding box center [679, 303] width 1060 height 542
click at [531, 74] on button "Search" at bounding box center [538, 72] width 52 height 14
type input "****"
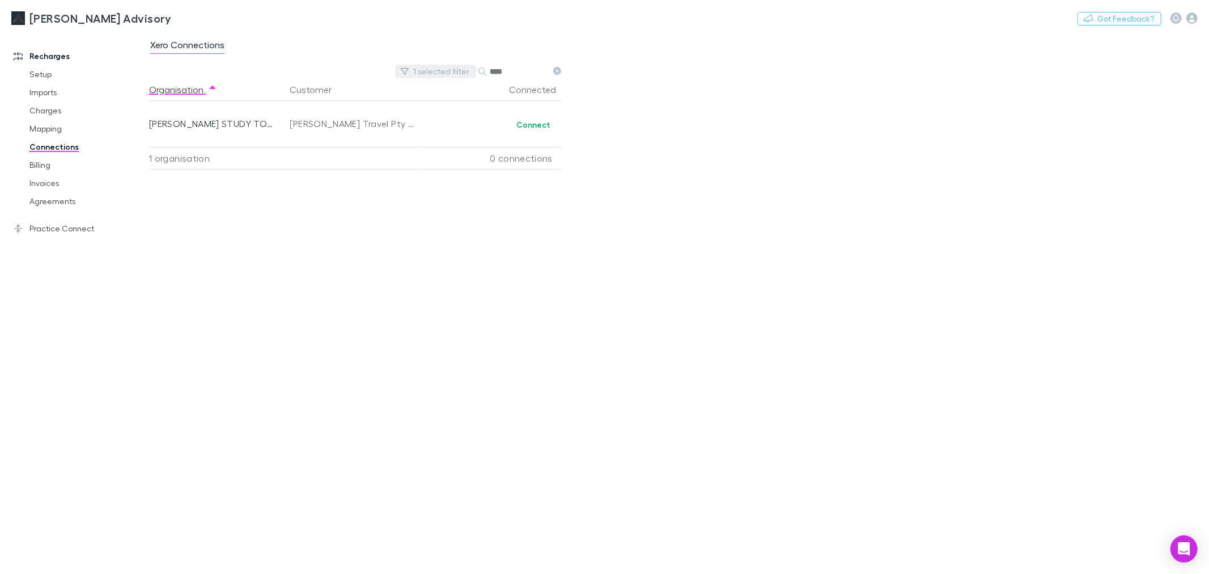
click at [451, 72] on button "1 selected filter" at bounding box center [435, 72] width 81 height 14
click at [305, 96] on icon at bounding box center [304, 94] width 9 height 9
click at [509, 66] on div at bounding box center [604, 287] width 1209 height 574
click at [749, 128] on div "Xero Connections Filter Search **** Organisation Customer Connected REHO STUDY …" at bounding box center [679, 303] width 1060 height 542
drag, startPoint x: 344, startPoint y: 281, endPoint x: 339, endPoint y: 259, distance: 22.7
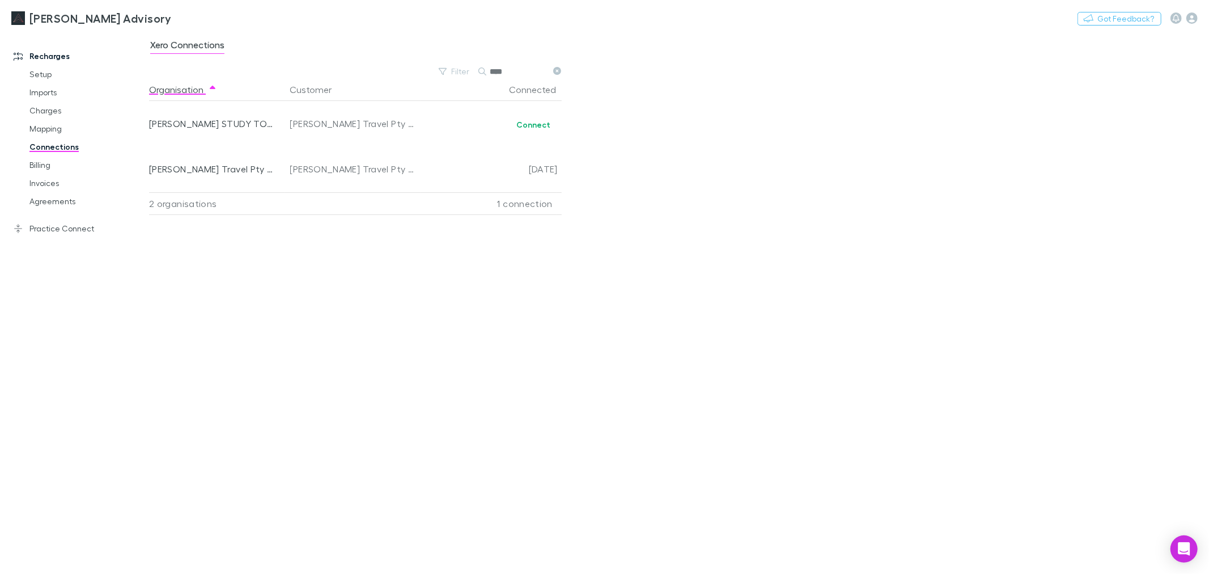
click at [344, 282] on div "Organisation Customer Connected REHO STUDY TOURS Reho Travel Pty Ltd Connect Re…" at bounding box center [360, 321] width 422 height 486
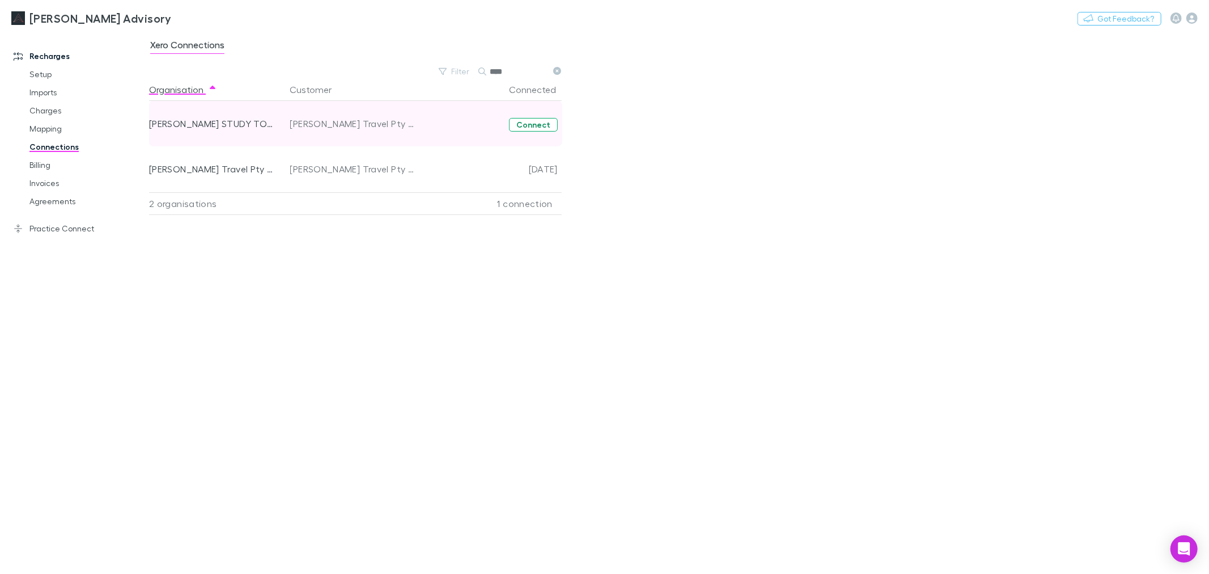
click at [533, 124] on button "Connect" at bounding box center [533, 125] width 49 height 14
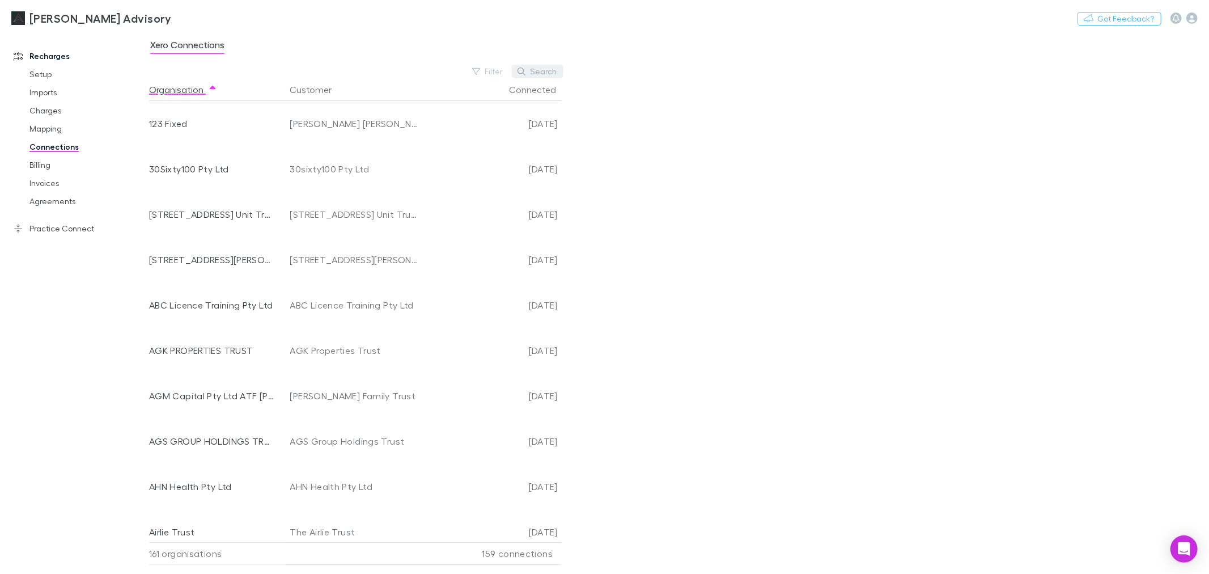
click at [553, 68] on button "Search" at bounding box center [538, 72] width 52 height 14
type input "*"
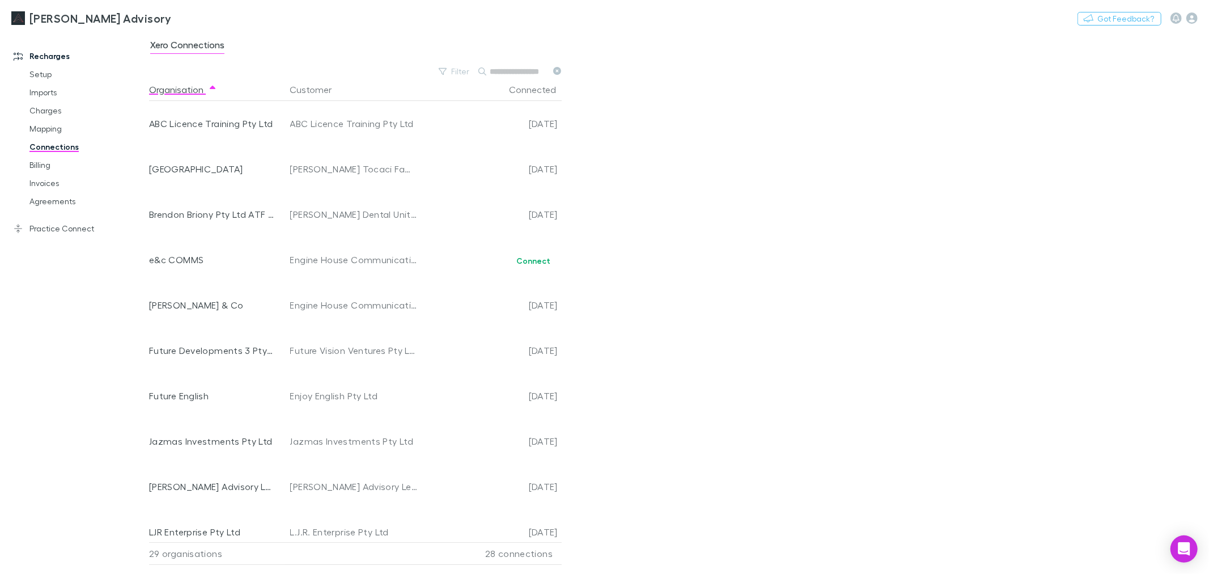
type input "*"
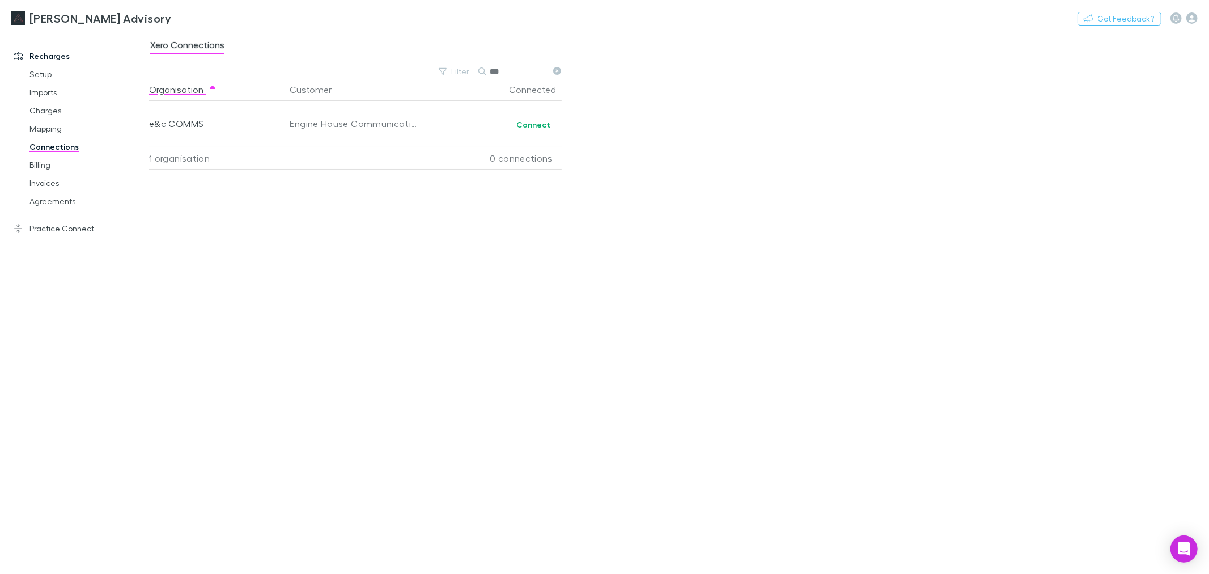
type input "***"
click at [536, 122] on button "Connect" at bounding box center [533, 125] width 49 height 14
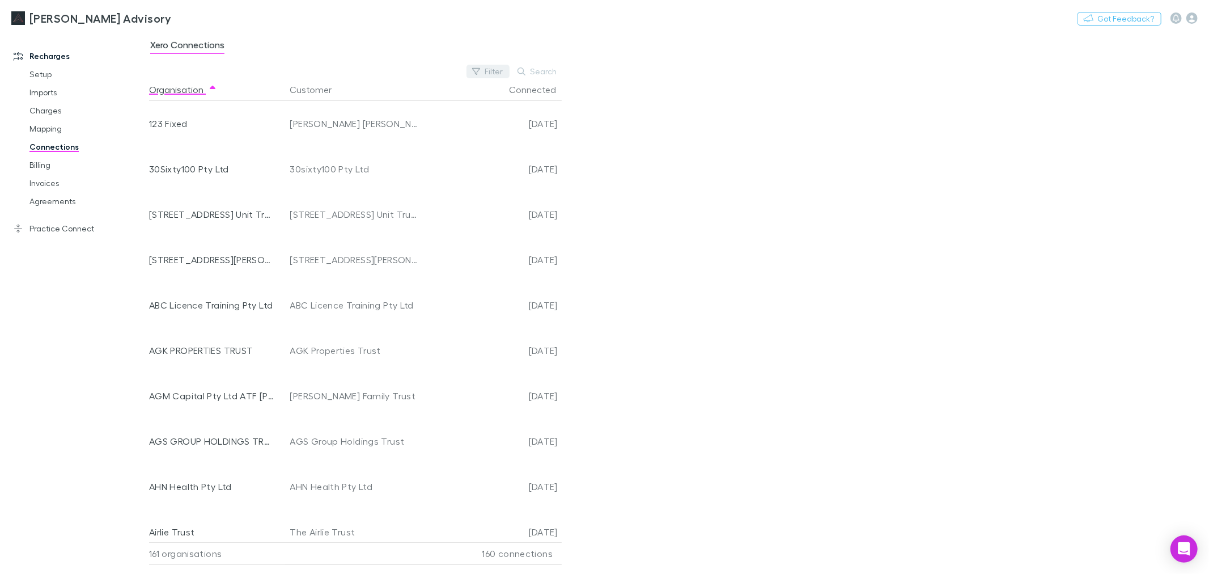
click at [503, 67] on button "Filter" at bounding box center [488, 72] width 43 height 14
click at [486, 159] on li "No" at bounding box center [412, 163] width 197 height 18
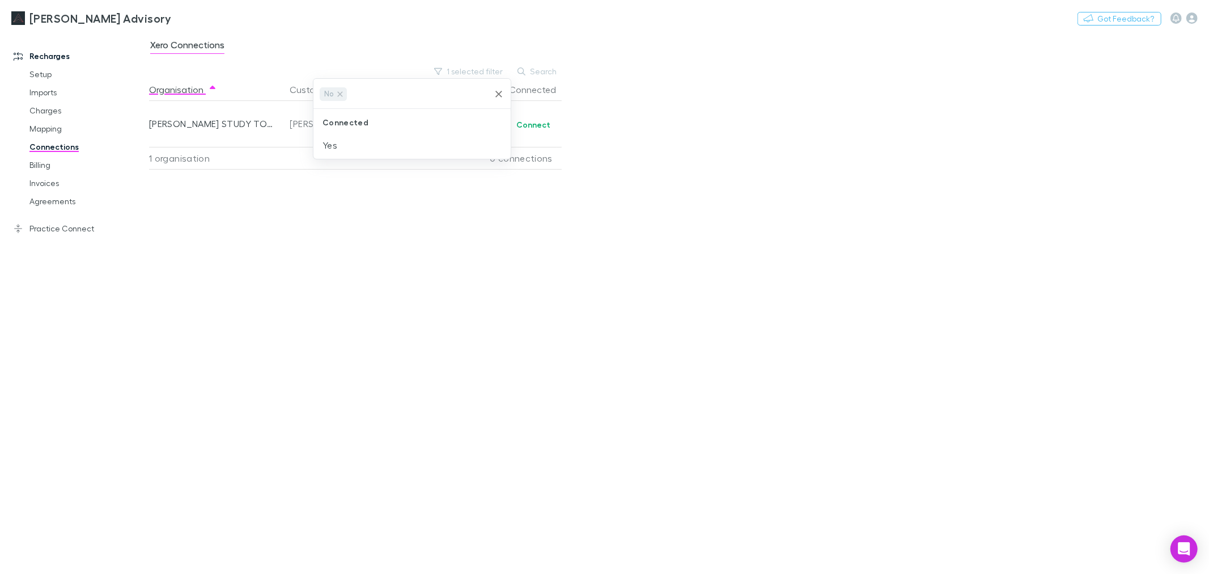
click at [770, 137] on div at bounding box center [604, 287] width 1209 height 574
click at [526, 122] on button "Connect" at bounding box center [533, 125] width 49 height 14
